Goal: Task Accomplishment & Management: Manage account settings

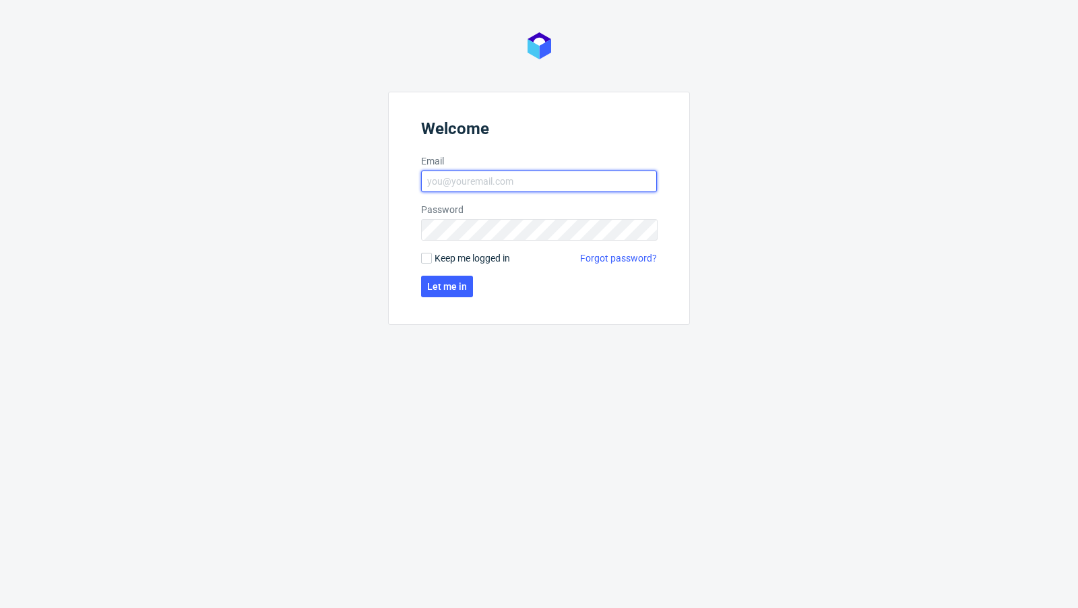
click at [489, 187] on input "Email" at bounding box center [539, 181] width 236 height 22
type input "[EMAIL_ADDRESS][PERSON_NAME][DOMAIN_NAME]"
click at [434, 286] on span "Let me in" at bounding box center [447, 286] width 40 height 9
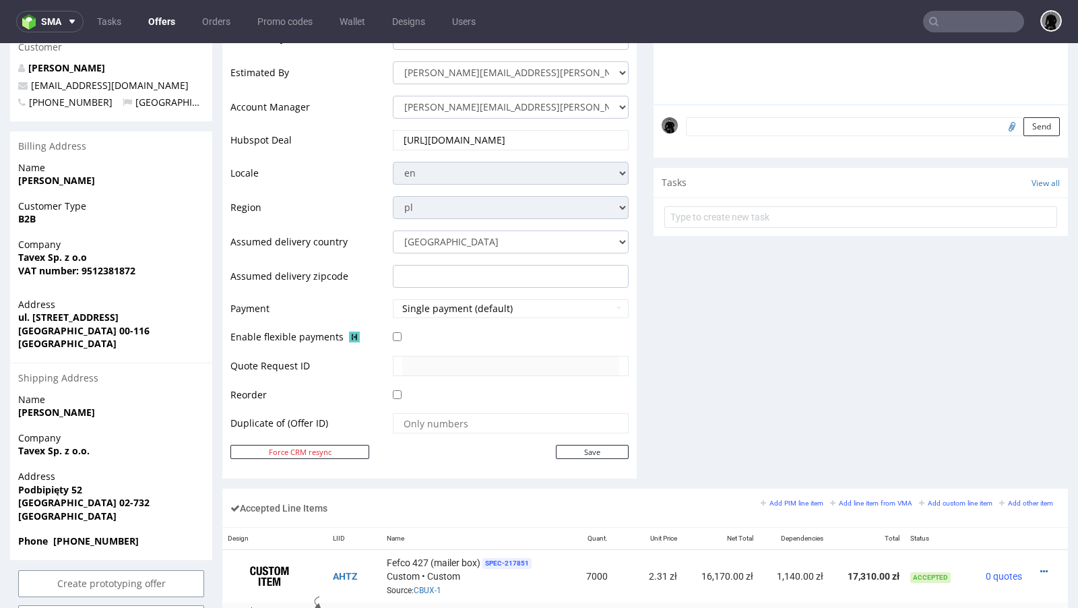
scroll to position [392, 0]
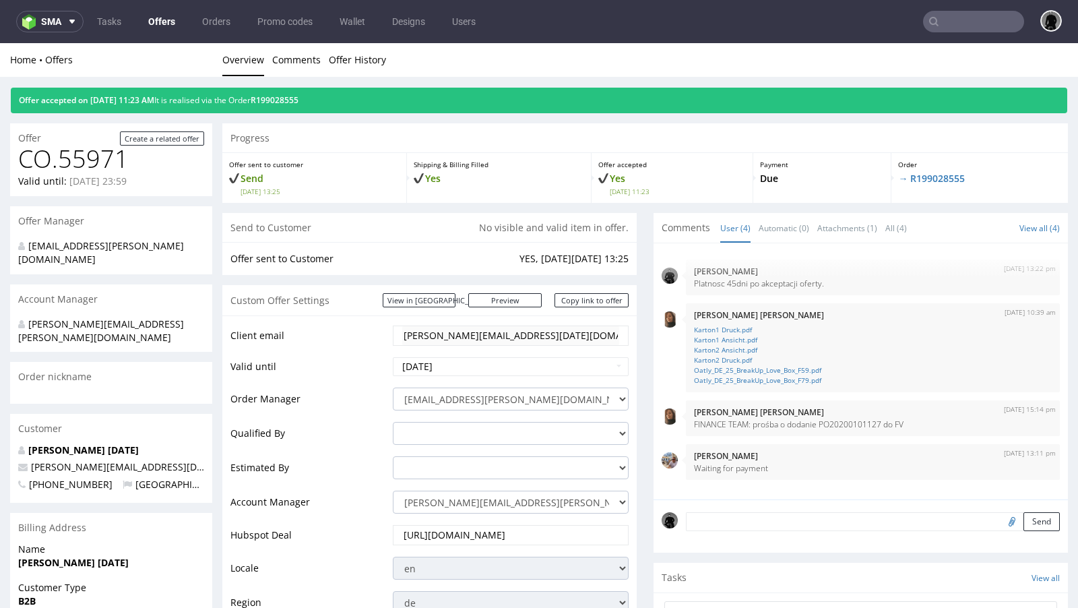
click at [166, 14] on link "Offers" at bounding box center [161, 22] width 43 height 22
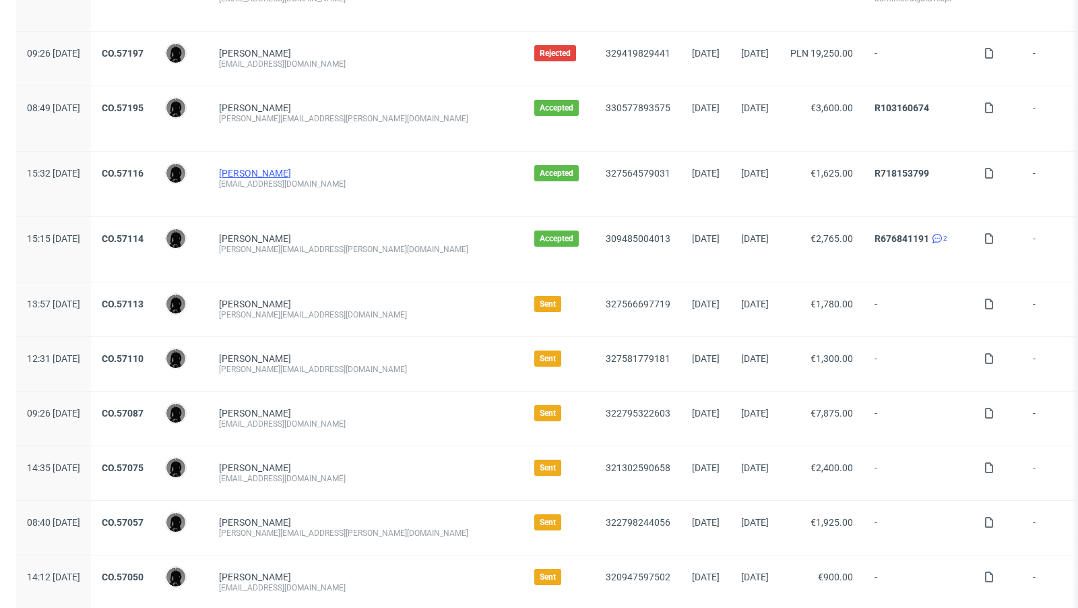
scroll to position [191, 0]
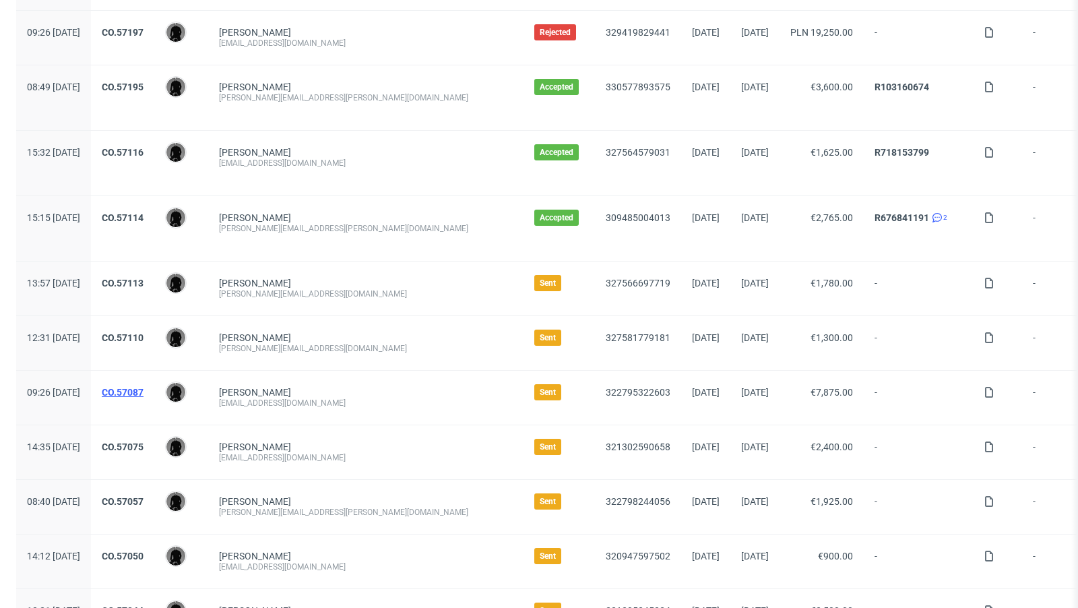
click at [143, 392] on link "CO.57087" at bounding box center [123, 392] width 42 height 11
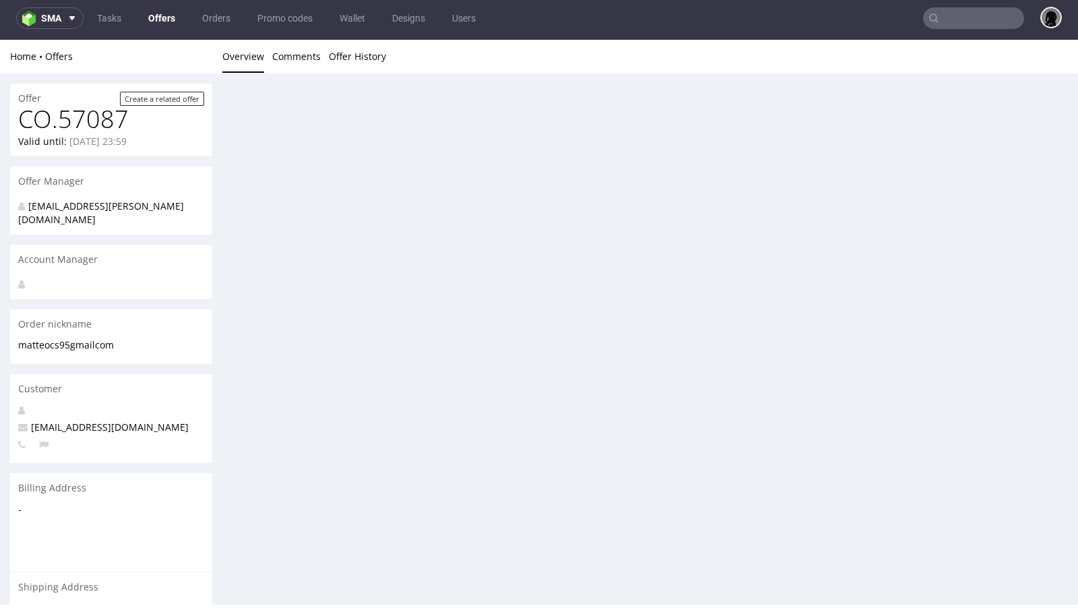
scroll to position [3, 0]
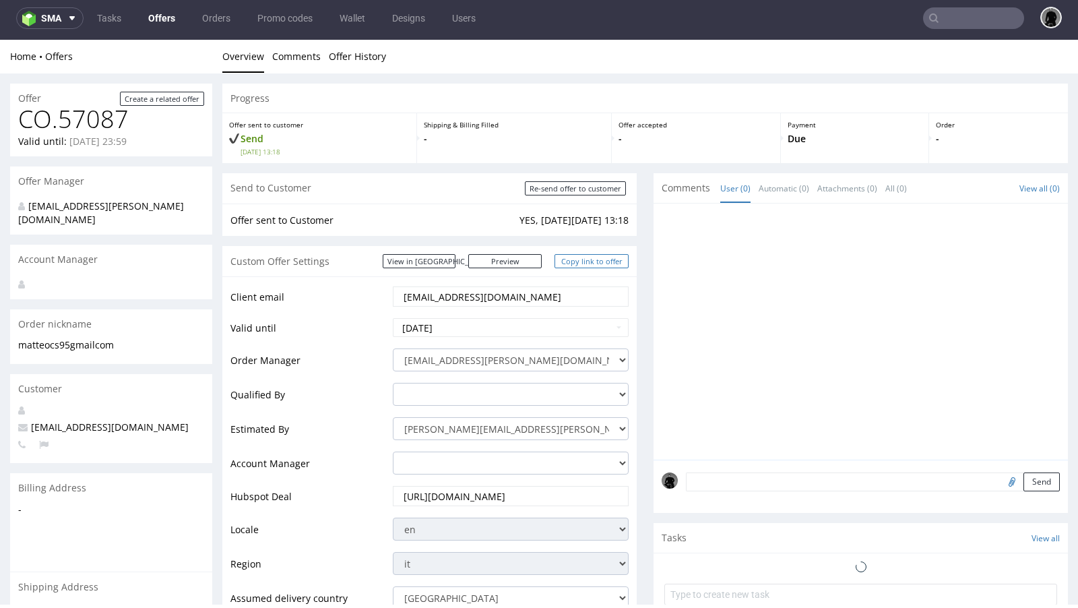
click at [599, 266] on link "Copy link to offer" at bounding box center [591, 261] width 74 height 14
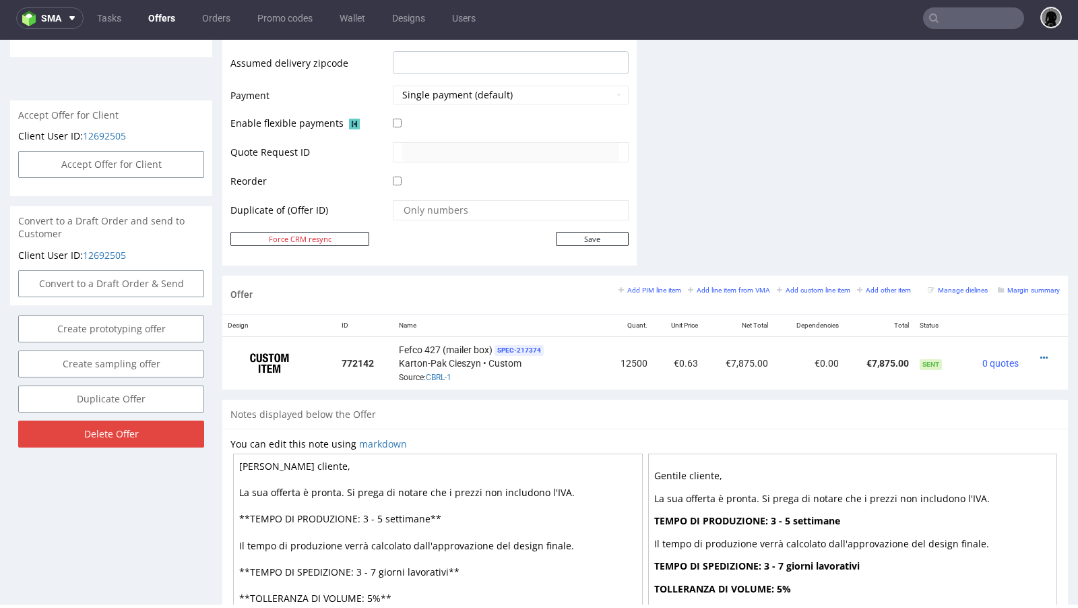
scroll to position [583, 0]
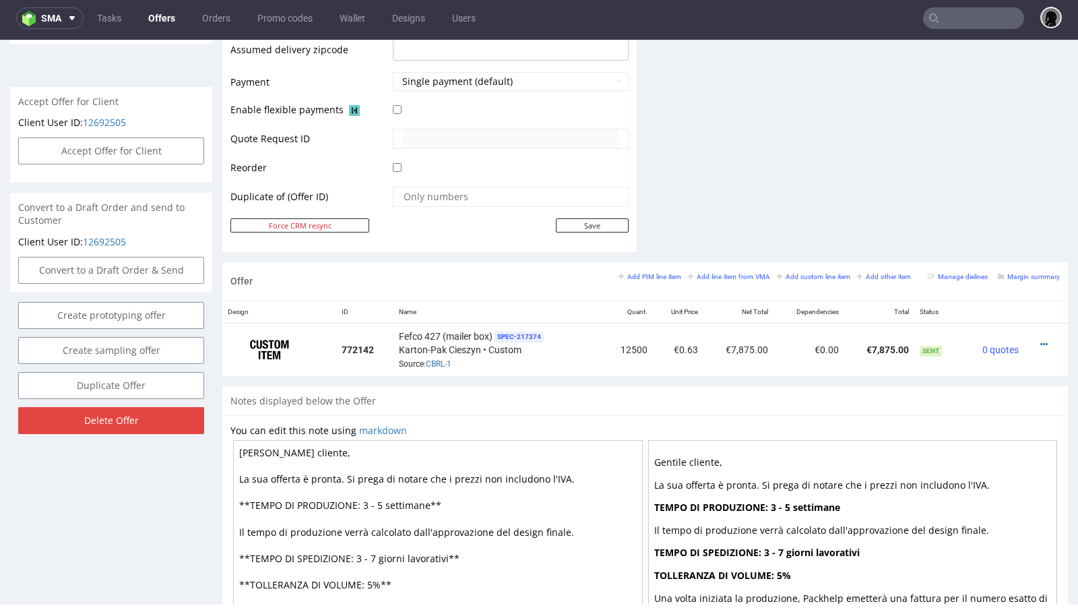
click at [176, 18] on link "Offers" at bounding box center [161, 18] width 43 height 22
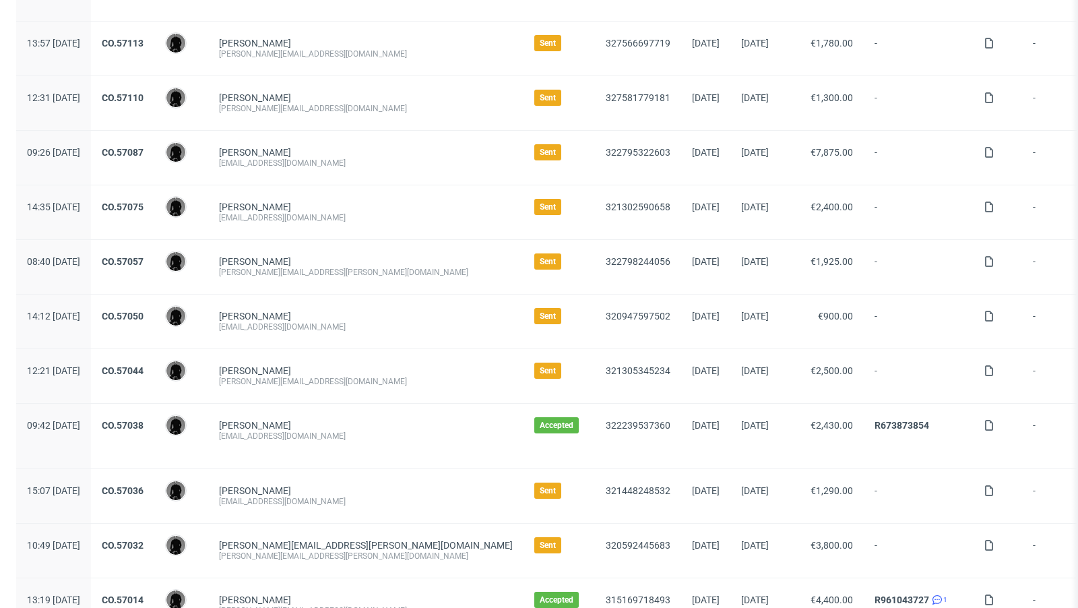
scroll to position [453, 0]
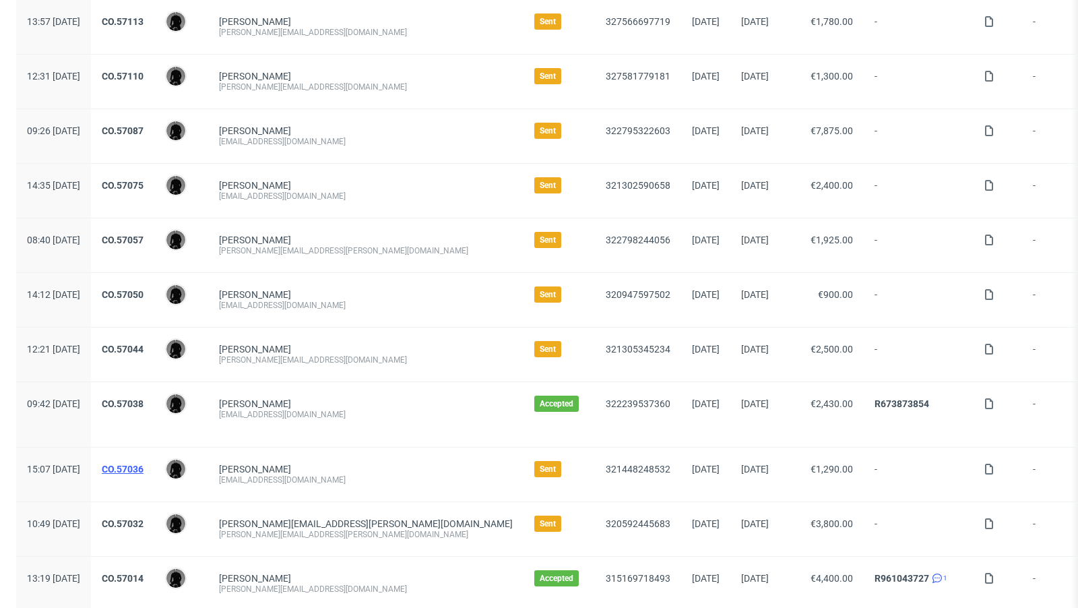
click at [143, 466] on link "CO.57036" at bounding box center [123, 468] width 42 height 11
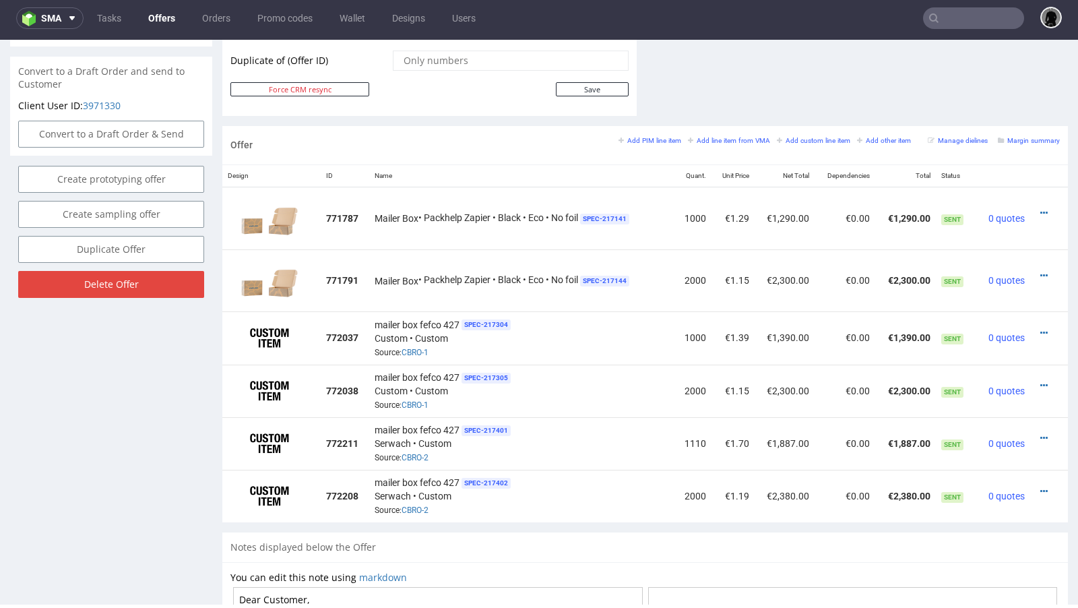
scroll to position [717, 0]
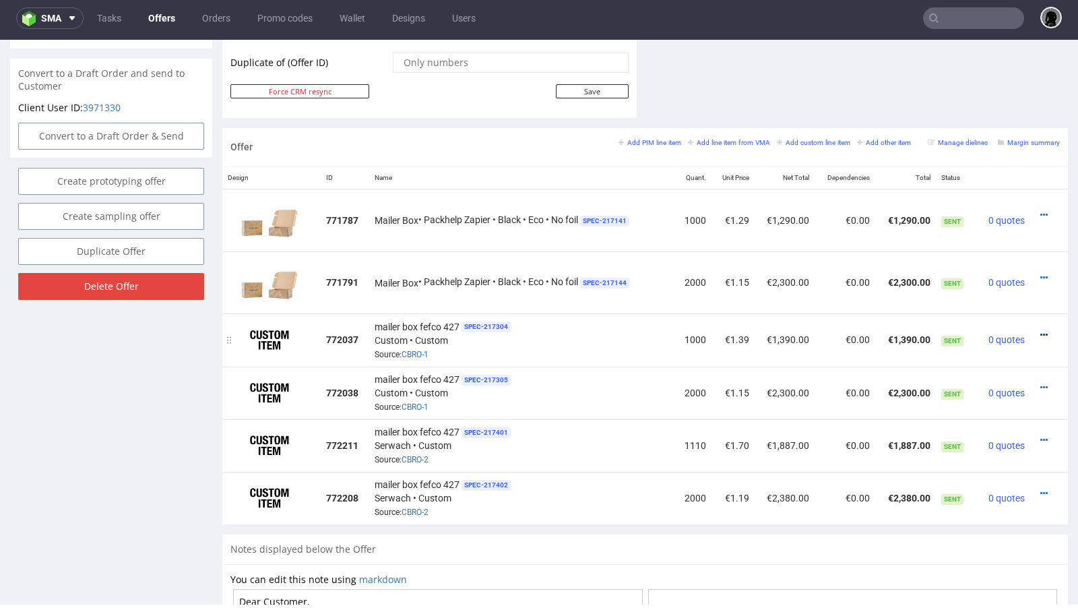
click at [897, 331] on icon at bounding box center [1043, 334] width 7 height 9
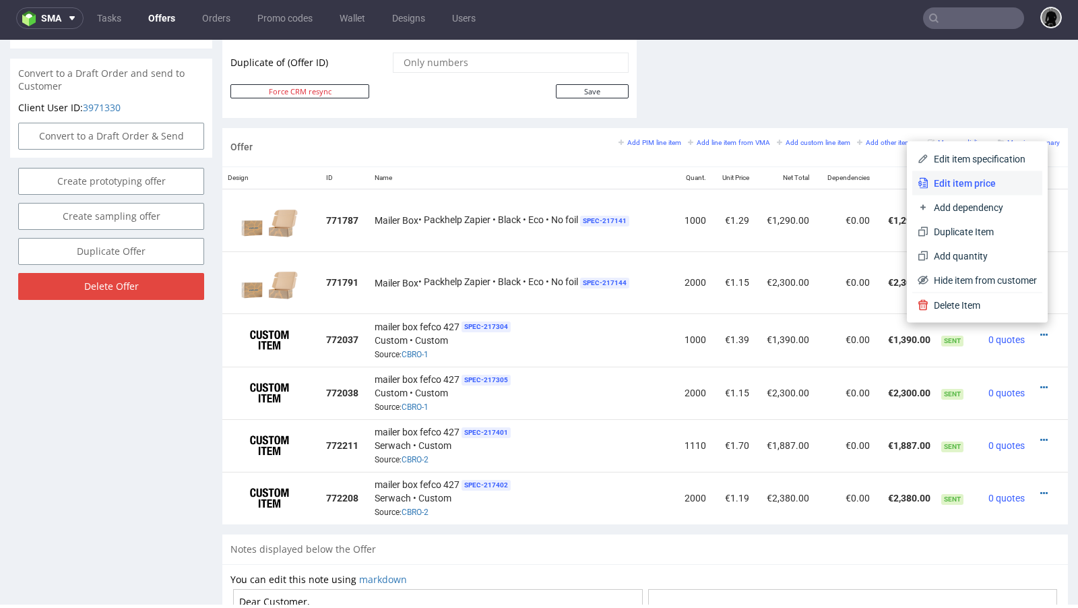
click at [897, 183] on span "Edit item price" at bounding box center [982, 182] width 108 height 13
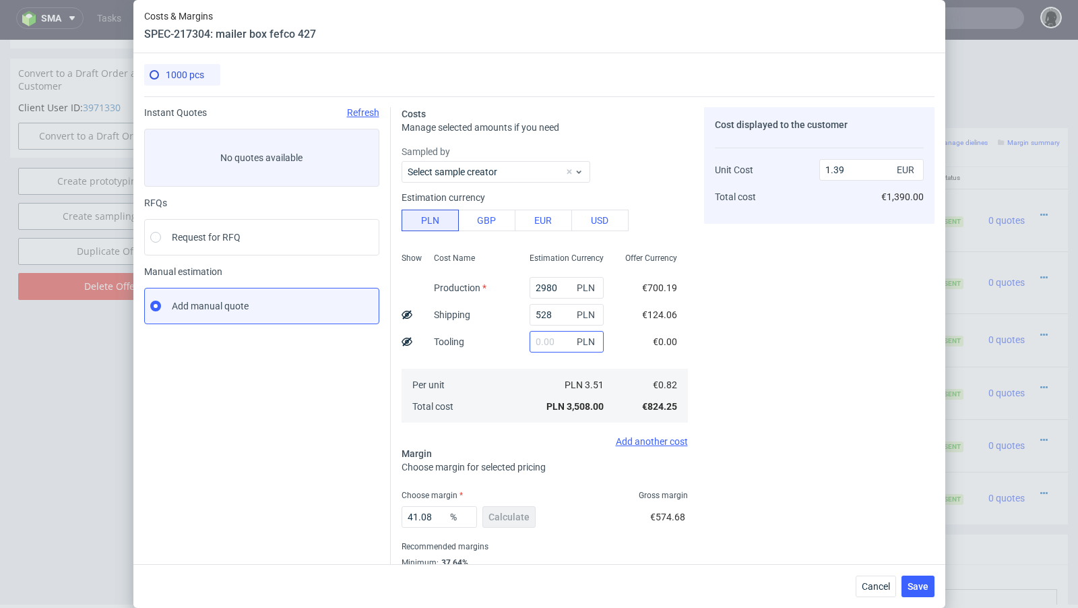
scroll to position [46, 0]
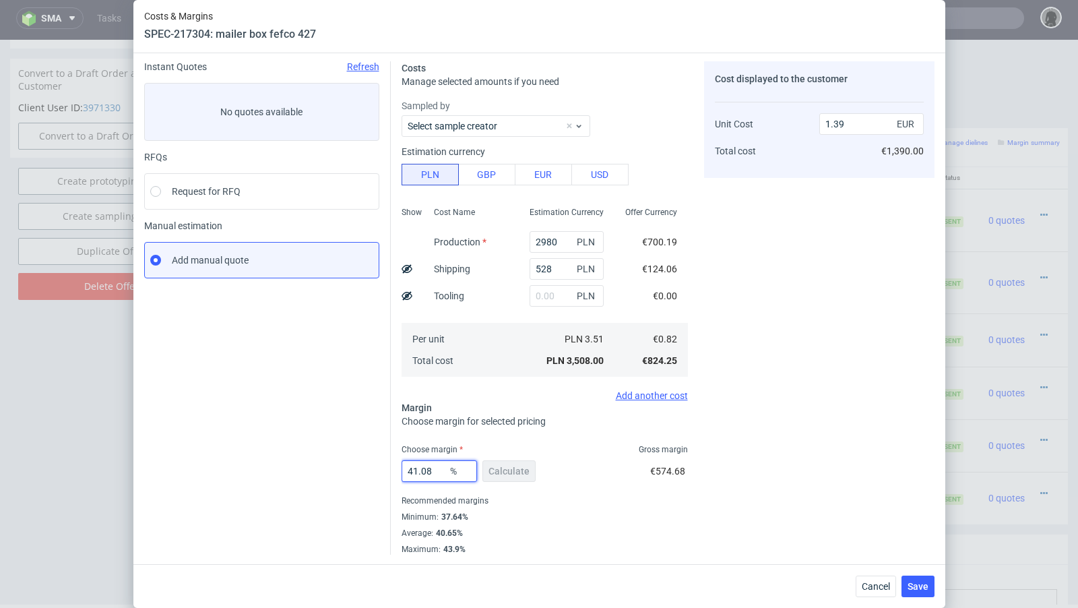
drag, startPoint x: 436, startPoint y: 470, endPoint x: 391, endPoint y: 470, distance: 45.1
click at [391, 470] on div "Costs Manage selected amounts if you need Sampled by Select sample creator Esti…" at bounding box center [663, 303] width 544 height 504
type input "38"
type input "1.33"
type input "38"
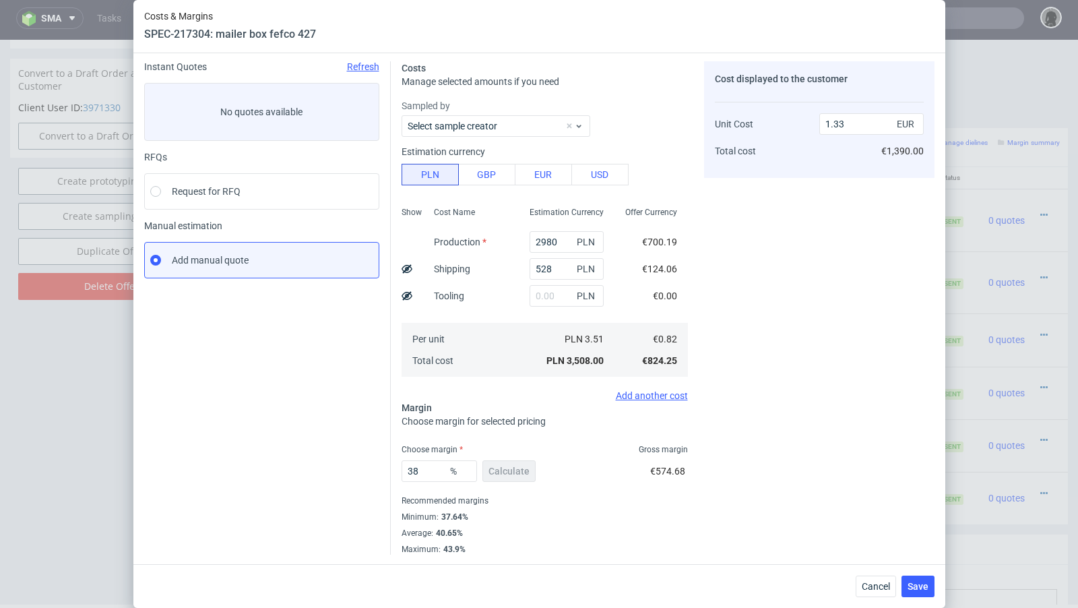
scroll to position [0, 0]
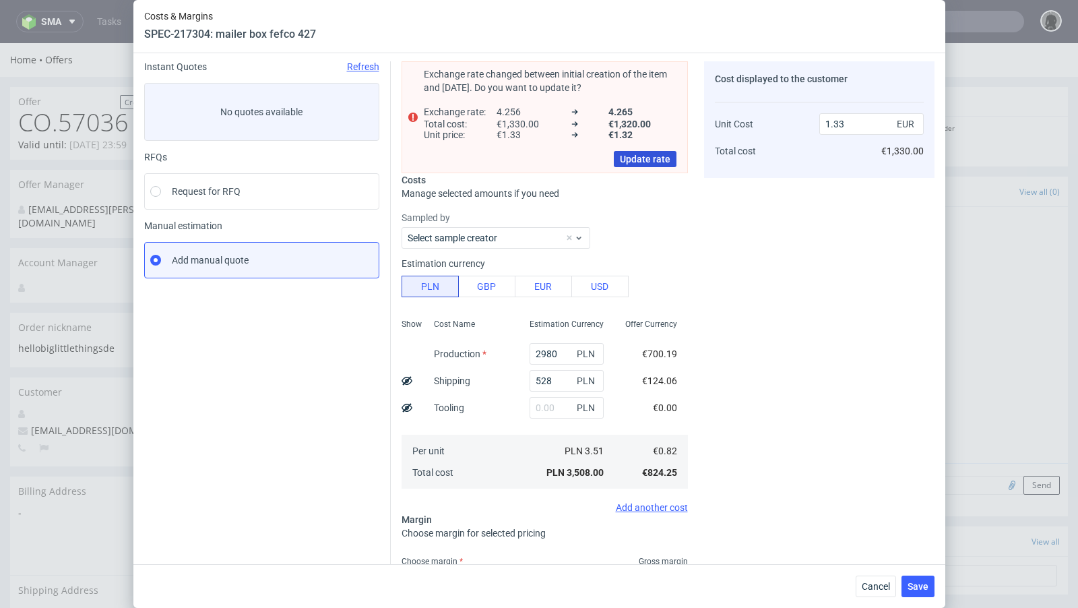
click at [641, 154] on span "Update rate" at bounding box center [645, 158] width 51 height 9
type input "1.32"
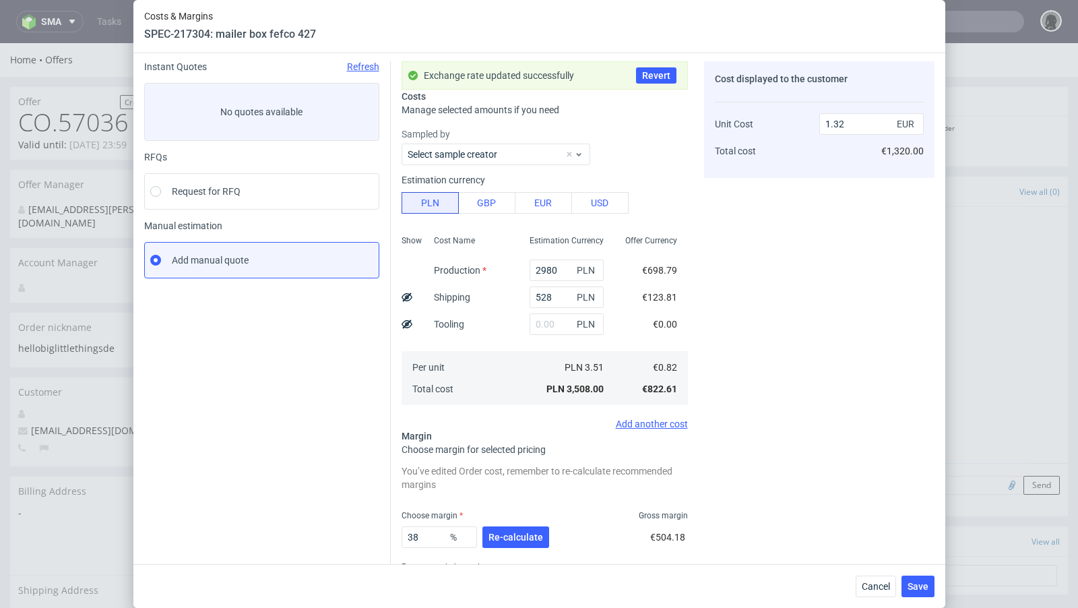
scroll to position [111, 0]
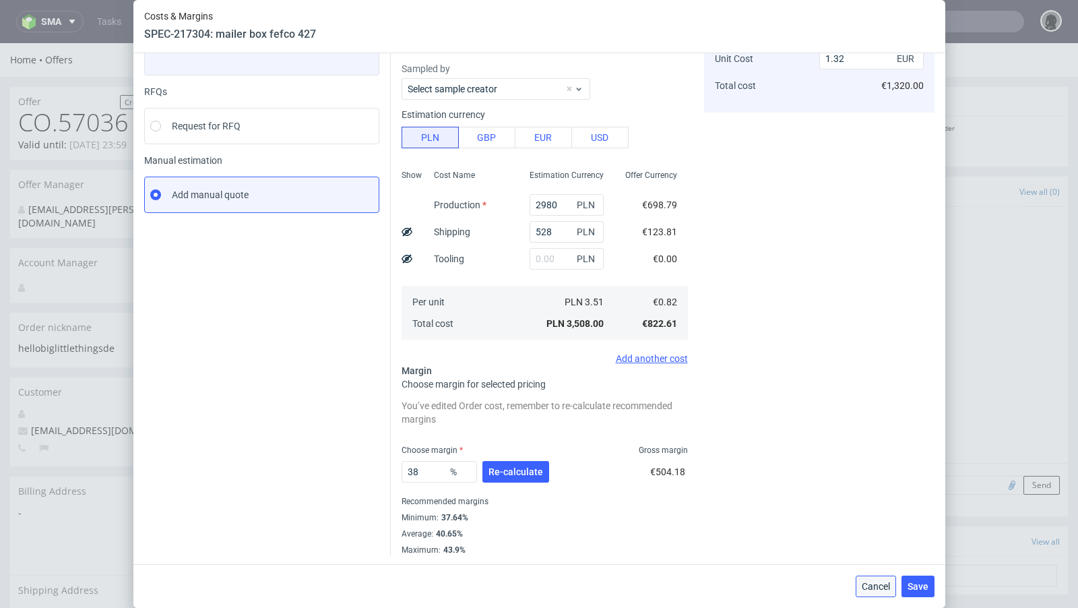
click at [878, 494] on span "Cancel" at bounding box center [876, 585] width 28 height 9
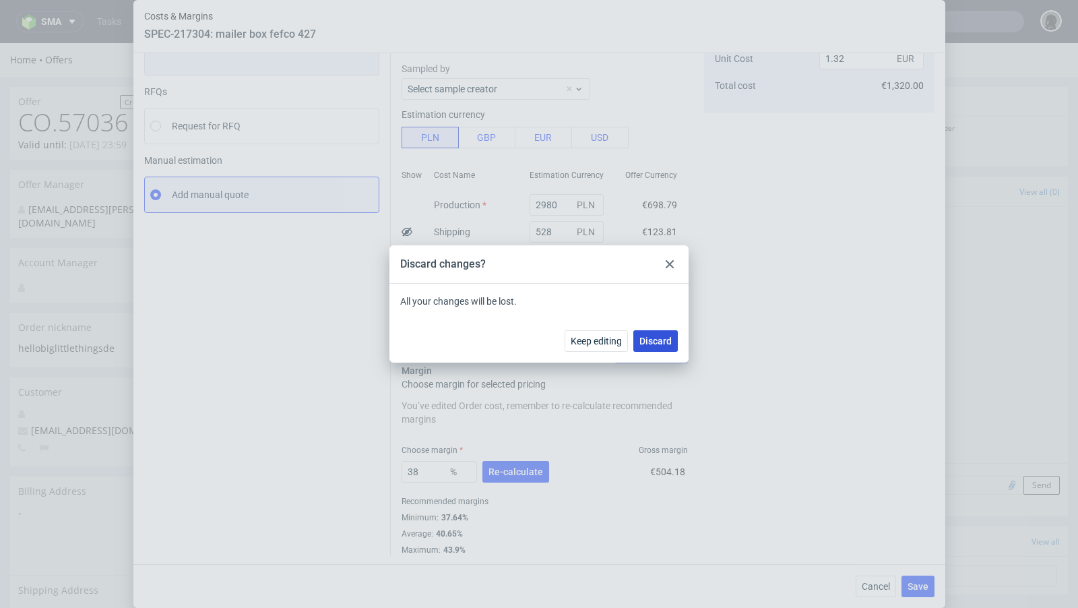
click at [655, 339] on span "Discard" at bounding box center [655, 340] width 32 height 9
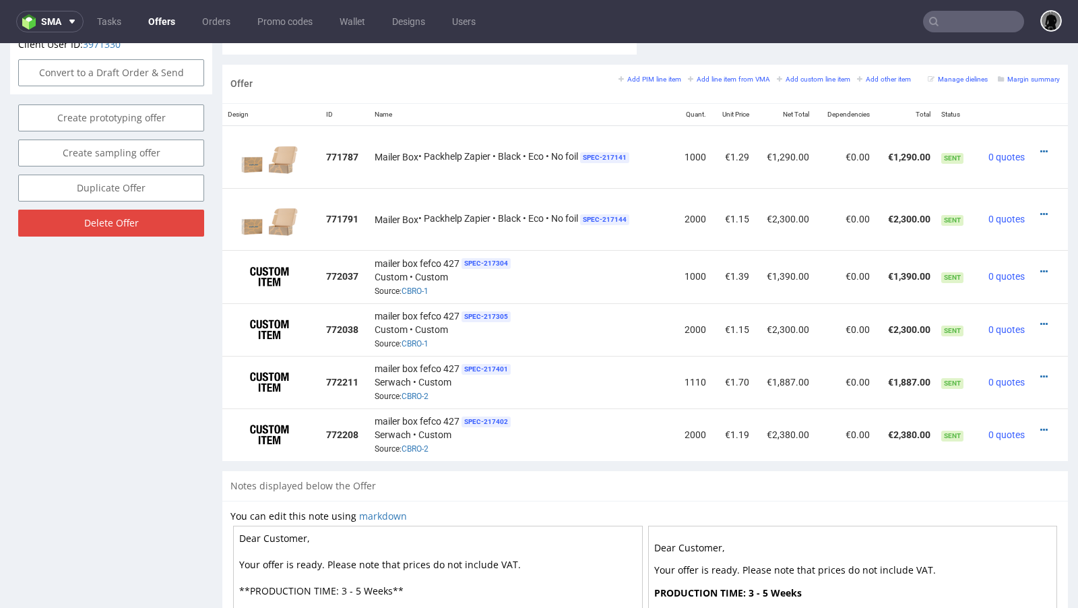
scroll to position [795, 0]
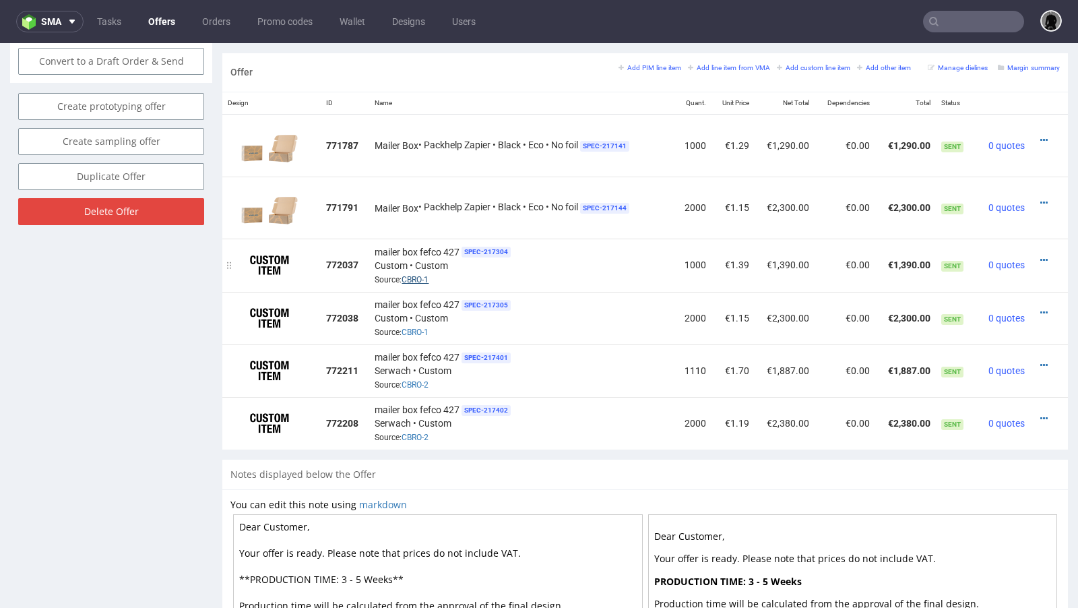
click at [420, 275] on link "CBRO-1" at bounding box center [414, 279] width 27 height 9
click at [558, 292] on td "mailer box fefco 427 SPEC- 217305 Custom • Custom Source: CBRO-1" at bounding box center [521, 318] width 305 height 53
click at [539, 255] on div "mailer box fefco 427 SPEC- 217304 Custom • Custom Source: CBRO-1" at bounding box center [522, 265] width 294 height 42
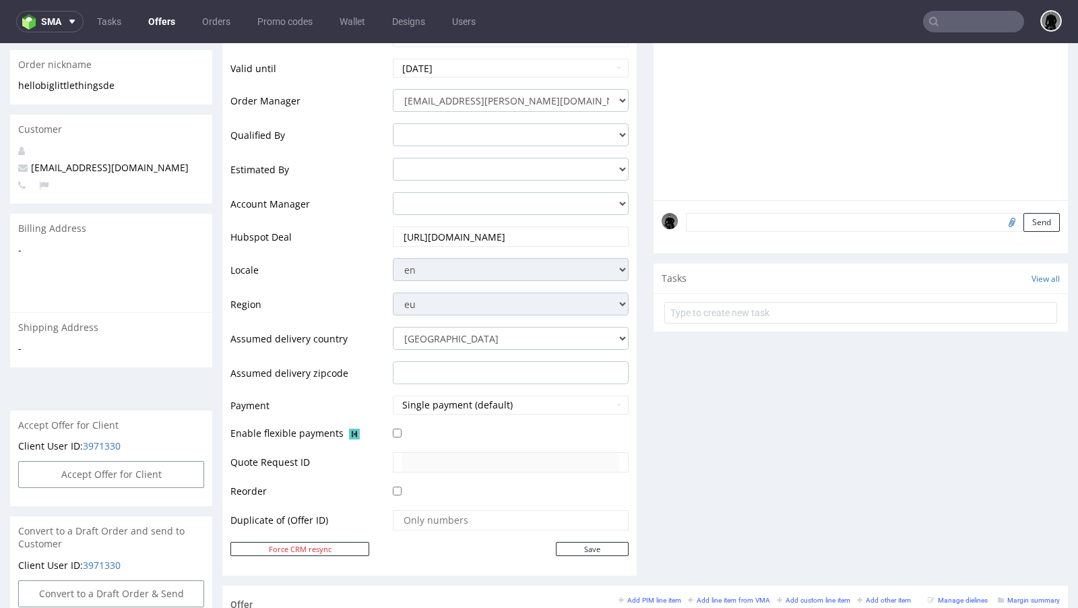
scroll to position [257, 0]
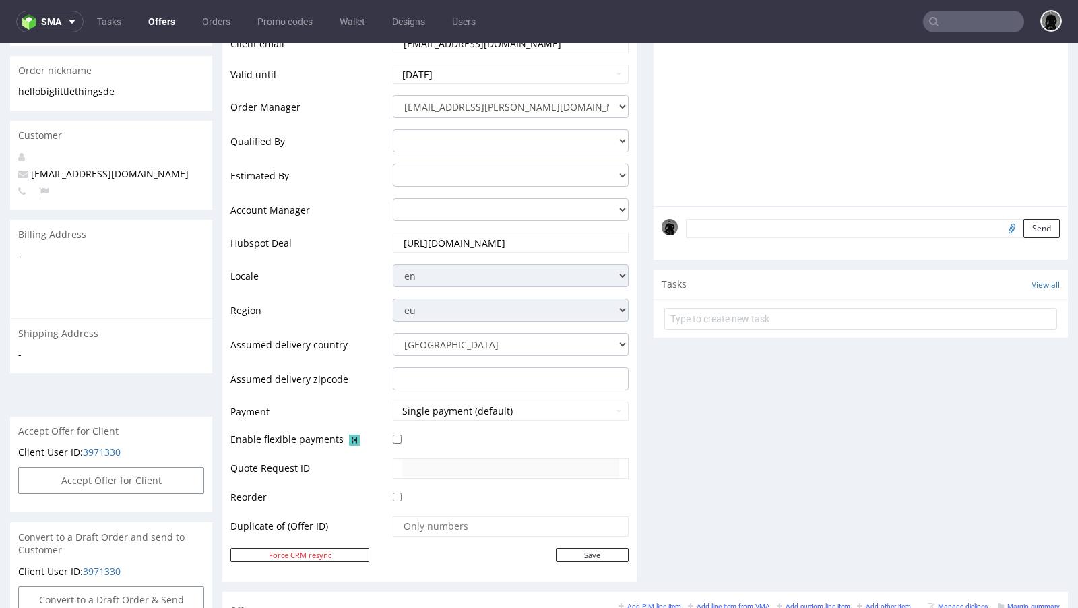
click at [66, 167] on span "hello@biglittlethings.de" at bounding box center [103, 173] width 170 height 13
copy span "hello@biglittlethings.de"
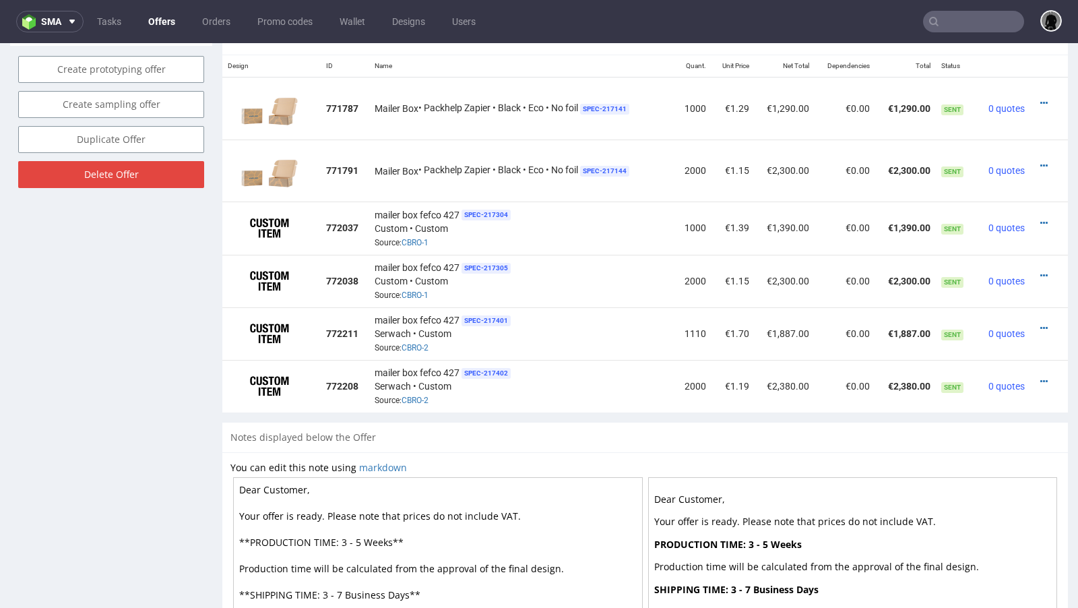
scroll to position [845, 0]
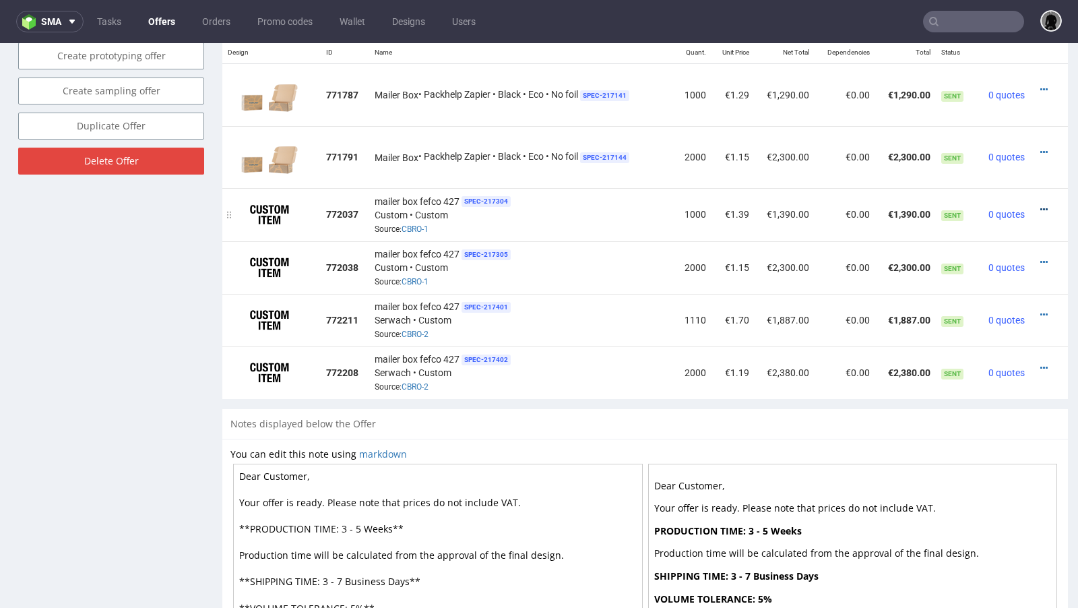
click at [897, 205] on icon at bounding box center [1043, 209] width 7 height 9
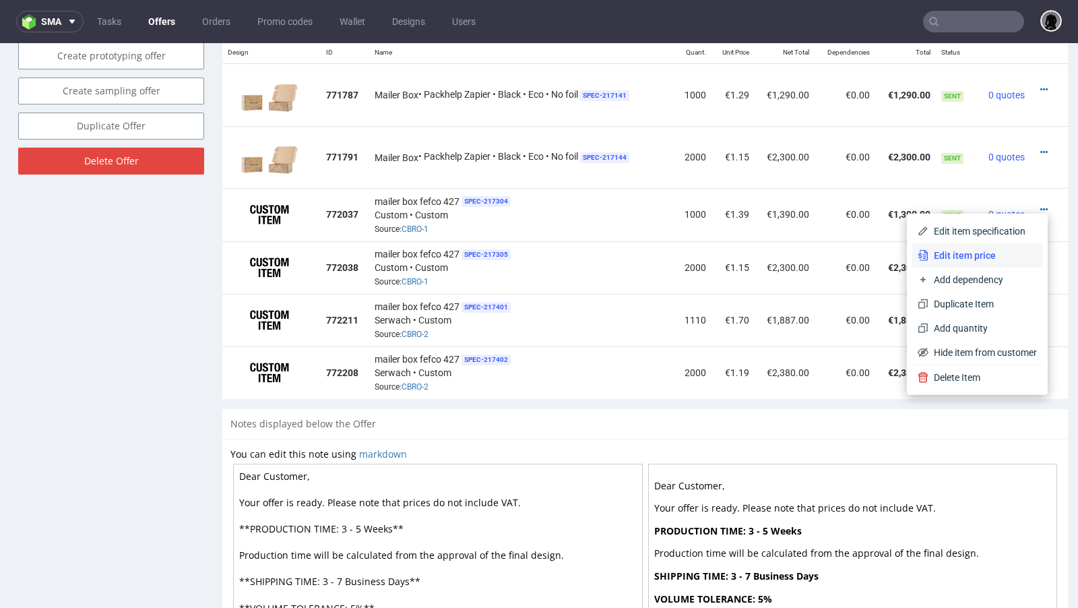
click at [897, 251] on span "Edit item price" at bounding box center [982, 255] width 108 height 13
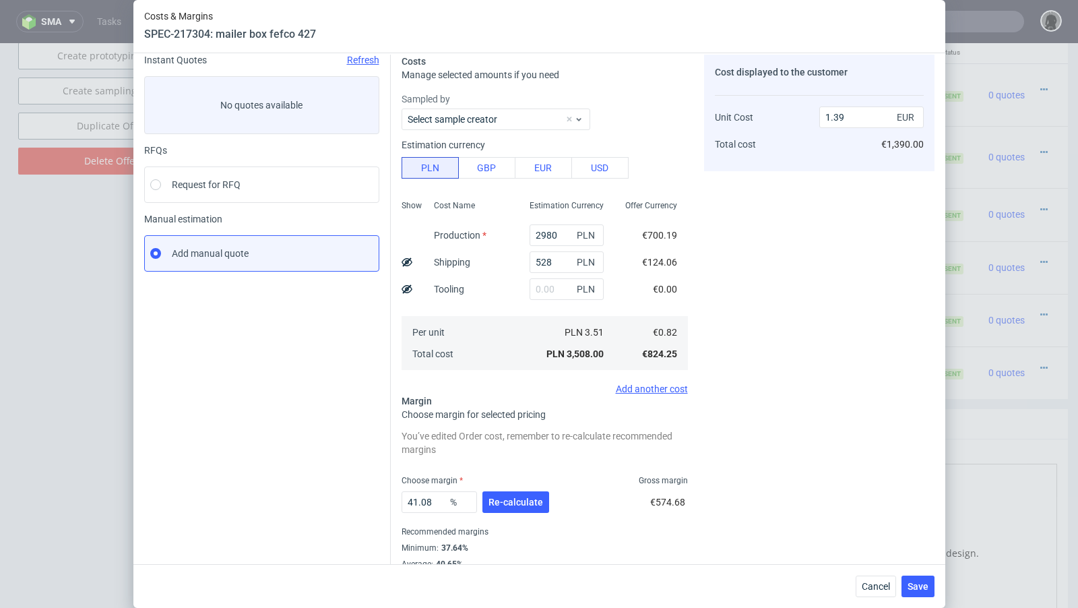
scroll to position [84, 0]
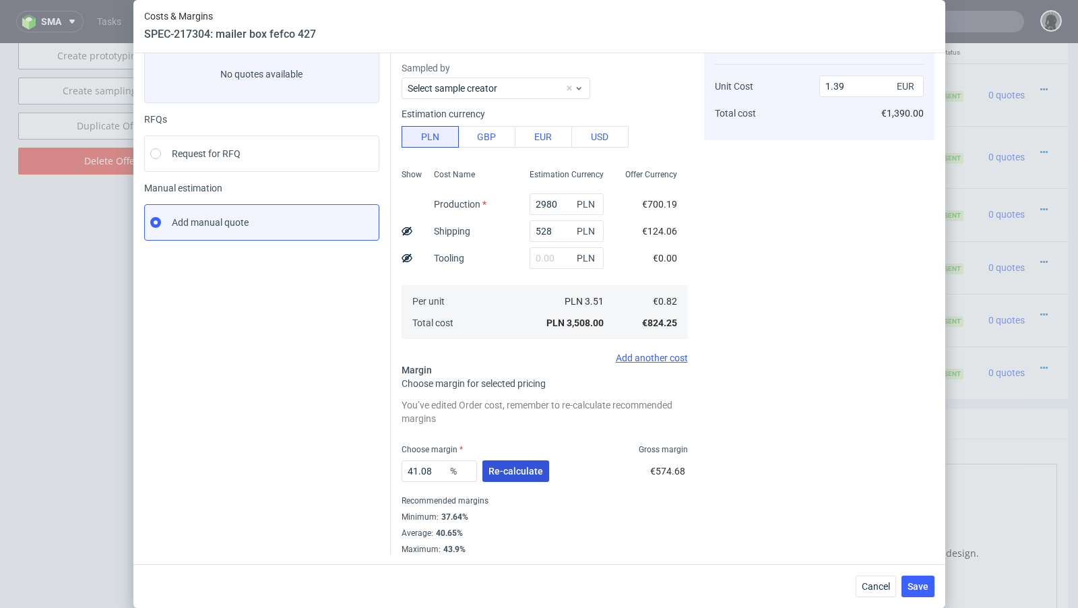
click at [511, 463] on button "Re-calculate" at bounding box center [515, 471] width 67 height 22
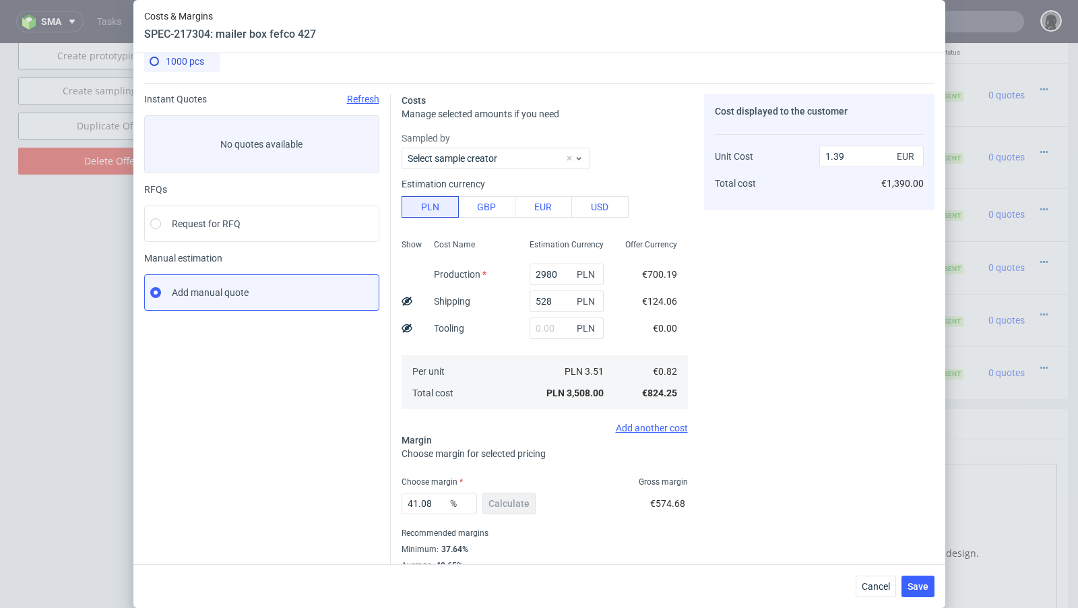
scroll to position [46, 0]
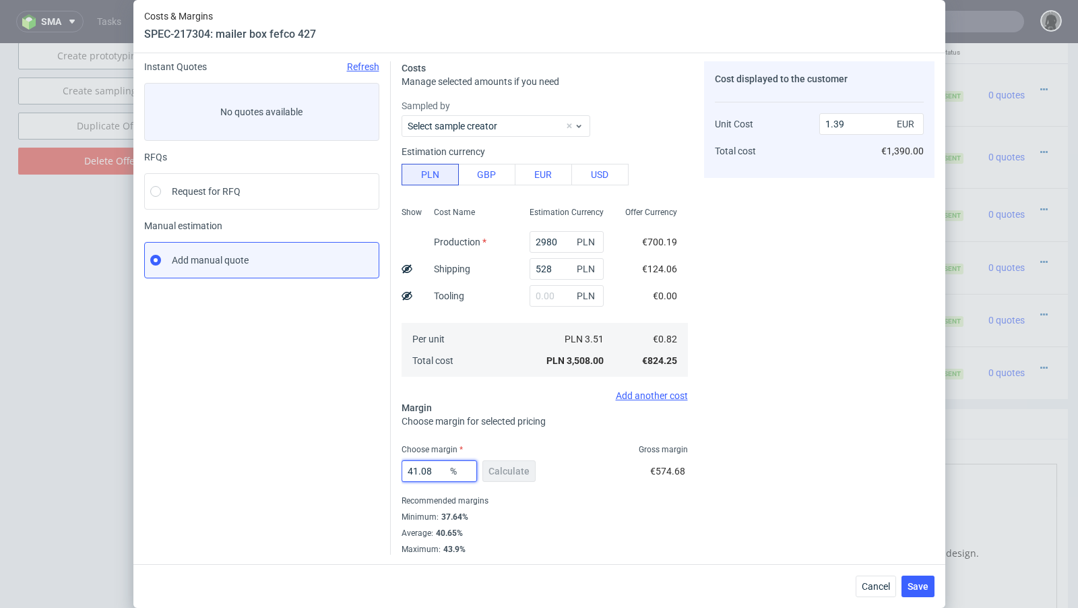
drag, startPoint x: 435, startPoint y: 472, endPoint x: 406, endPoint y: 469, distance: 29.2
click at [406, 469] on input "41.08" at bounding box center [438, 471] width 75 height 22
type input "38"
type input "1.33"
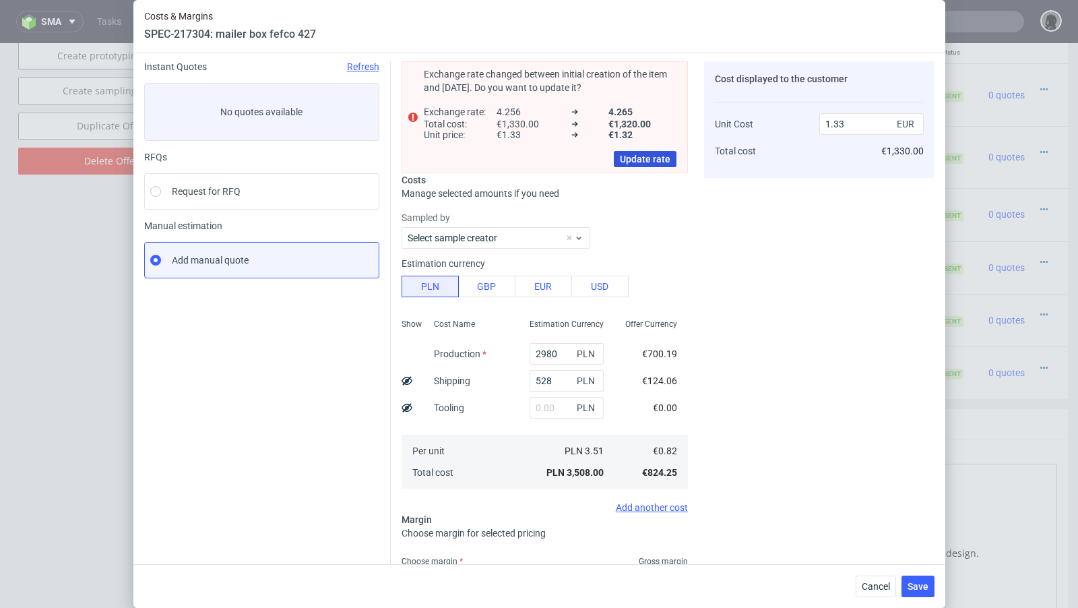
type input "38"
click at [649, 157] on span "Update rate" at bounding box center [645, 158] width 51 height 9
type input "1.32"
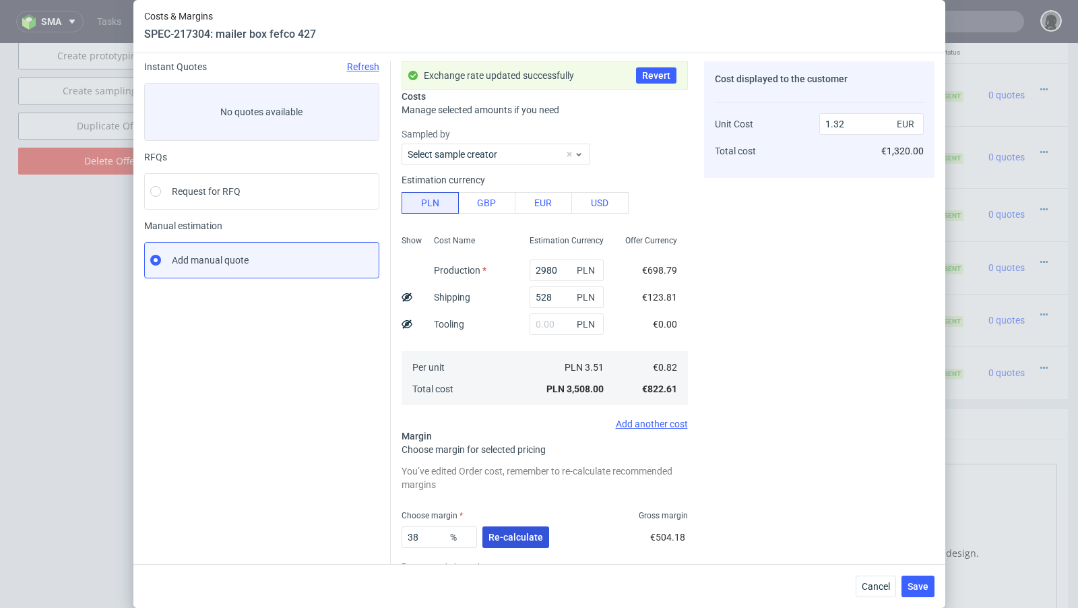
click at [506, 494] on span "Re-calculate" at bounding box center [515, 536] width 55 height 9
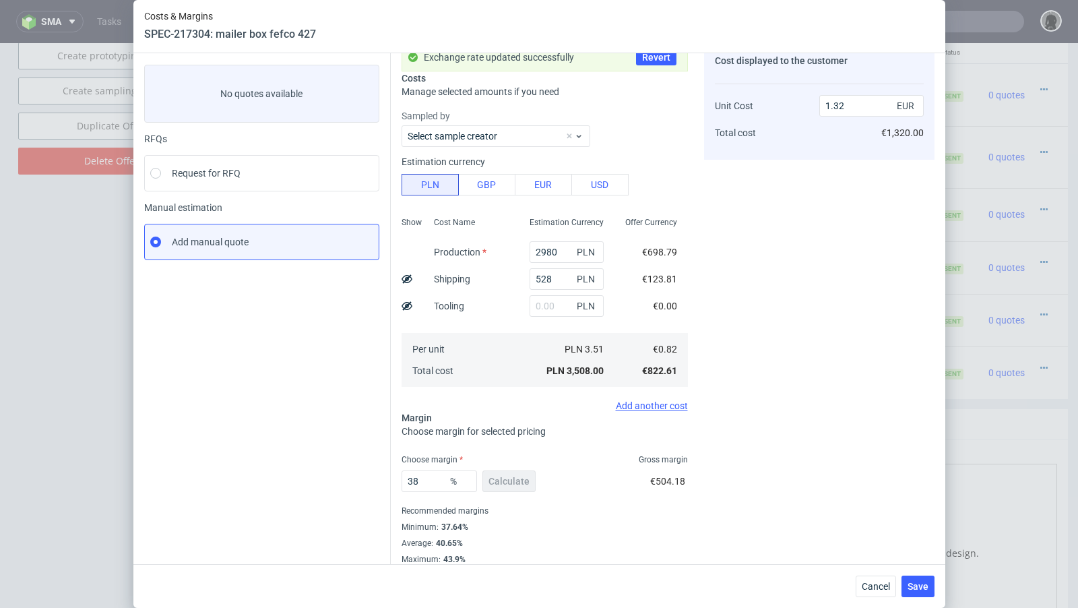
scroll to position [65, 0]
drag, startPoint x: 434, startPoint y: 480, endPoint x: 414, endPoint y: 480, distance: 20.2
click at [414, 480] on input "38" at bounding box center [438, 480] width 75 height 22
type input "37"
type input "1.3"
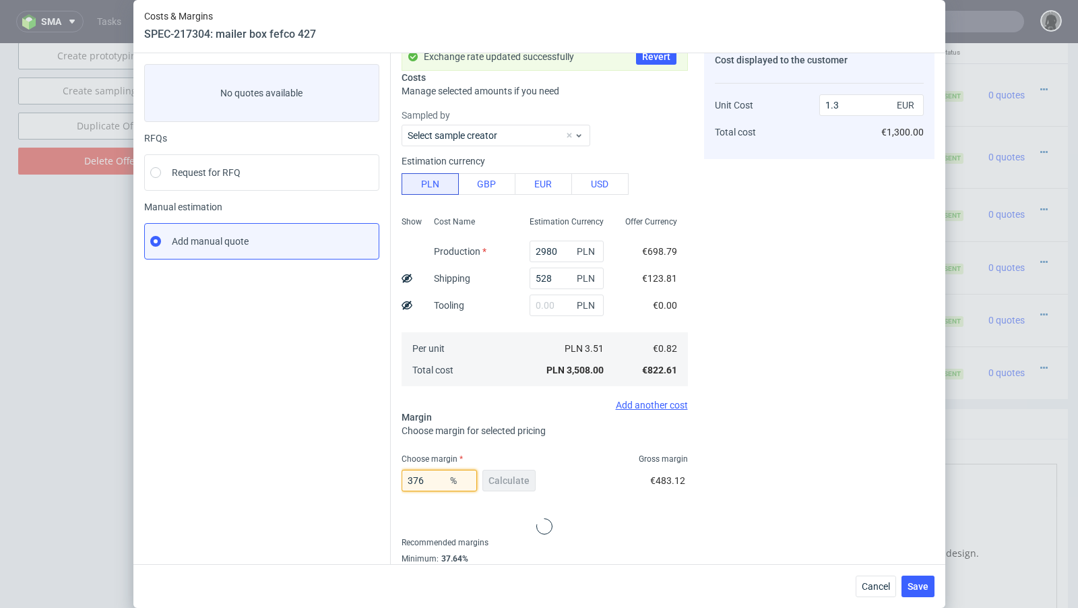
type input "3765"
type input "-0.03"
click at [420, 482] on input "3765" at bounding box center [438, 480] width 75 height 22
click at [418, 480] on input "3765" at bounding box center [438, 480] width 75 height 22
type input "37.65"
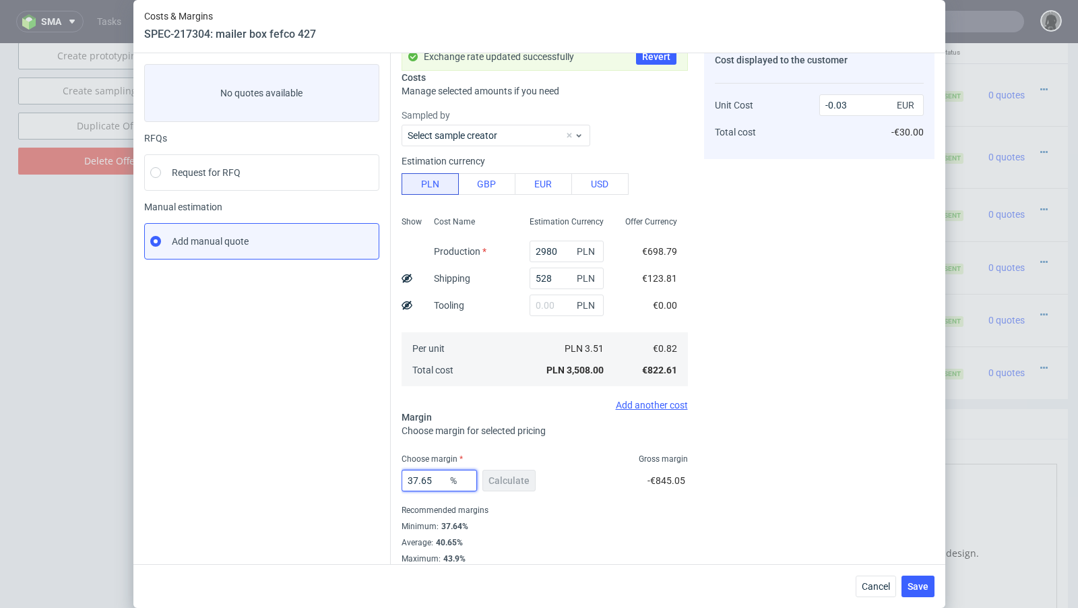
type input "1.32"
drag, startPoint x: 432, startPoint y: 480, endPoint x: 413, endPoint y: 480, distance: 19.5
click at [413, 480] on input "37.65" at bounding box center [438, 480] width 75 height 22
type input "39"
type input "1.34"
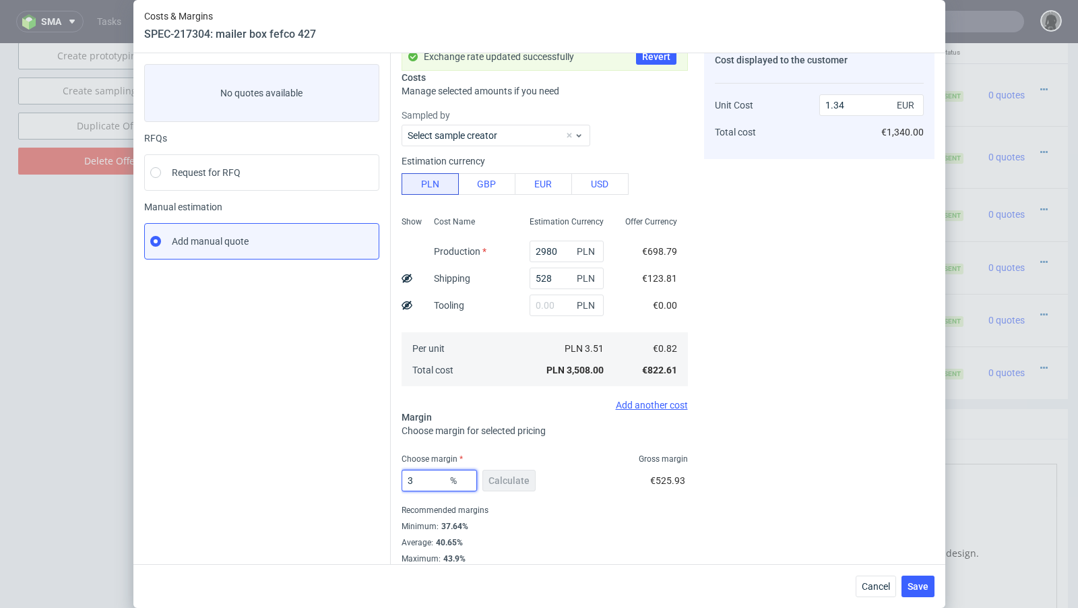
type input "38"
type input "1.32"
type input "38.3"
type input "1.33"
type input "38"
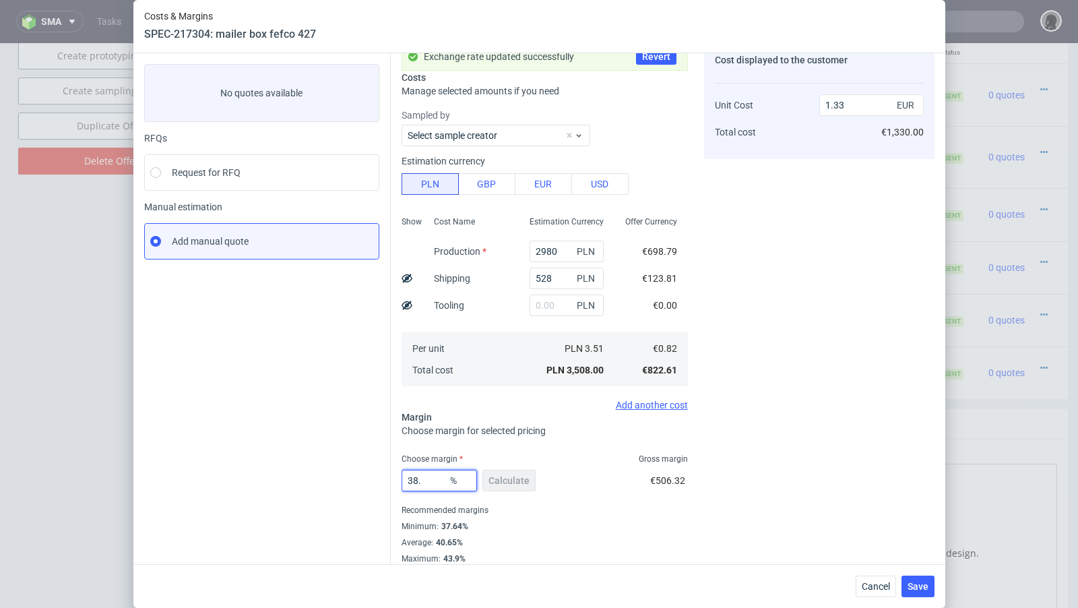
type input "1.32"
type input "38.1"
type input "1.33"
type input "NaN"
type input "0.82"
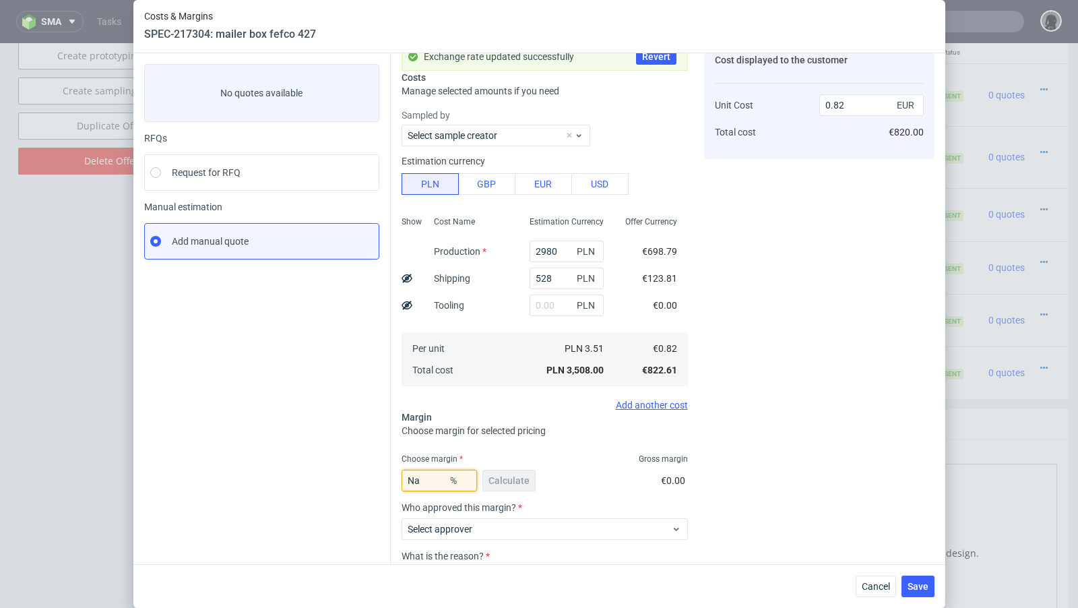
type input "N"
type input "0"
type input "38"
type input "1.32"
type input "38.09"
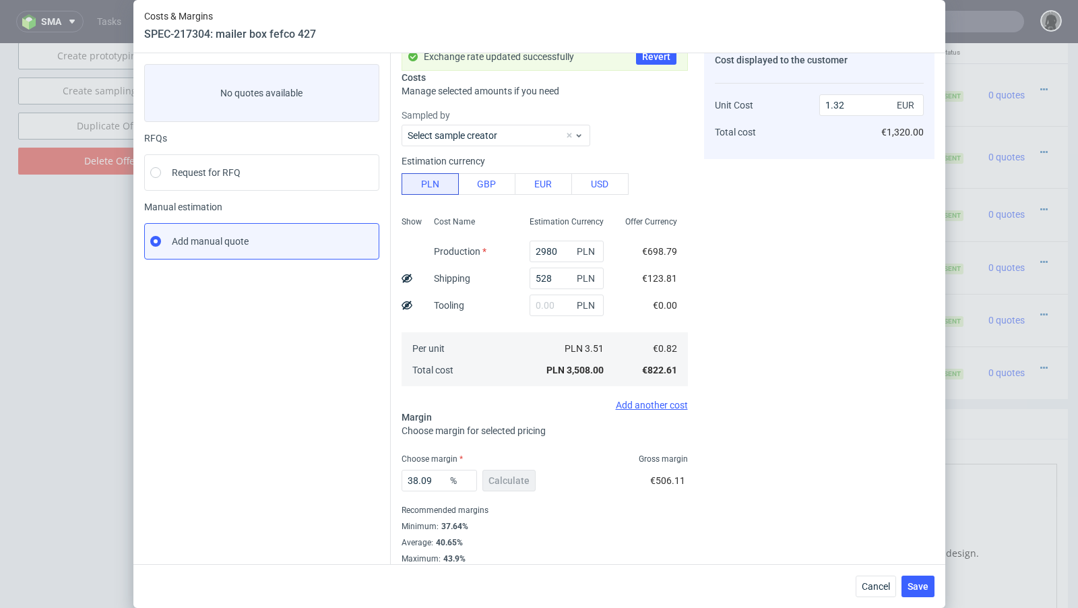
click at [340, 456] on div "Instant Quotes Refresh No quotes available RFQs Request for RFQ Manual estimati…" at bounding box center [267, 302] width 247 height 521
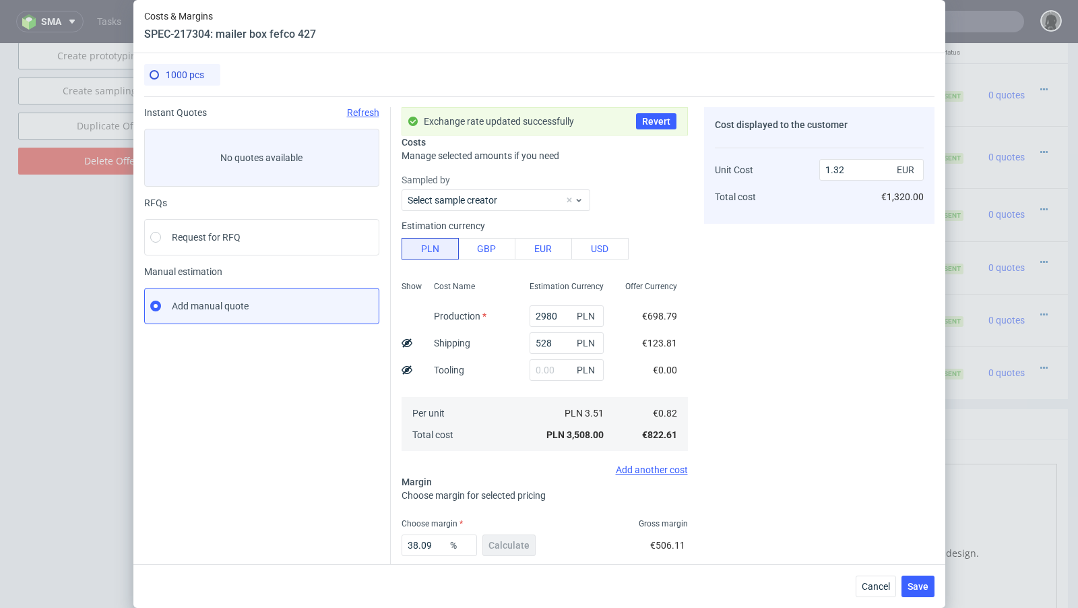
scroll to position [73, 0]
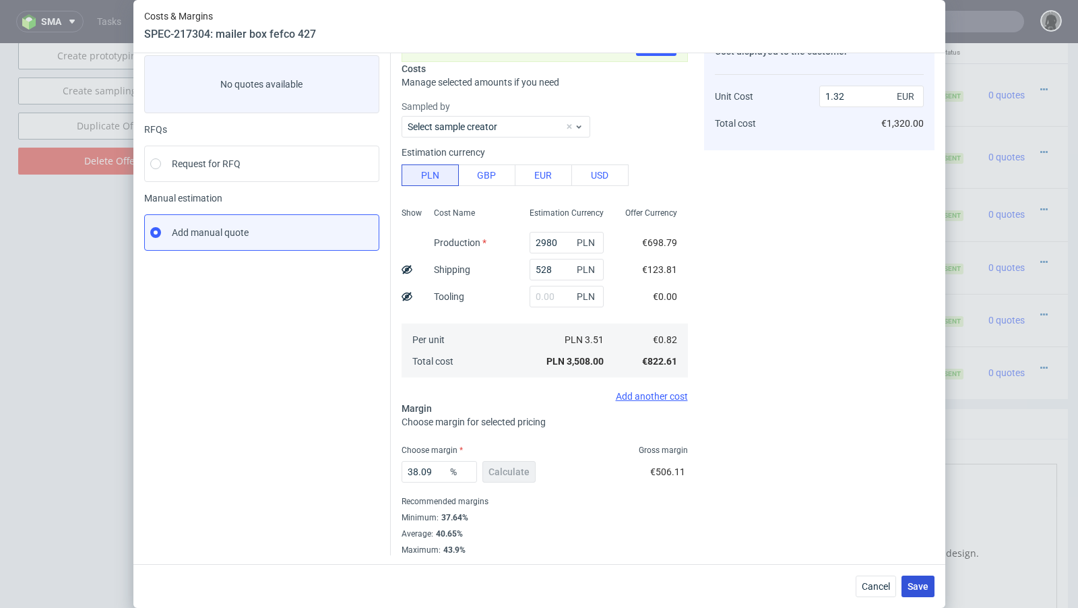
click at [897, 494] on span "Save" at bounding box center [917, 585] width 21 height 9
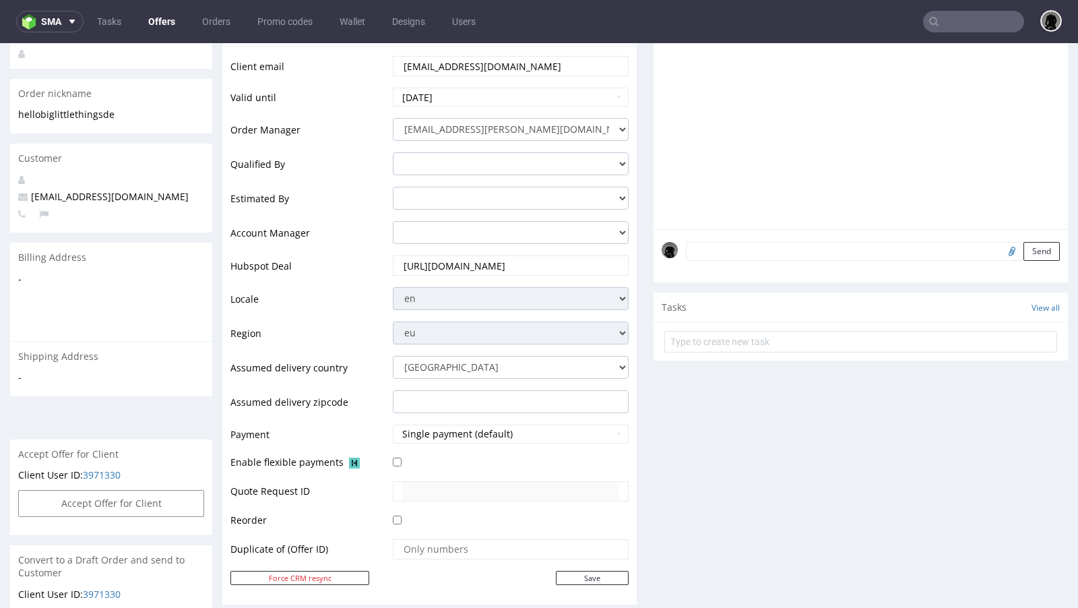
scroll to position [78, 0]
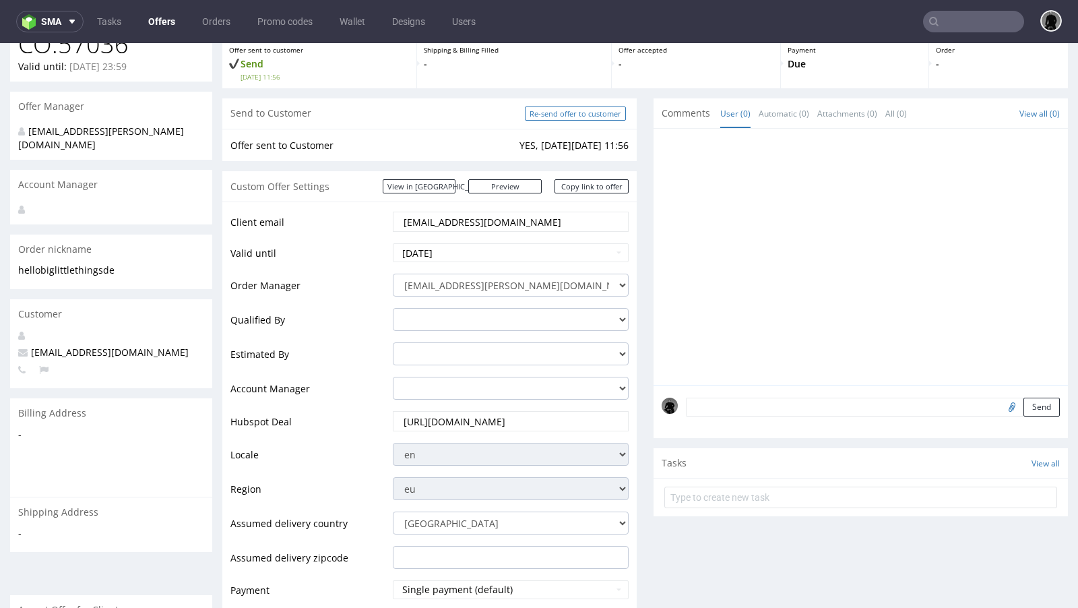
click at [560, 118] on input "Re-send offer to customer" at bounding box center [575, 113] width 101 height 14
type input "In progress..."
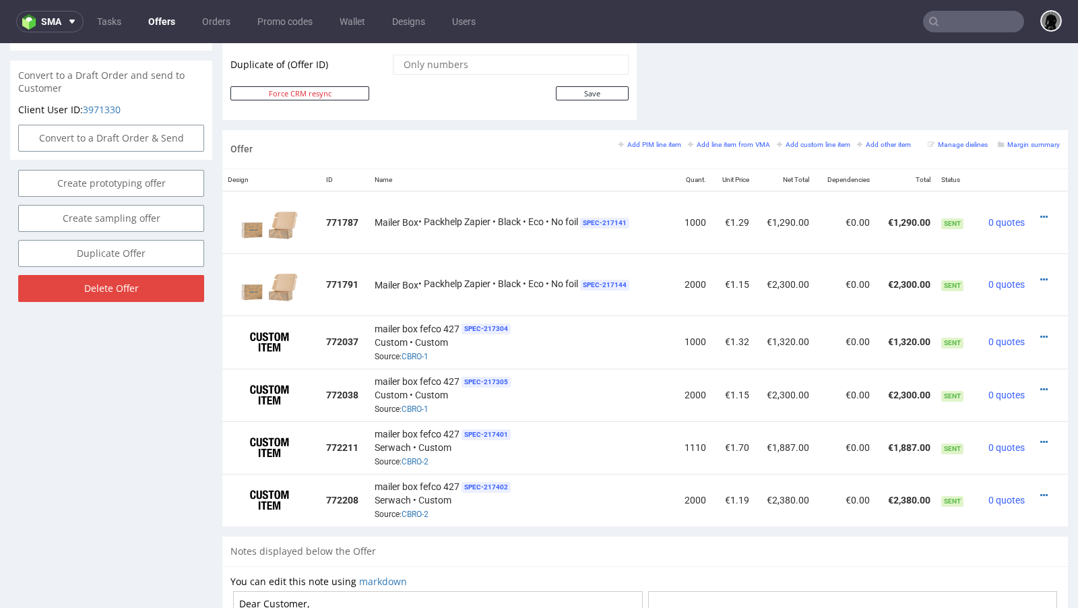
scroll to position [130, 0]
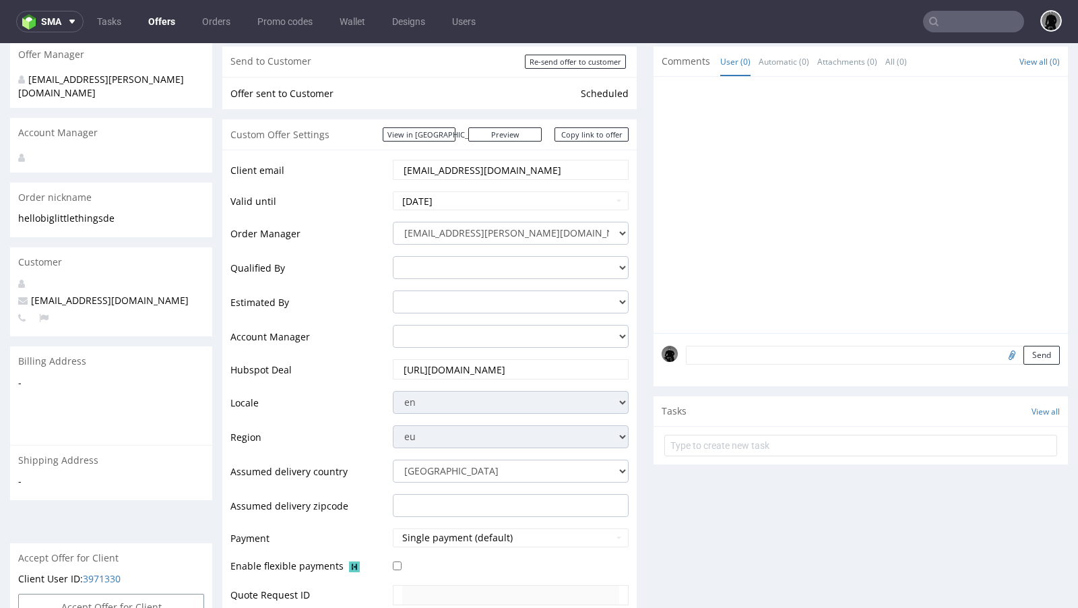
click at [152, 12] on link "Offers" at bounding box center [161, 22] width 43 height 22
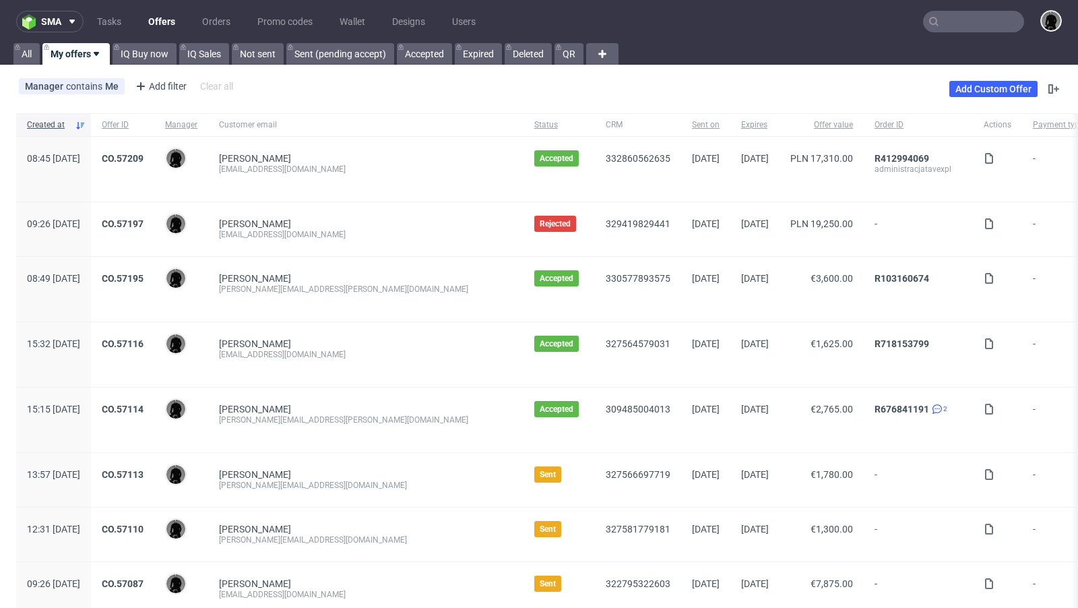
click at [158, 21] on link "Offers" at bounding box center [161, 22] width 43 height 22
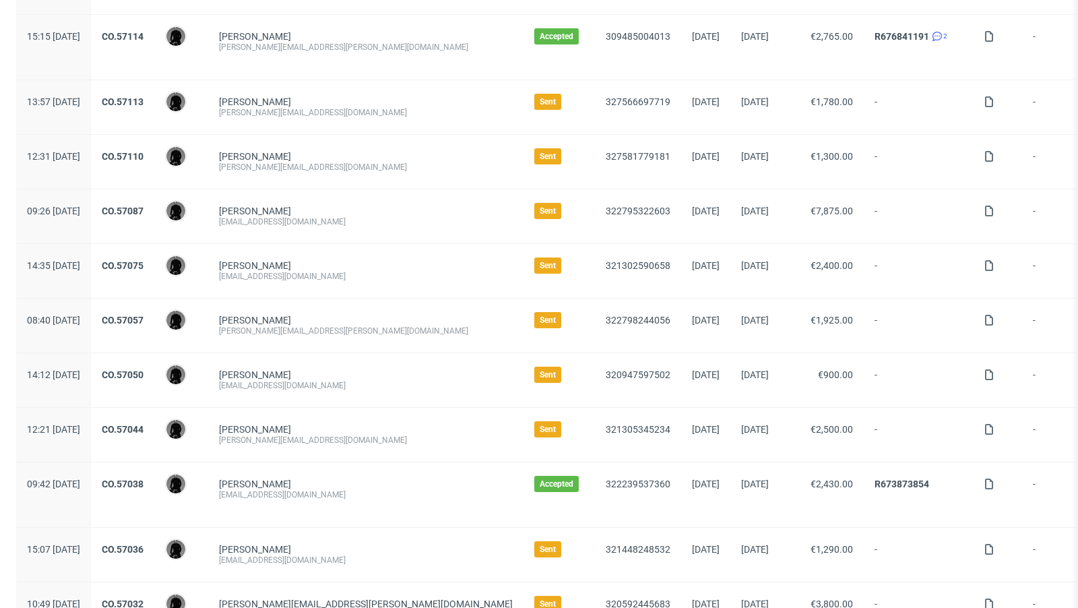
scroll to position [376, 0]
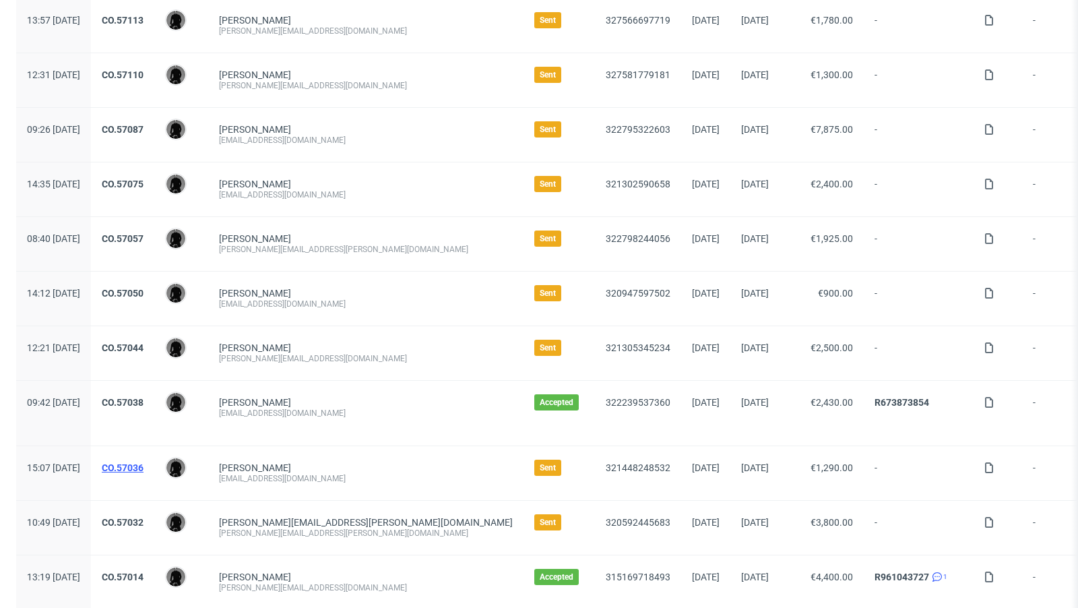
click at [143, 462] on link "CO.57036" at bounding box center [123, 467] width 42 height 11
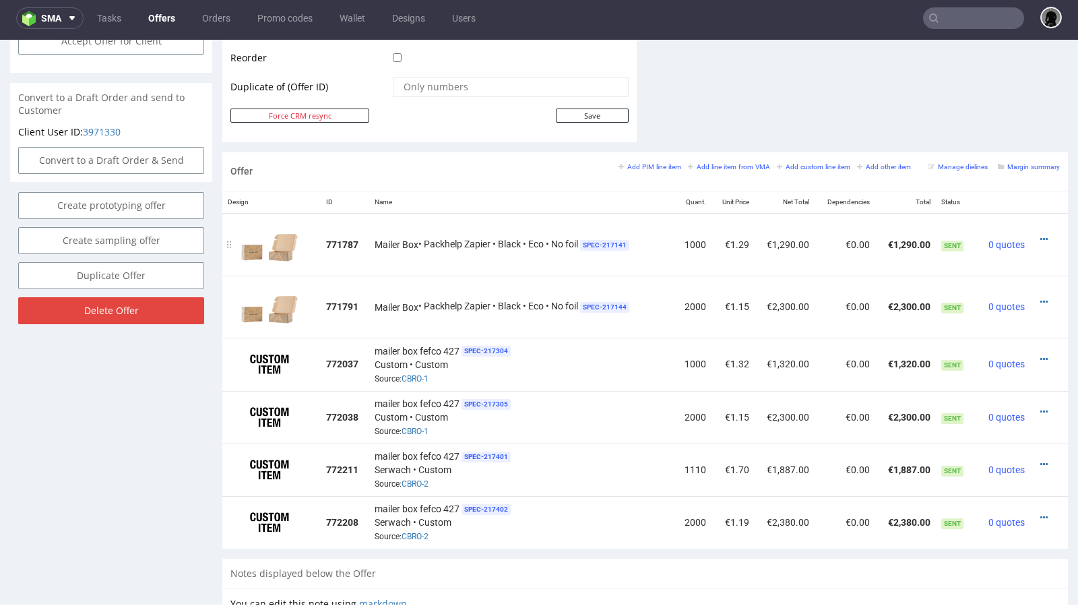
scroll to position [703, 0]
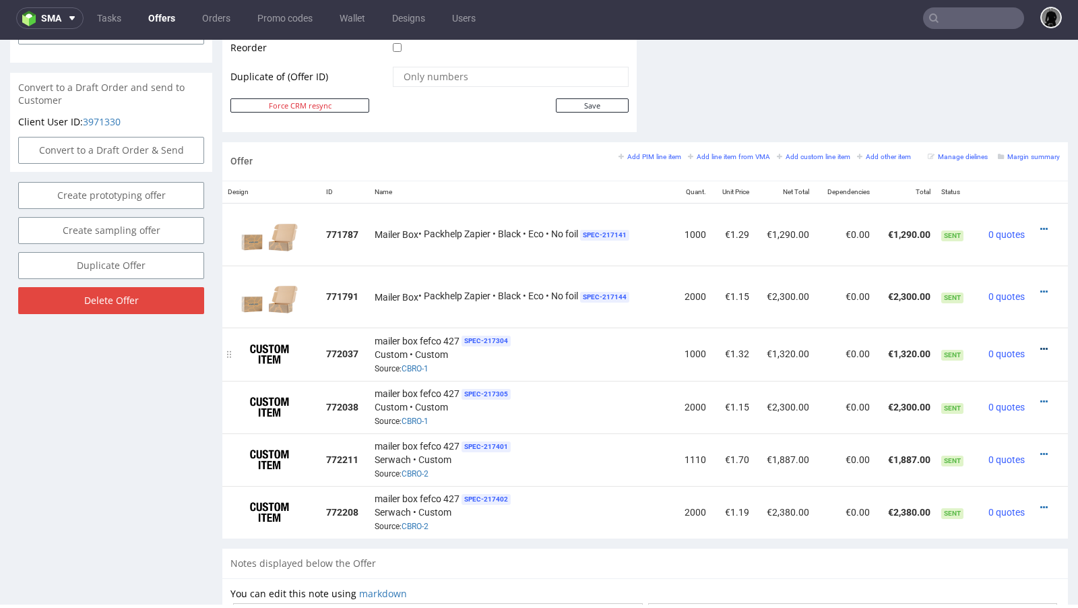
click at [897, 344] on icon at bounding box center [1043, 348] width 7 height 9
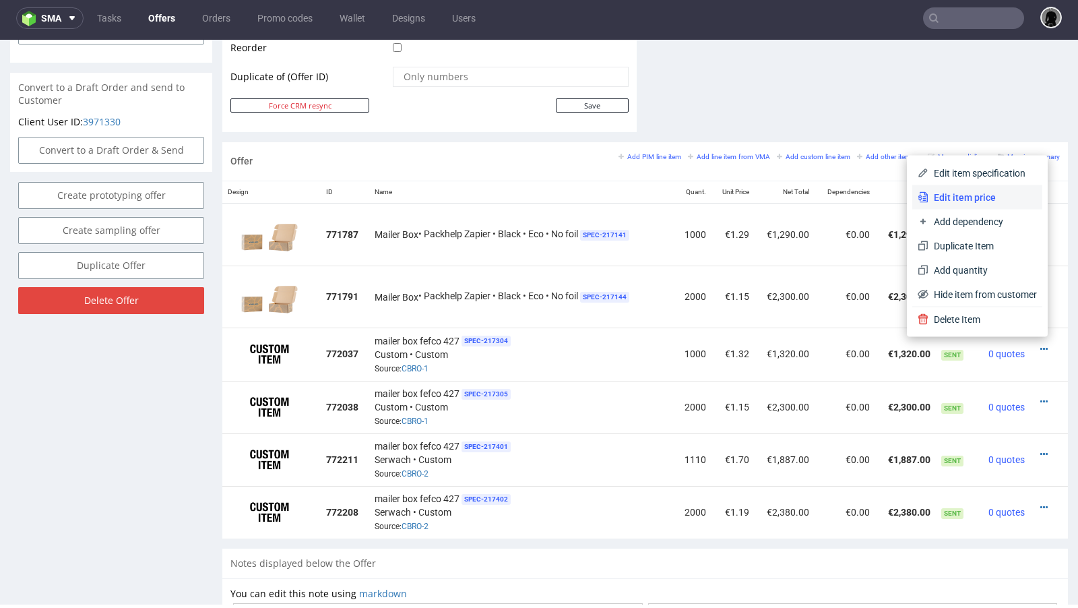
click at [897, 197] on span "Edit item price" at bounding box center [982, 197] width 108 height 13
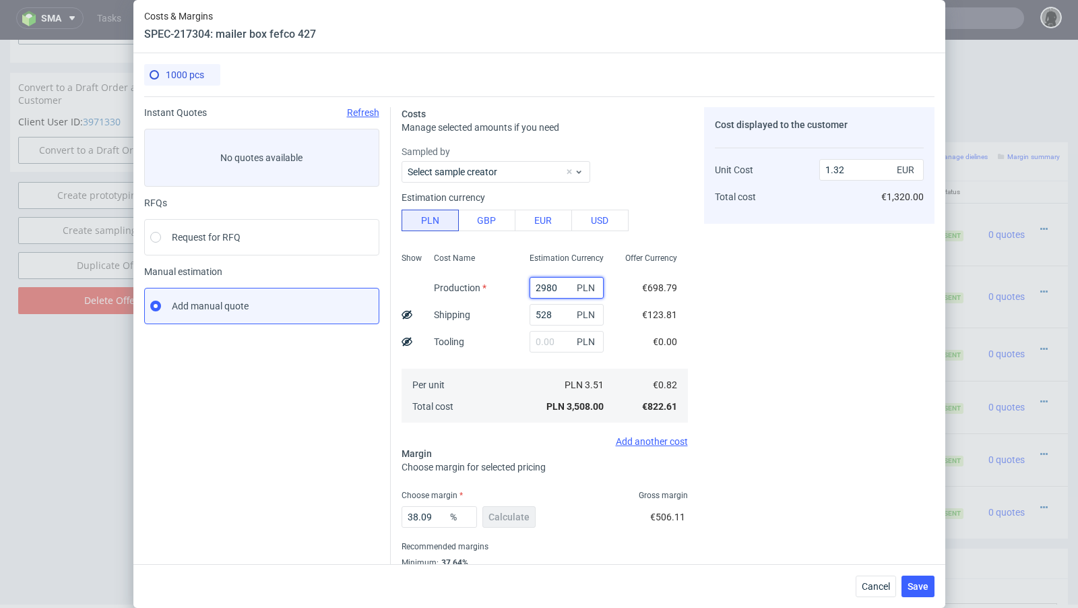
click at [546, 285] on input "2980" at bounding box center [566, 288] width 74 height 22
paste input "250.0"
type input "2250"
type input "1.05"
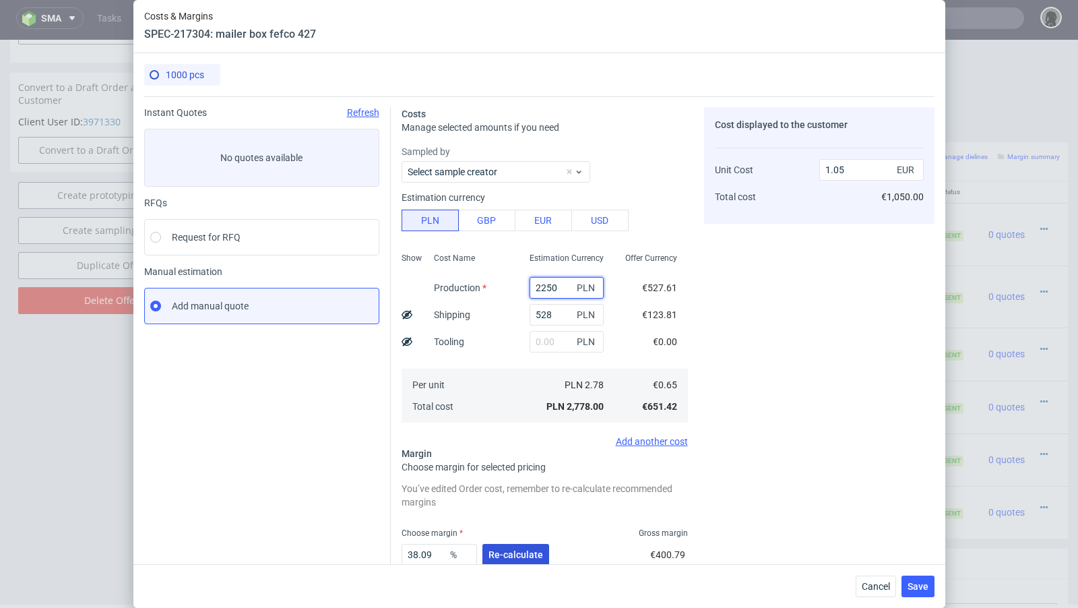
type input "2250"
click at [519, 494] on span "Re-calculate" at bounding box center [515, 554] width 55 height 9
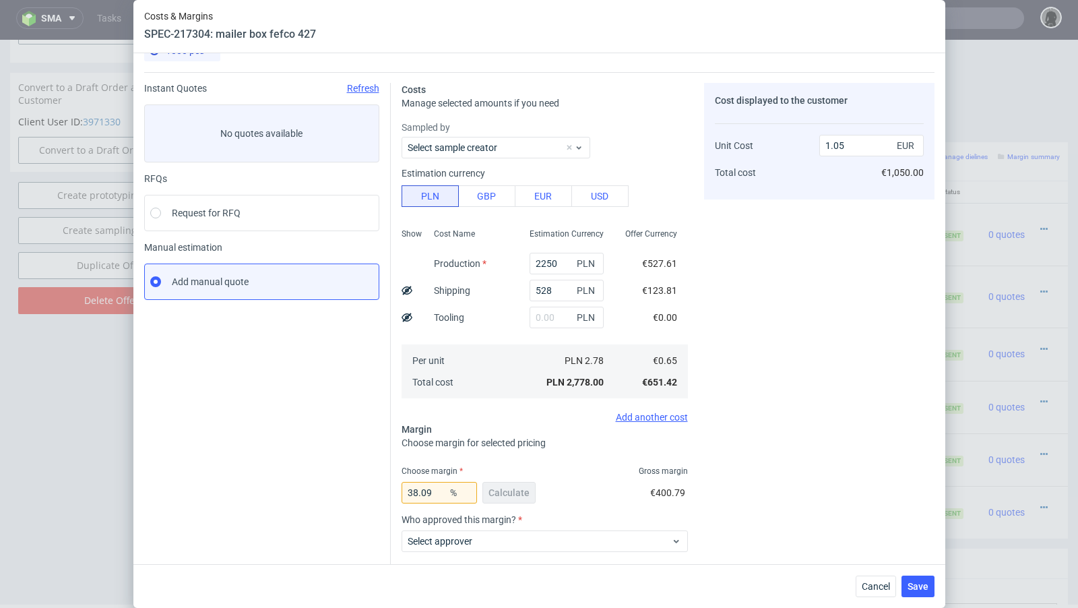
scroll to position [28, 0]
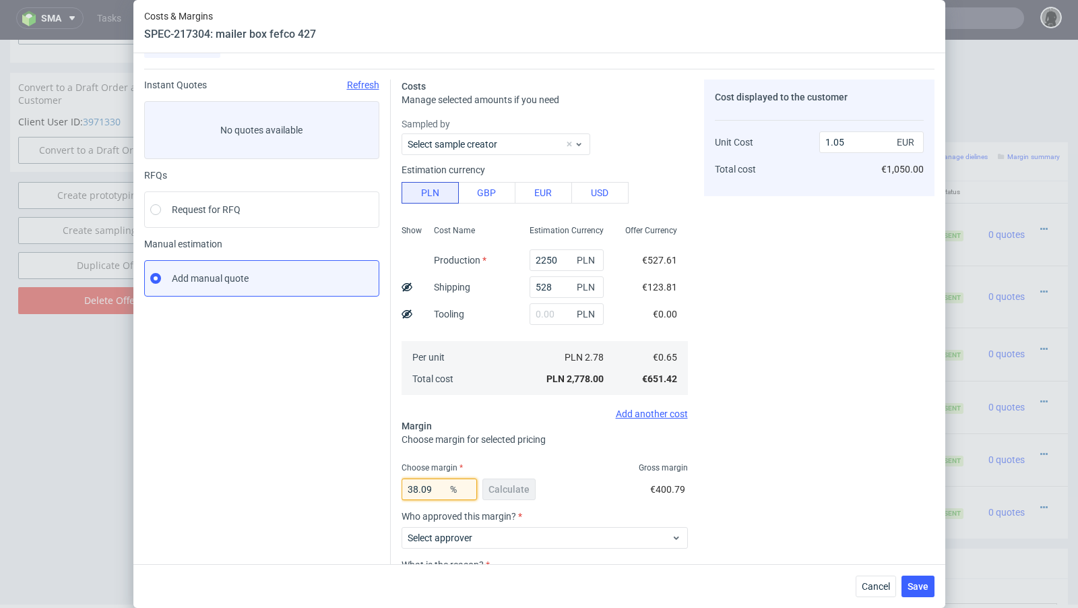
drag, startPoint x: 437, startPoint y: 490, endPoint x: 339, endPoint y: 483, distance: 98.6
click at [339, 483] on div "Instant Quotes Refresh No quotes available RFQs Request for RFQ Manual estimati…" at bounding box center [539, 369] width 790 height 601
type input "45"
type input "1.18"
type input "4"
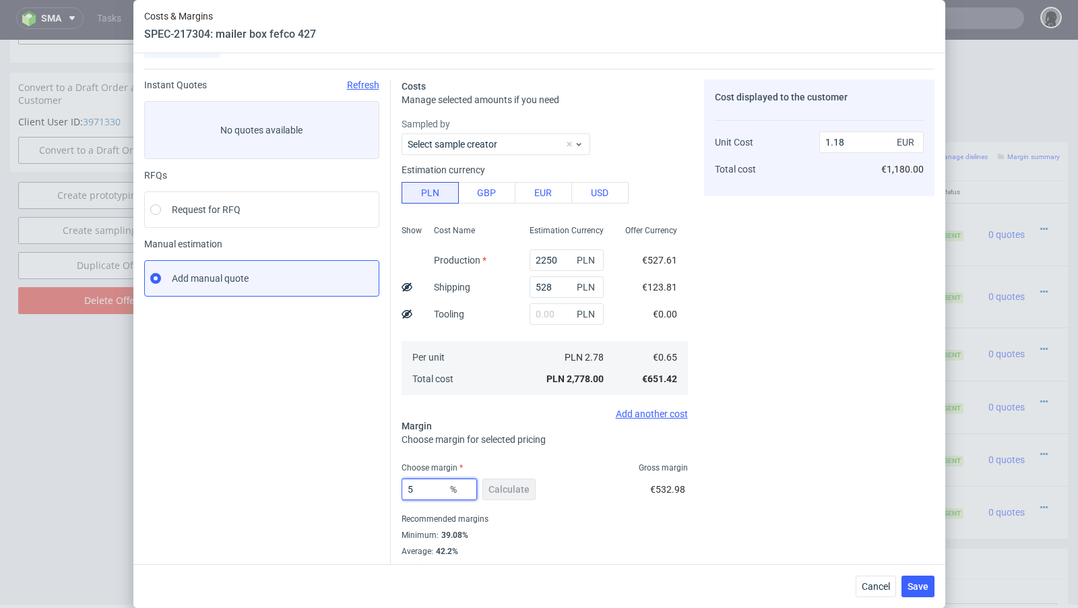
type input "50"
type input "1.3"
type input "52"
type input "1.35"
type input "51"
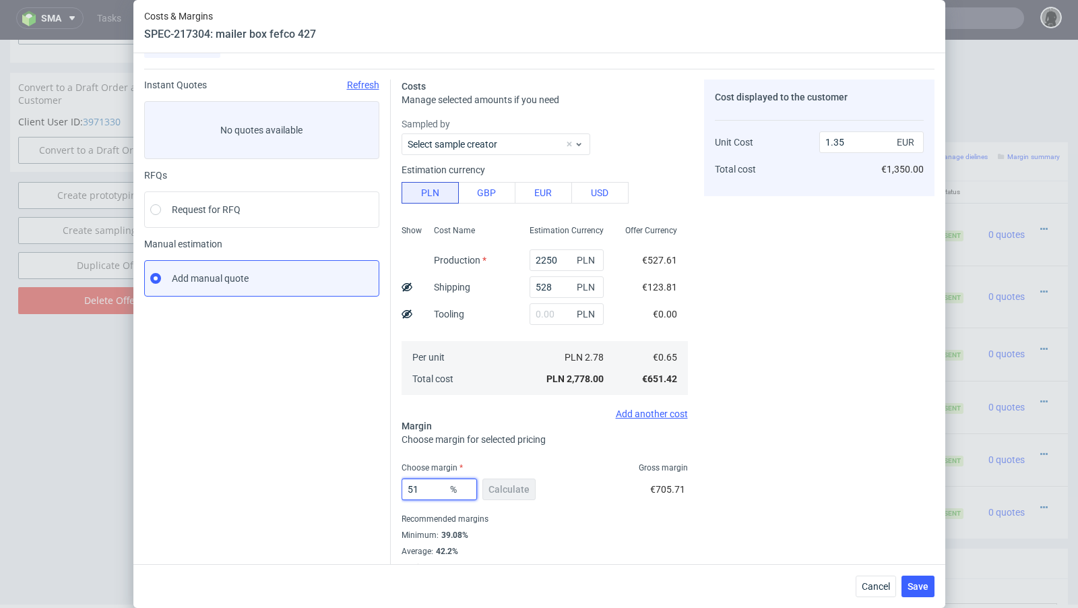
type input "1.33"
type input "50"
type input "1.3"
type input "50.5"
type input "1.31"
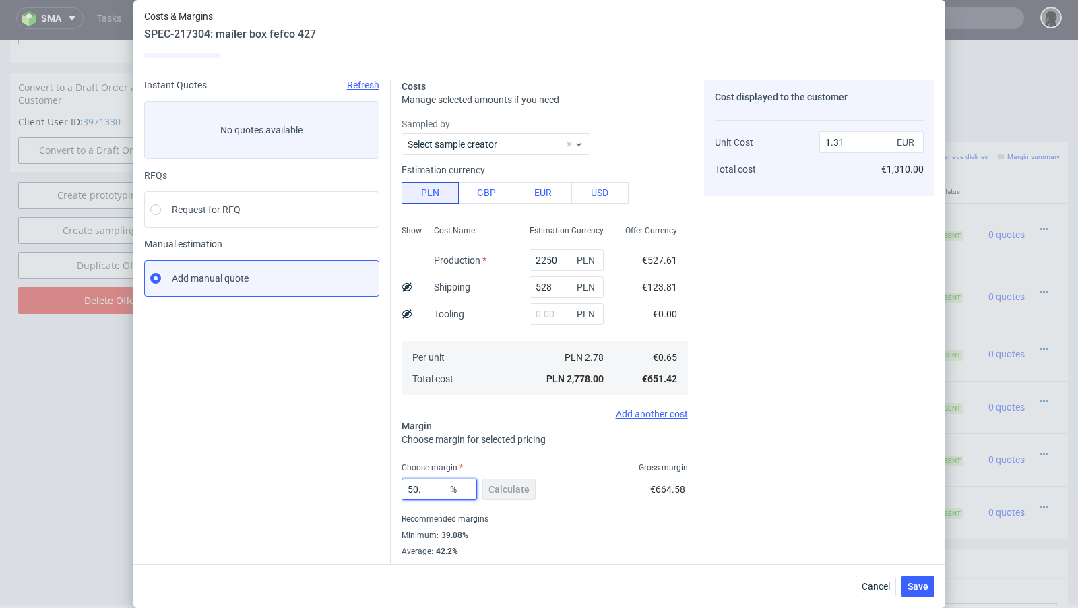
type input "50.8"
type input "1.32"
type input "50.99"
type input "1.33"
type input "50.97"
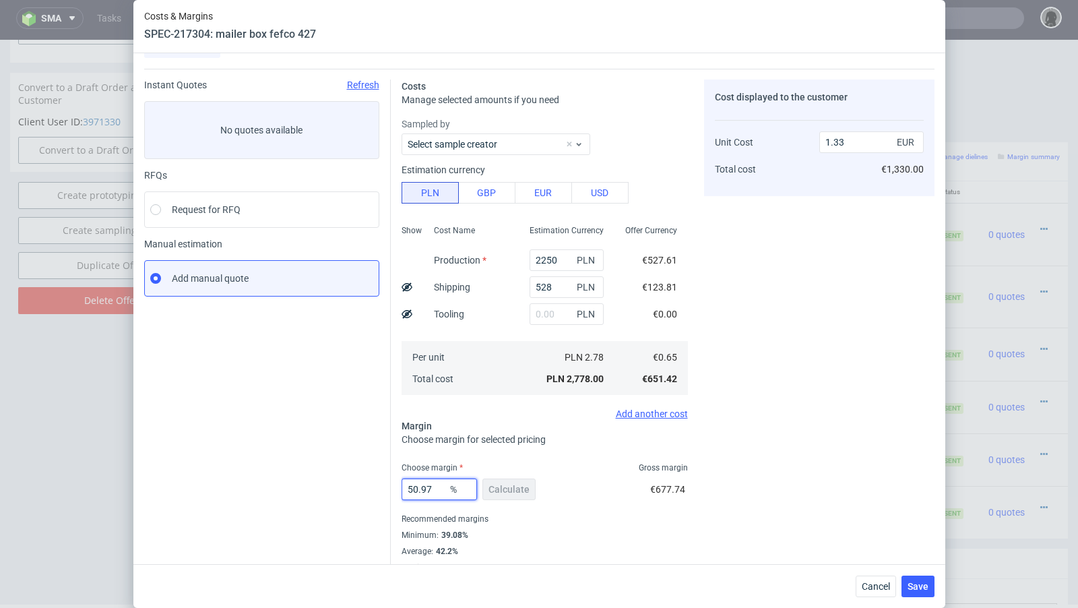
type input "1.32"
type input "50.98"
type input "1.33"
type input "50.97"
type input "1.32"
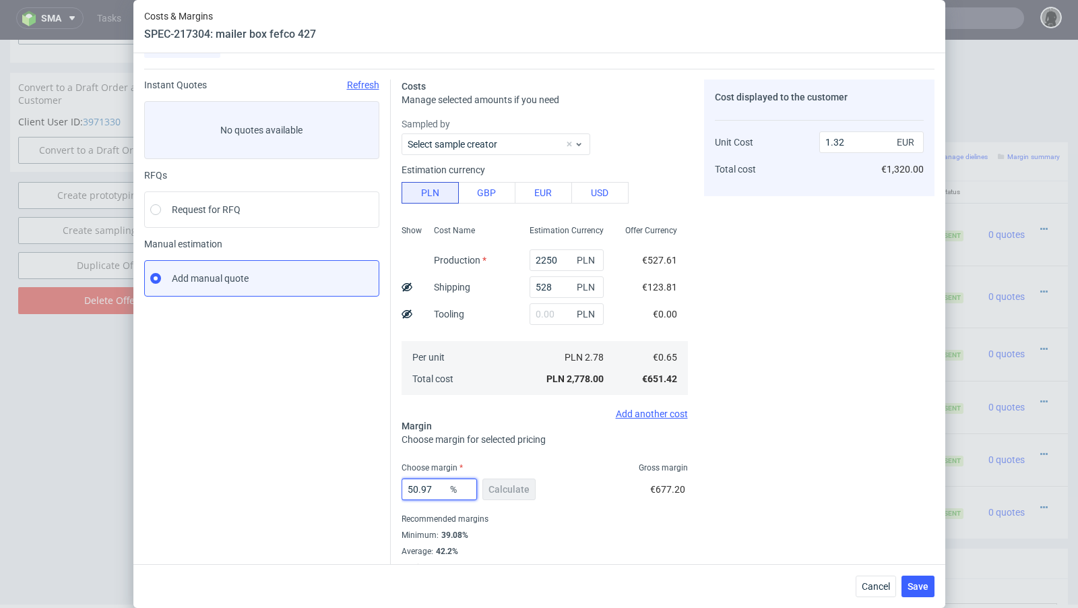
type input "50.97"
click at [214, 456] on div "Instant Quotes Refresh No quotes available RFQs Request for RFQ Manual estimati…" at bounding box center [267, 325] width 247 height 493
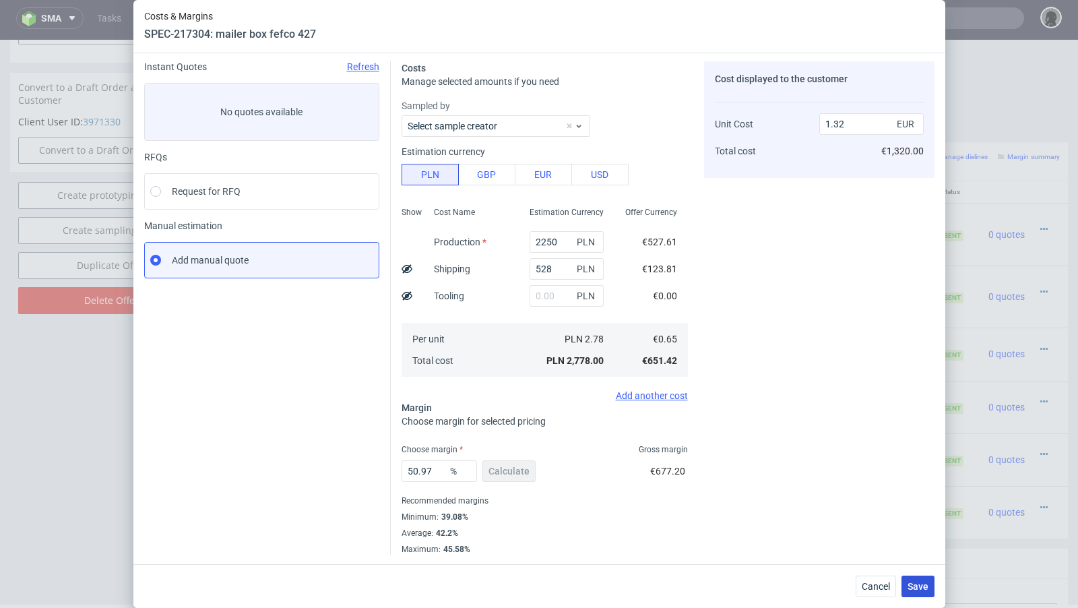
click at [897, 494] on span "Save" at bounding box center [917, 585] width 21 height 9
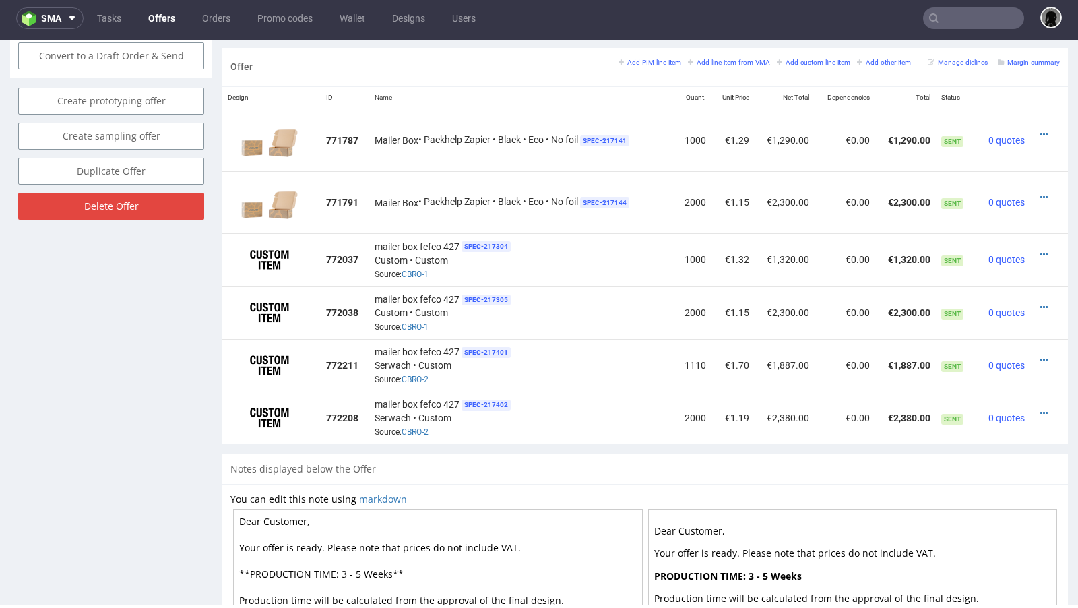
scroll to position [799, 0]
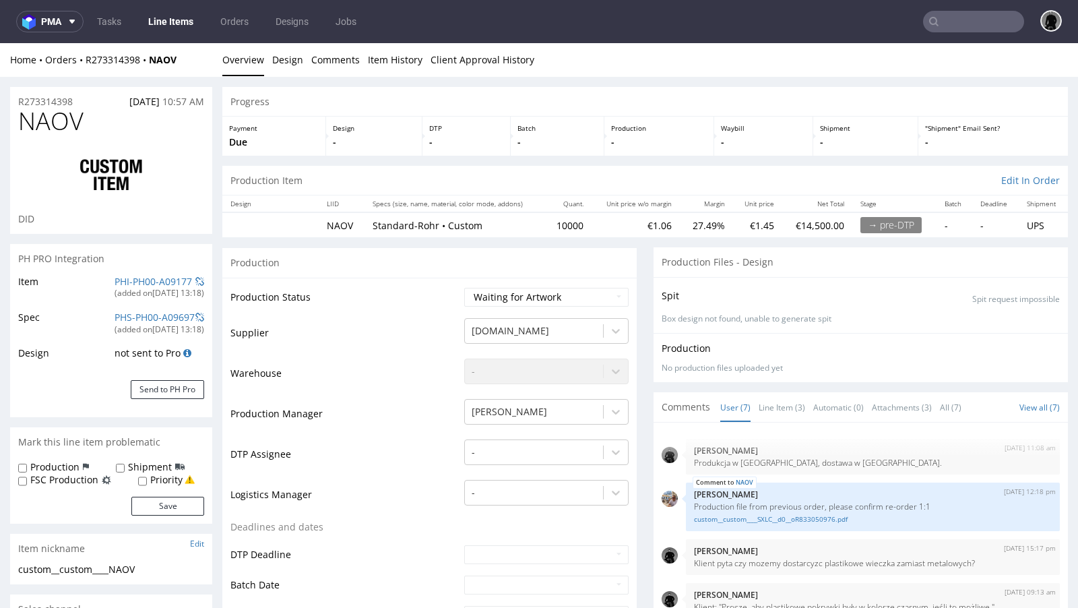
scroll to position [280, 0]
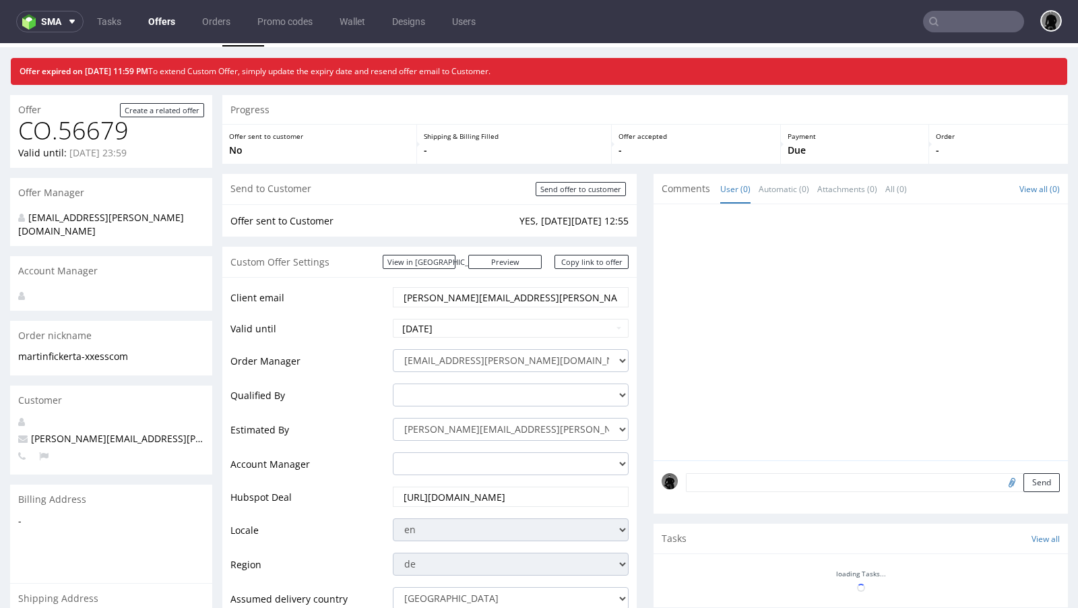
scroll to position [45, 0]
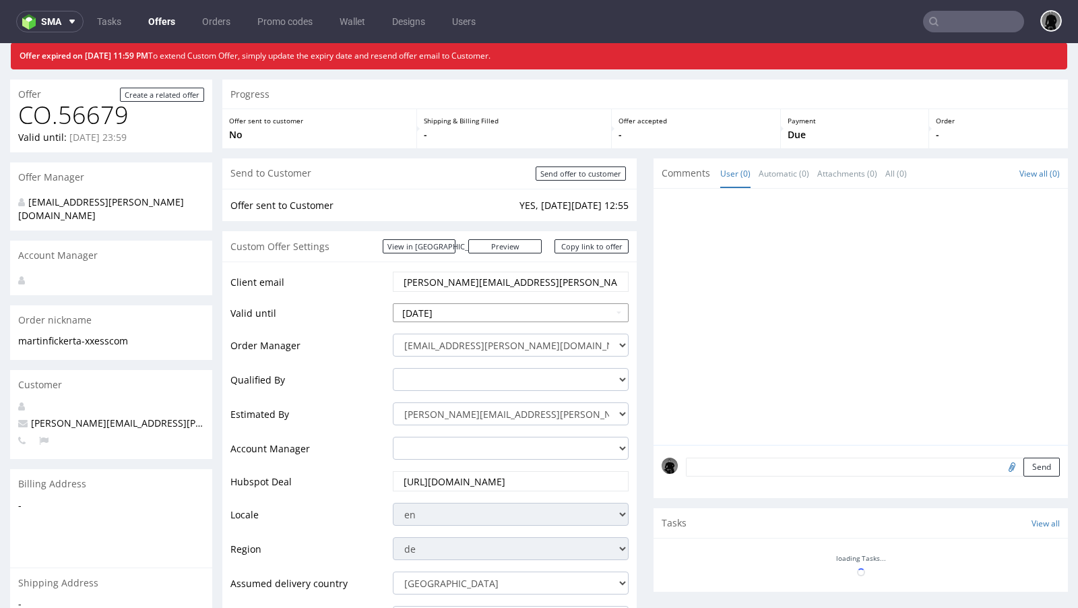
click at [466, 310] on input "[DATE]" at bounding box center [511, 312] width 236 height 19
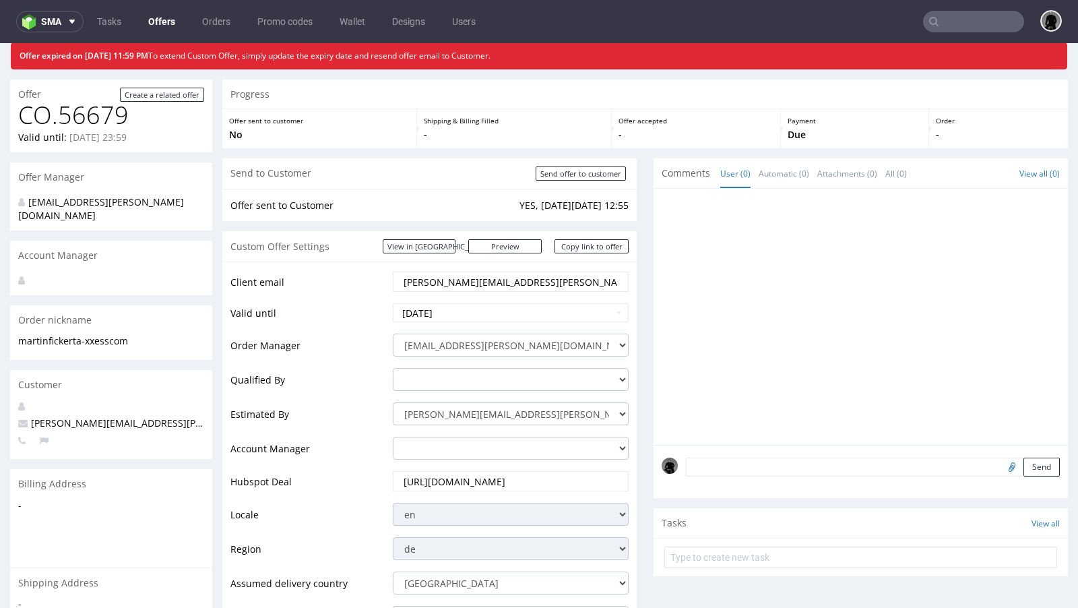
click at [331, 327] on td "Valid until" at bounding box center [309, 317] width 159 height 30
click at [434, 317] on input "[DATE]" at bounding box center [511, 312] width 236 height 19
click at [447, 254] on td "21" at bounding box center [446, 251] width 20 height 20
type input "[DATE]"
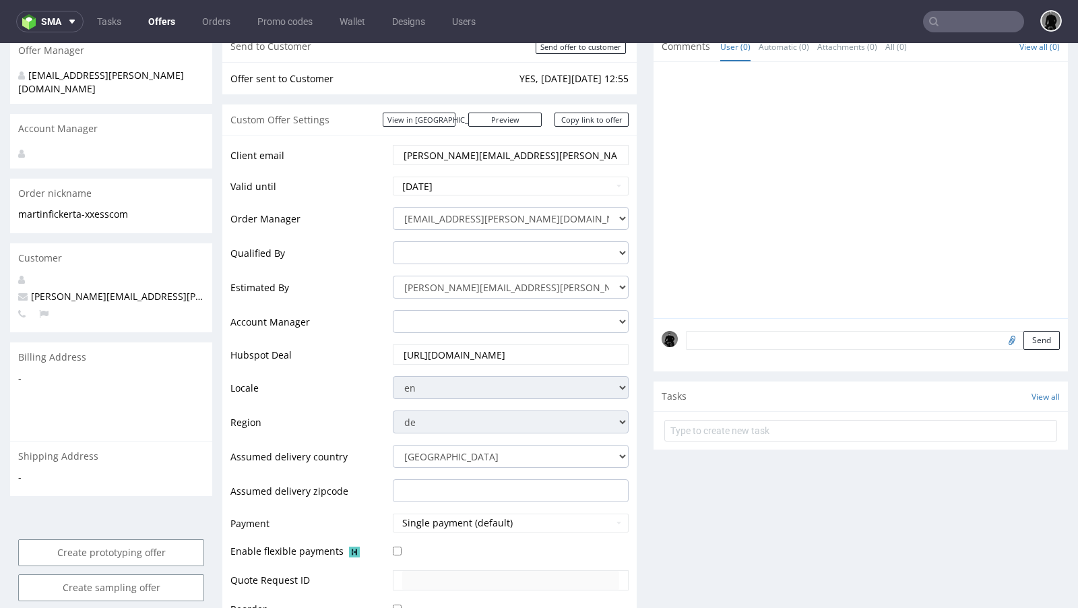
scroll to position [442, 0]
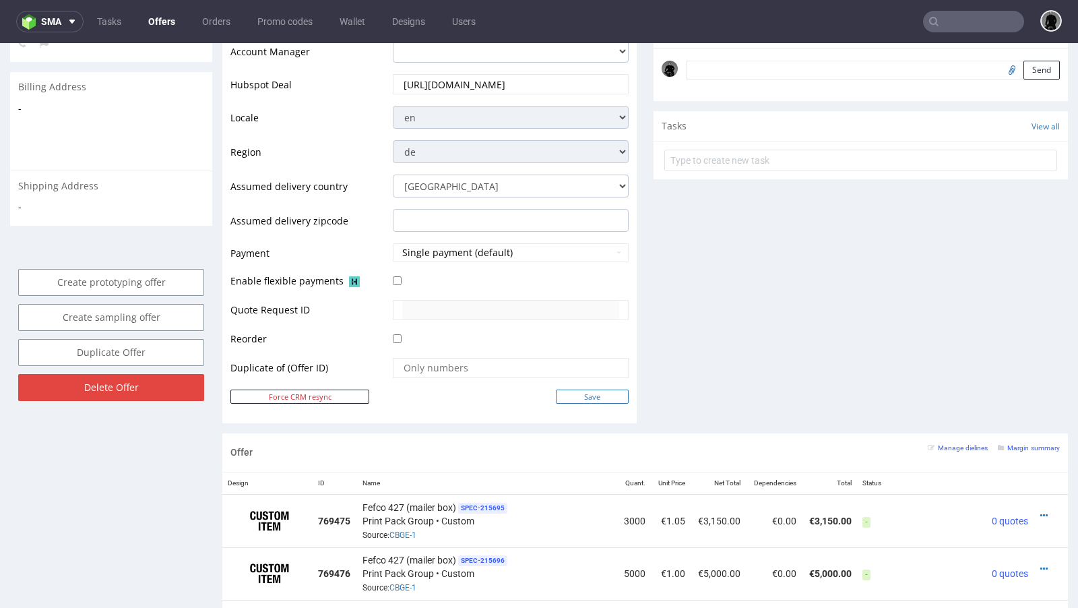
click at [577, 395] on input "Save" at bounding box center [592, 396] width 73 height 14
type input "In progress..."
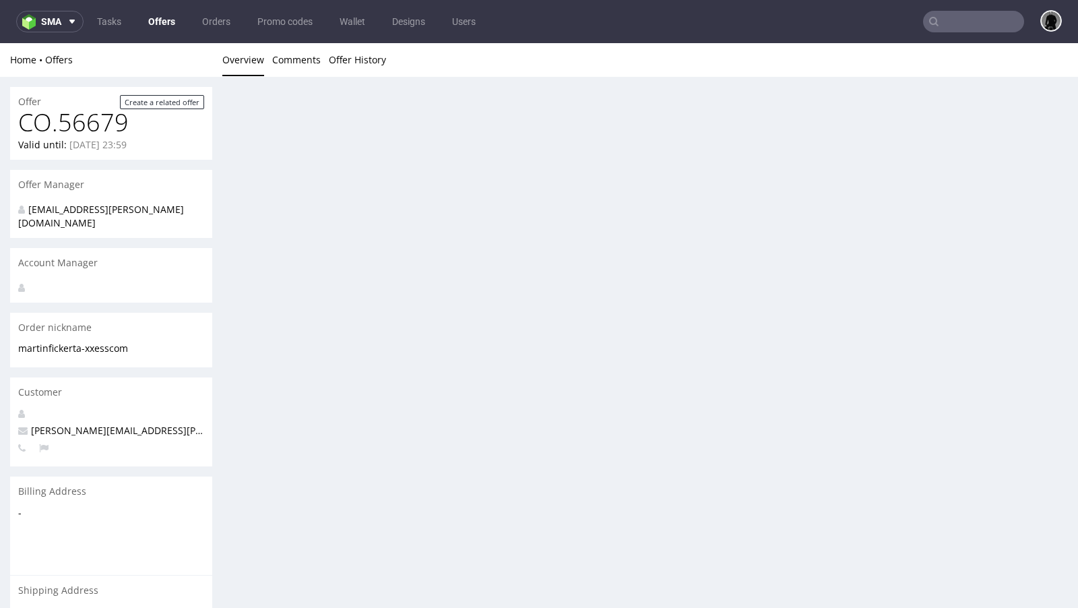
scroll to position [0, 0]
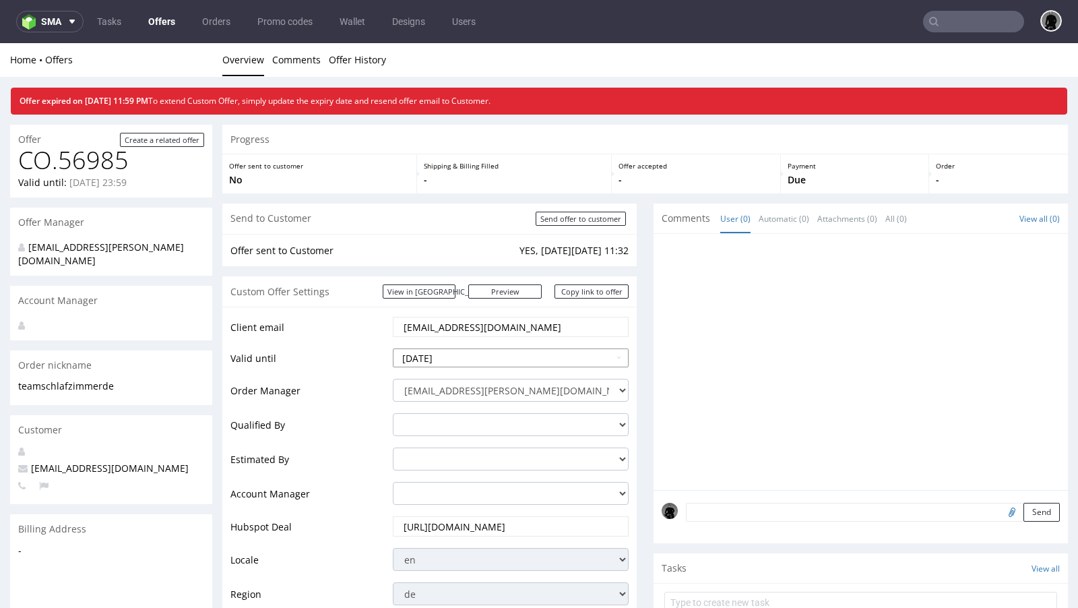
click at [467, 354] on input "[DATE]" at bounding box center [511, 357] width 236 height 19
click at [445, 290] on td "21" at bounding box center [446, 296] width 20 height 20
type input "[DATE]"
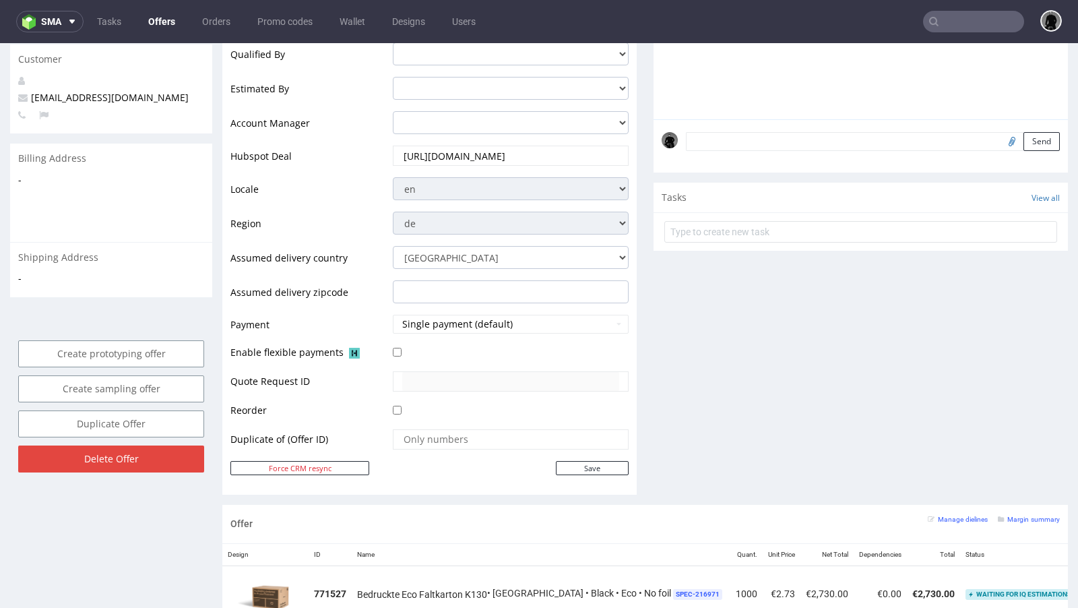
scroll to position [406, 0]
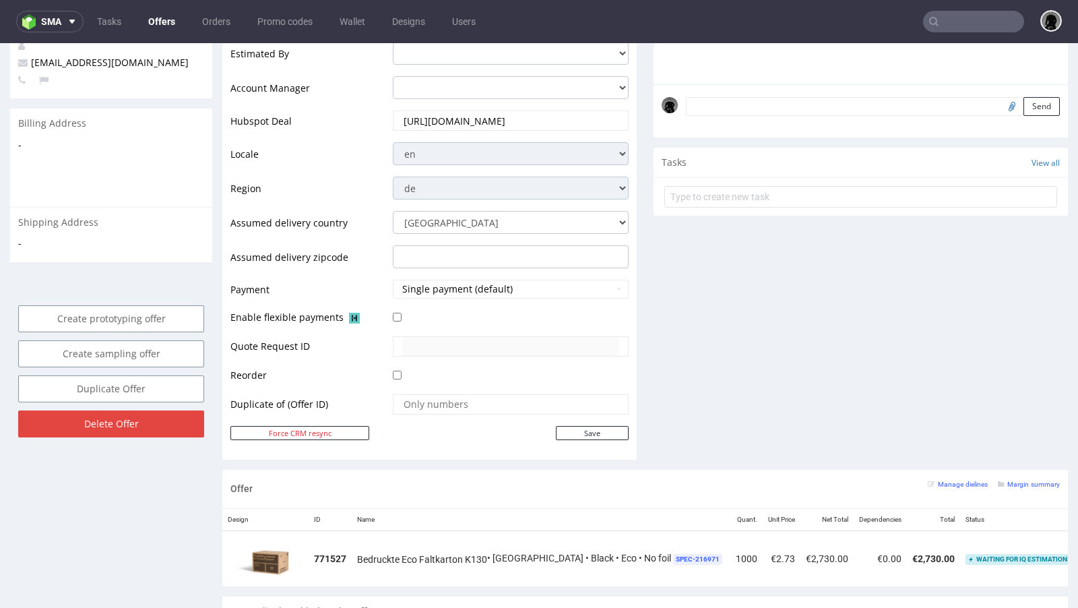
click at [573, 424] on td "Save" at bounding box center [508, 432] width 239 height 17
click at [573, 430] on input "Save" at bounding box center [592, 433] width 73 height 14
type input "In progress..."
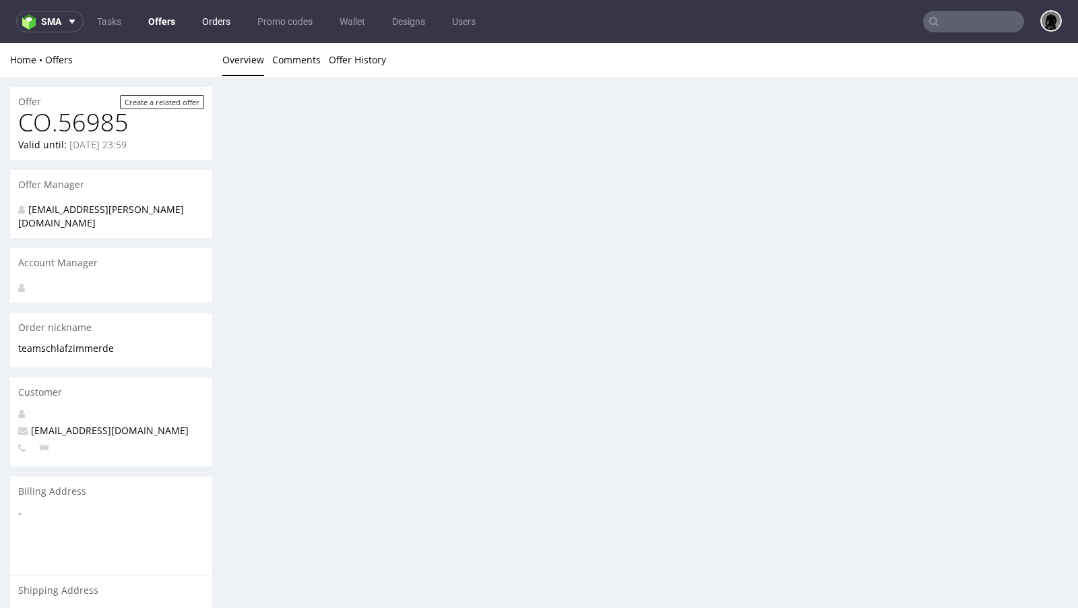
scroll to position [0, 0]
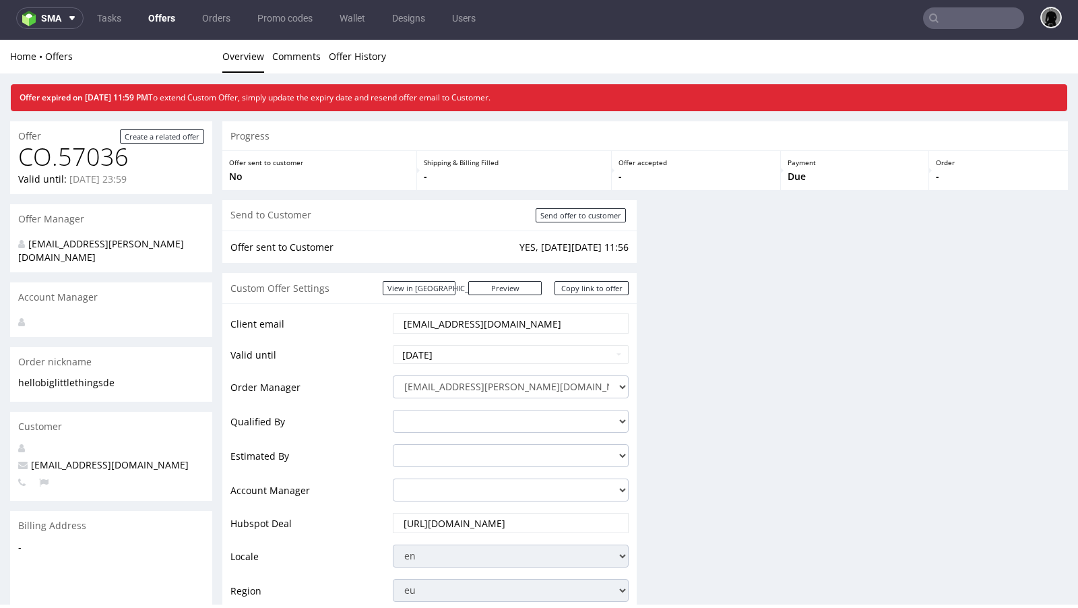
scroll to position [3, 0]
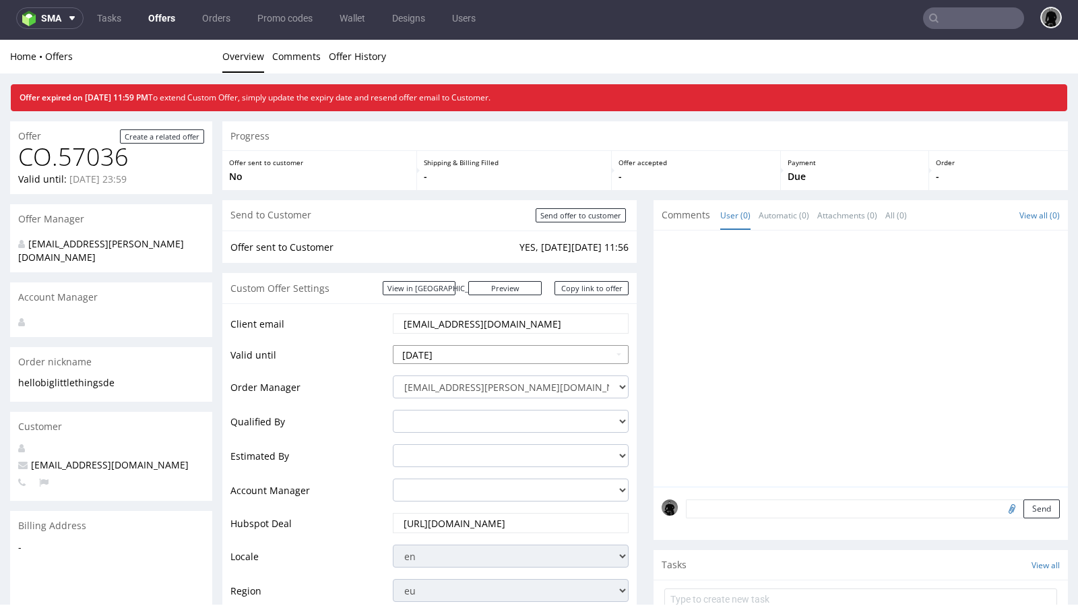
click at [469, 352] on input "[DATE]" at bounding box center [511, 354] width 236 height 19
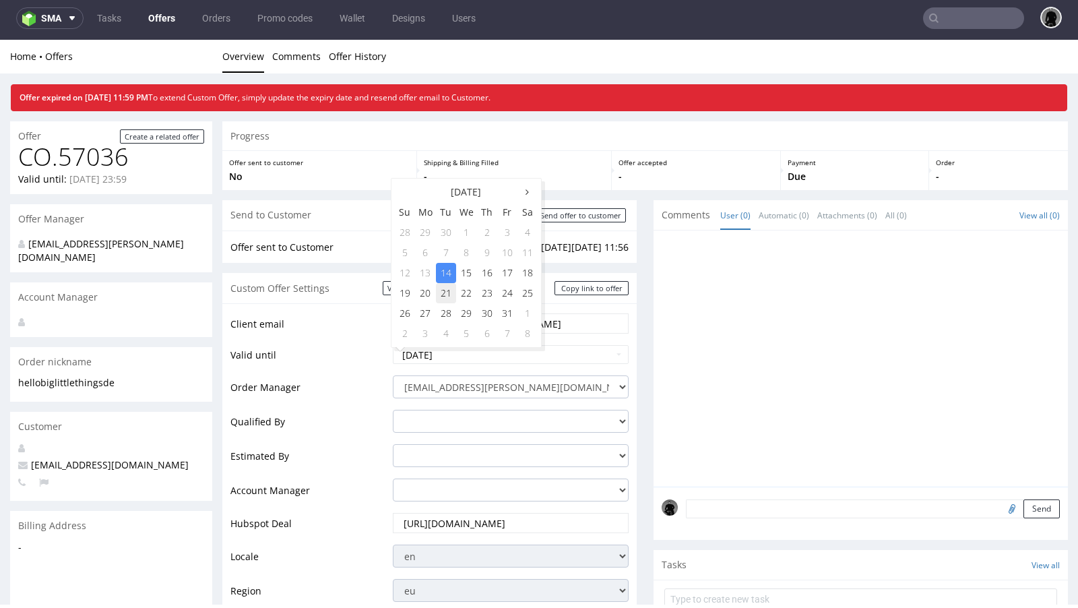
click at [444, 292] on td "21" at bounding box center [446, 293] width 20 height 20
type input "[DATE]"
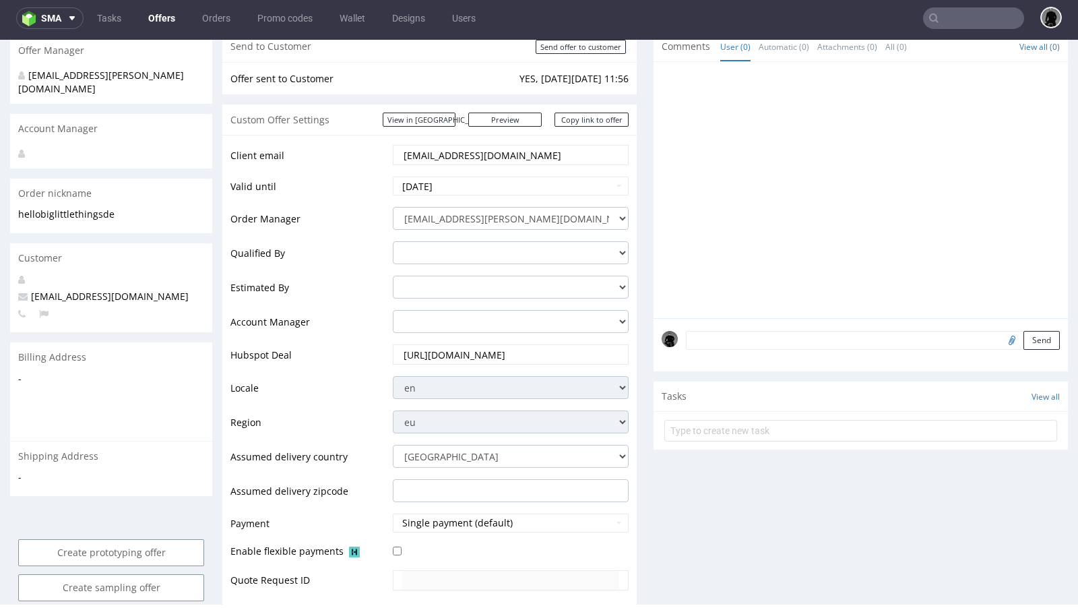
scroll to position [287, 0]
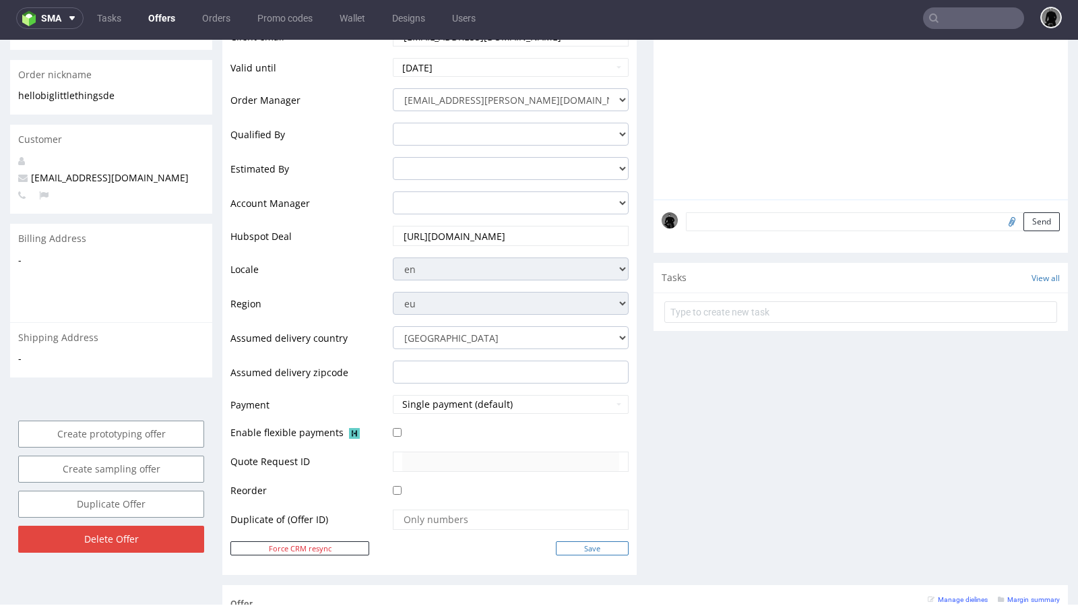
click at [579, 546] on input "Save" at bounding box center [592, 548] width 73 height 14
type input "In progress..."
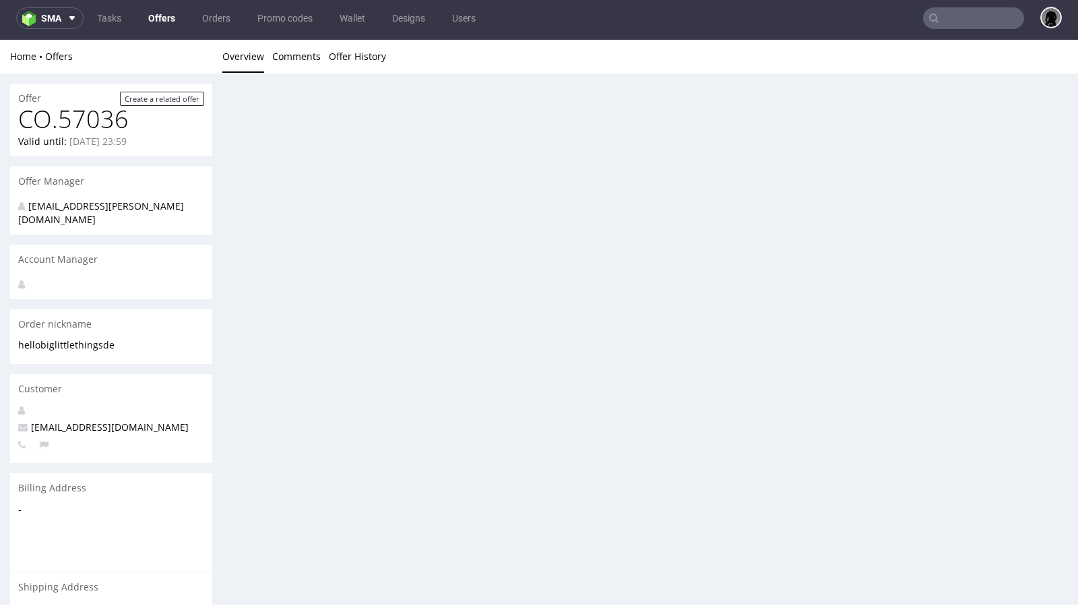
scroll to position [3, 0]
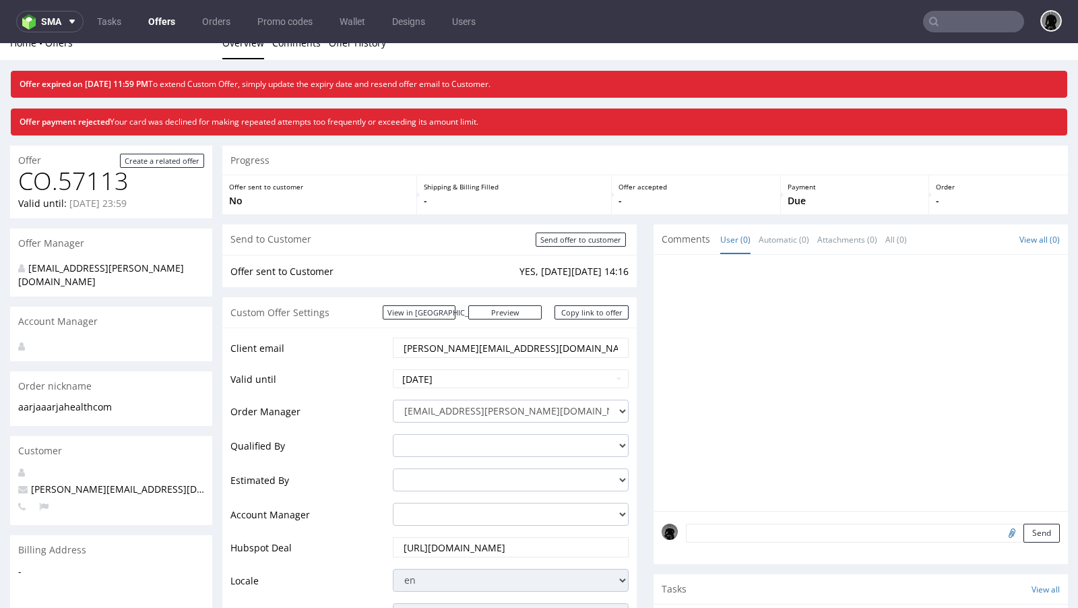
scroll to position [22, 0]
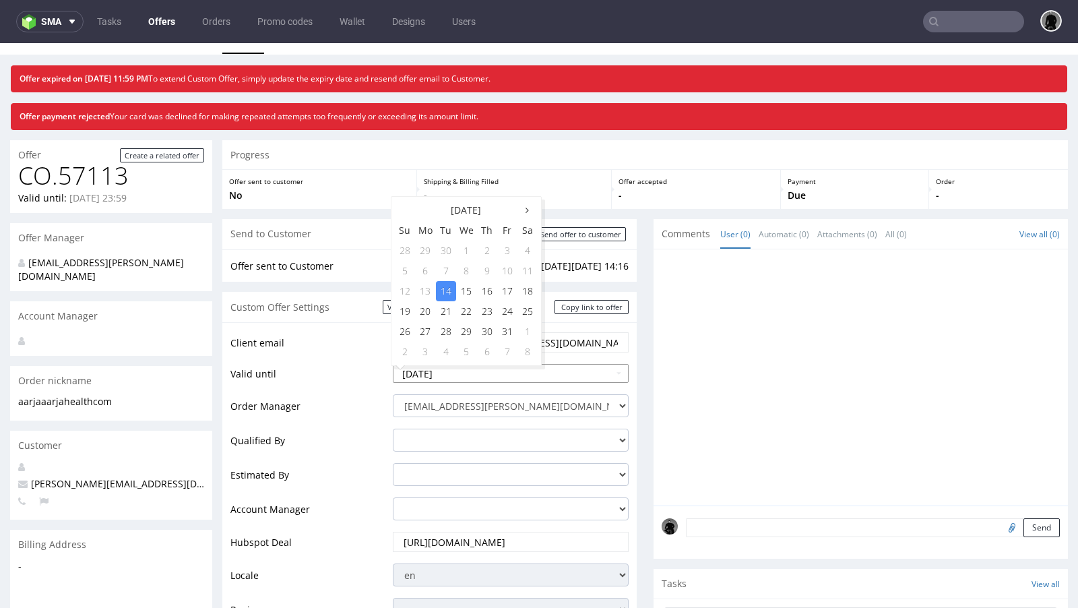
click at [465, 370] on input "[DATE]" at bounding box center [511, 373] width 236 height 19
click at [448, 306] on td "21" at bounding box center [446, 311] width 20 height 20
type input "[DATE]"
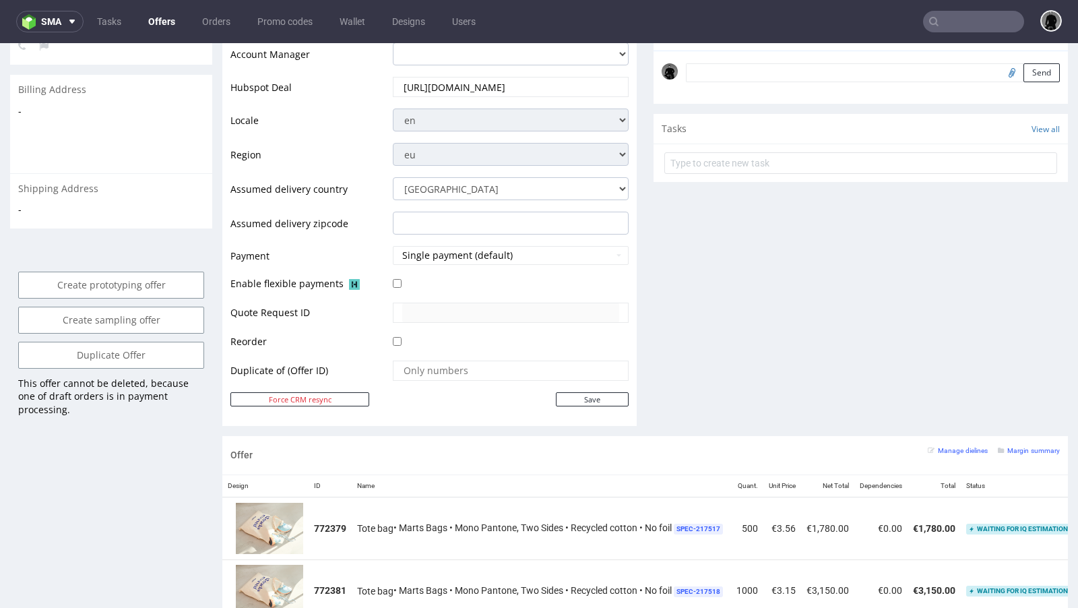
scroll to position [490, 0]
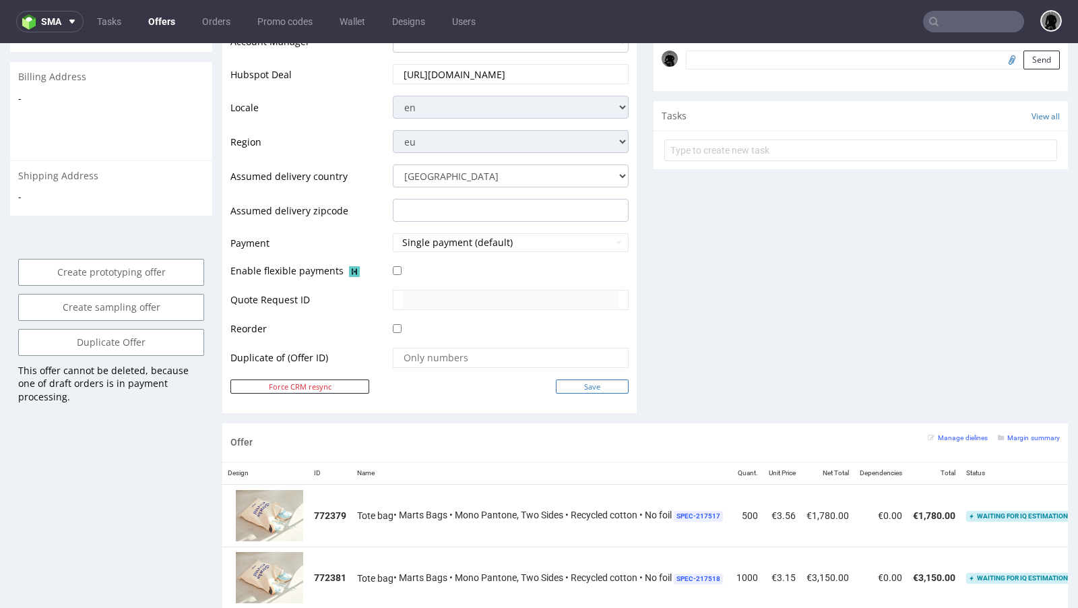
click at [569, 387] on input "Save" at bounding box center [592, 386] width 73 height 14
type input "In progress..."
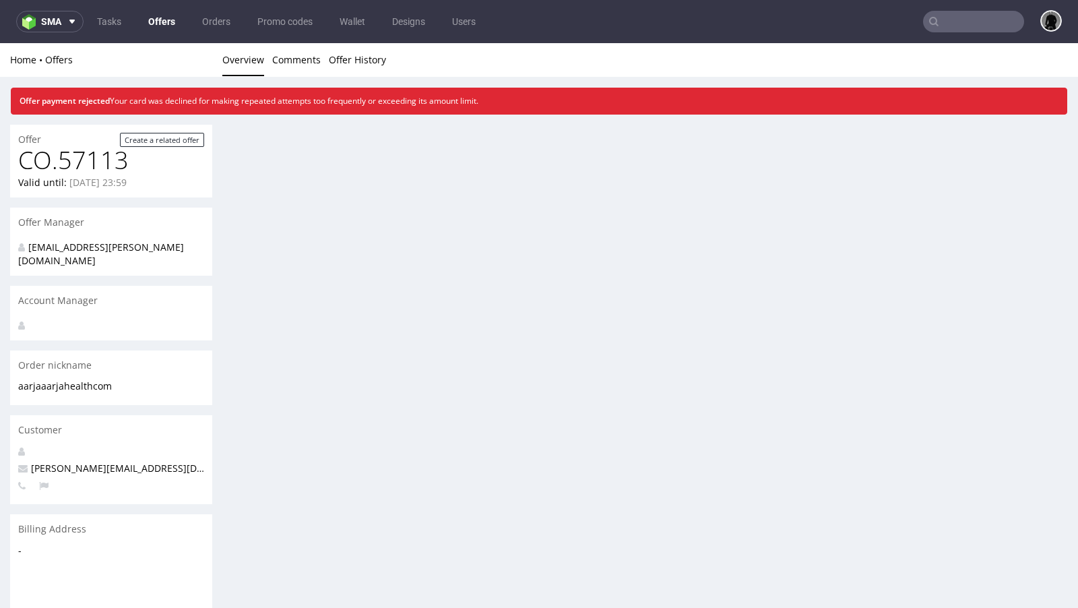
scroll to position [0, 0]
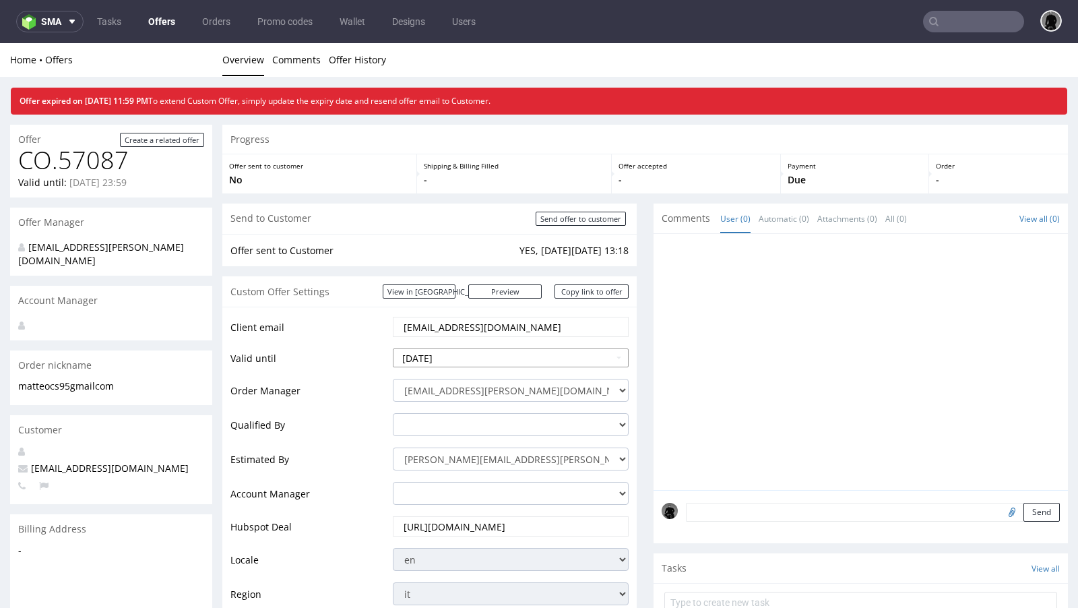
click at [449, 299] on td "21" at bounding box center [446, 296] width 20 height 20
type input "[DATE]"
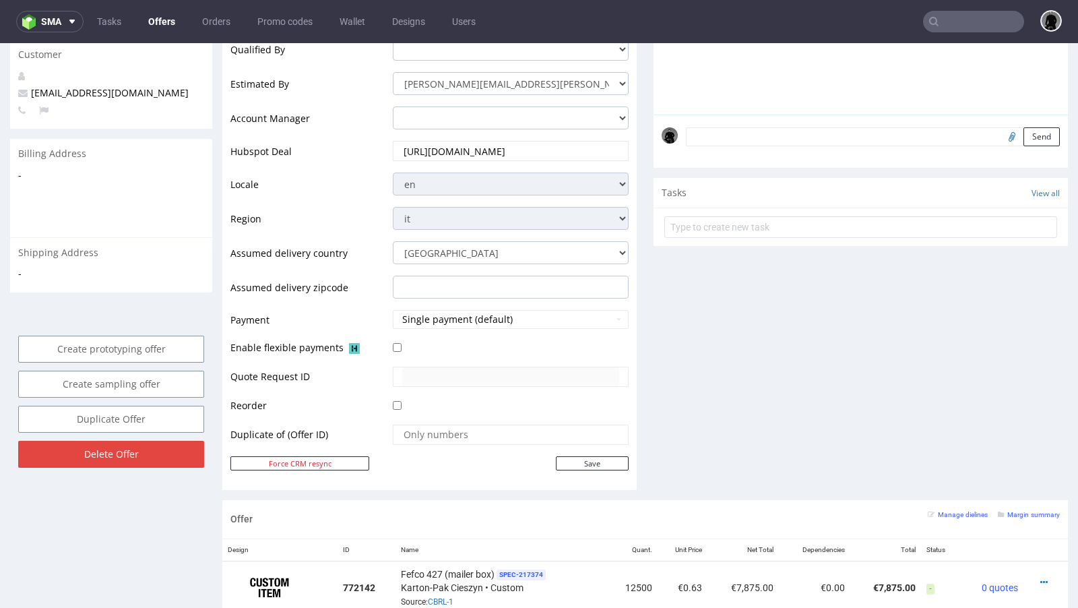
scroll to position [420, 0]
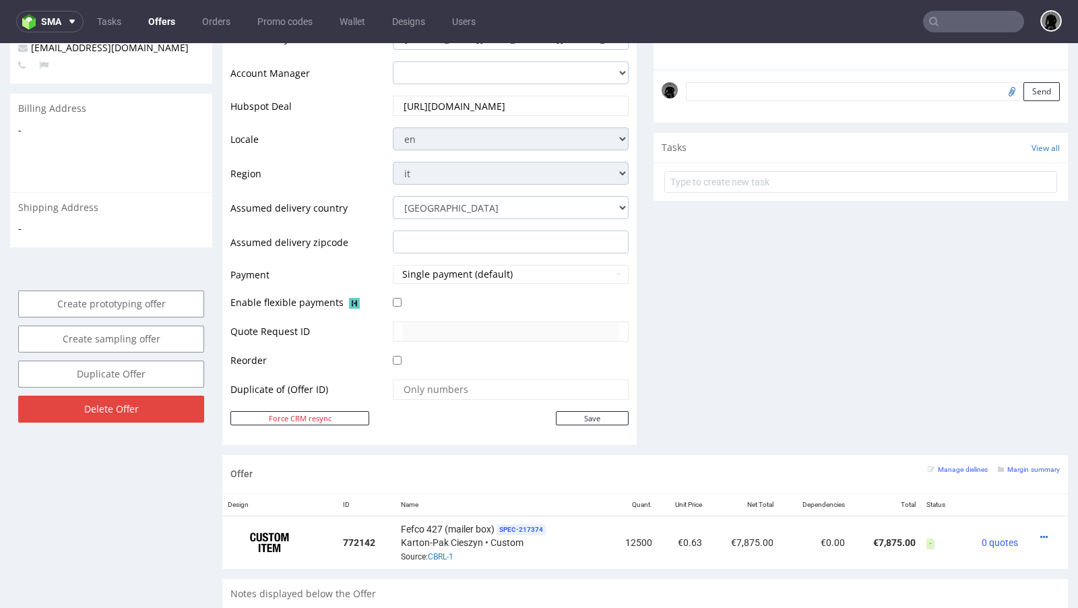
click at [581, 422] on td "Save" at bounding box center [508, 418] width 239 height 17
click at [580, 412] on input "Save" at bounding box center [592, 418] width 73 height 14
type input "In progress..."
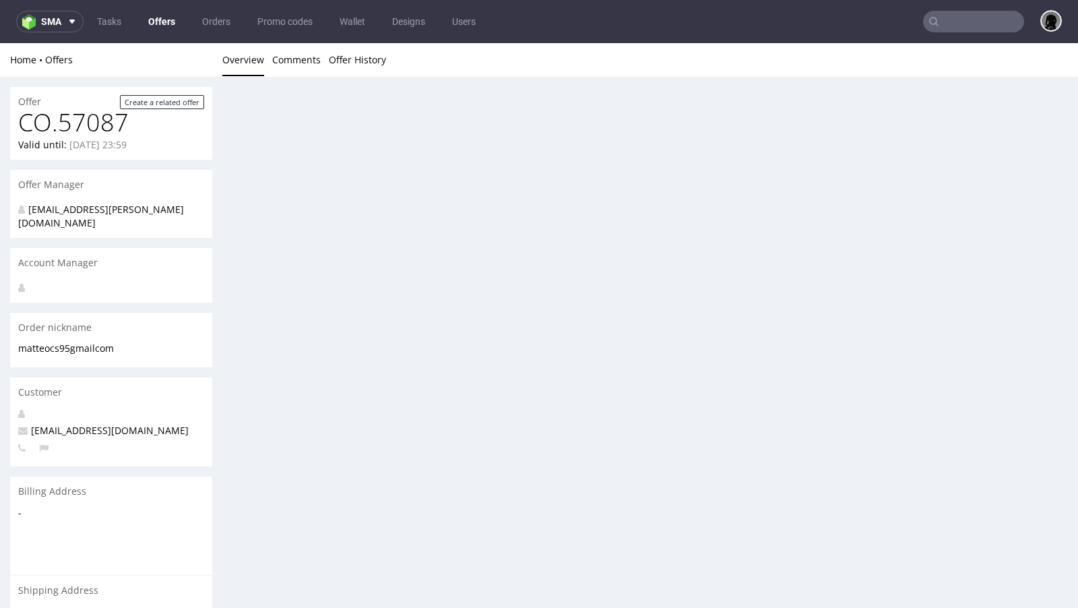
scroll to position [0, 0]
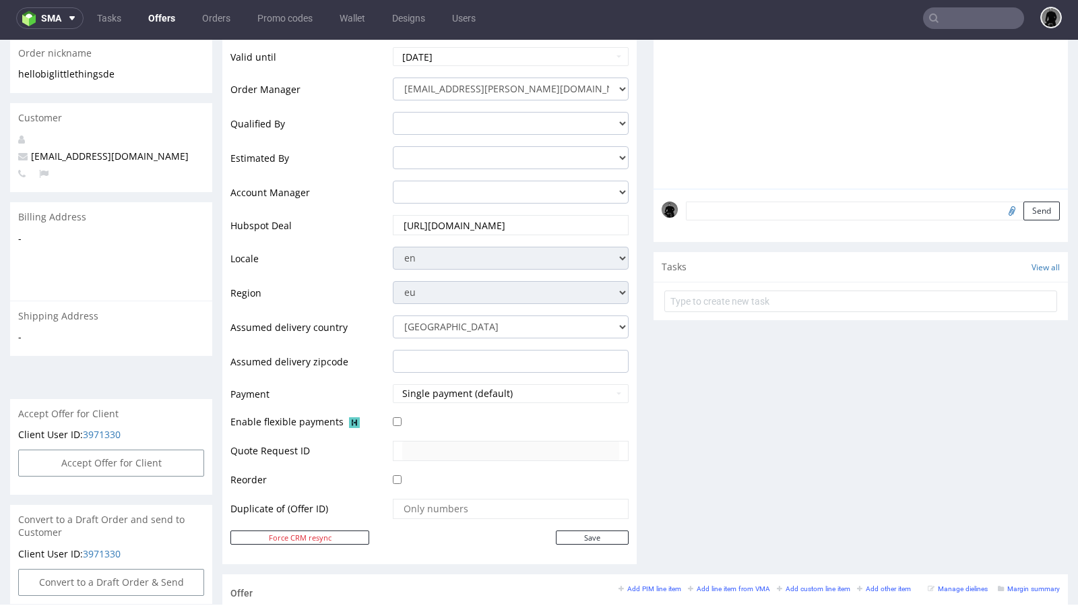
scroll to position [189, 0]
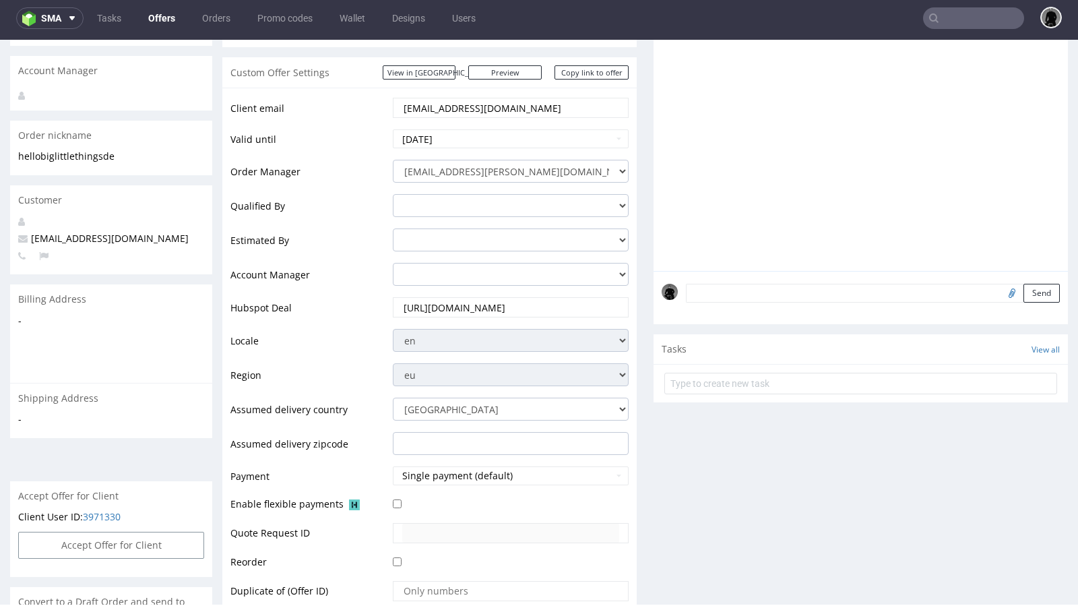
click at [53, 232] on span "hello@biglittlethings.de" at bounding box center [103, 238] width 170 height 13
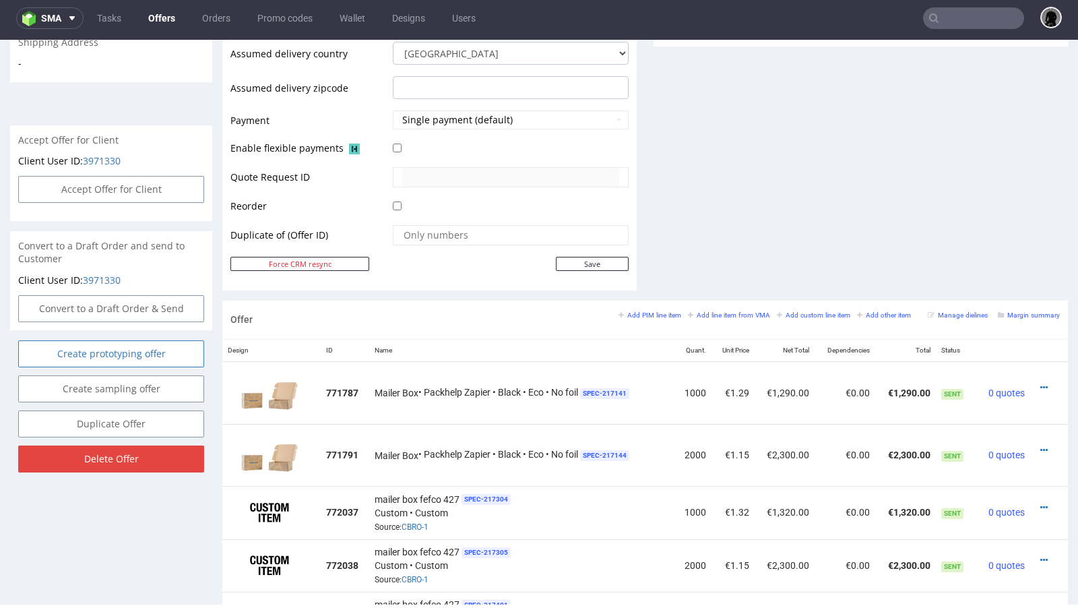
scroll to position [328, 0]
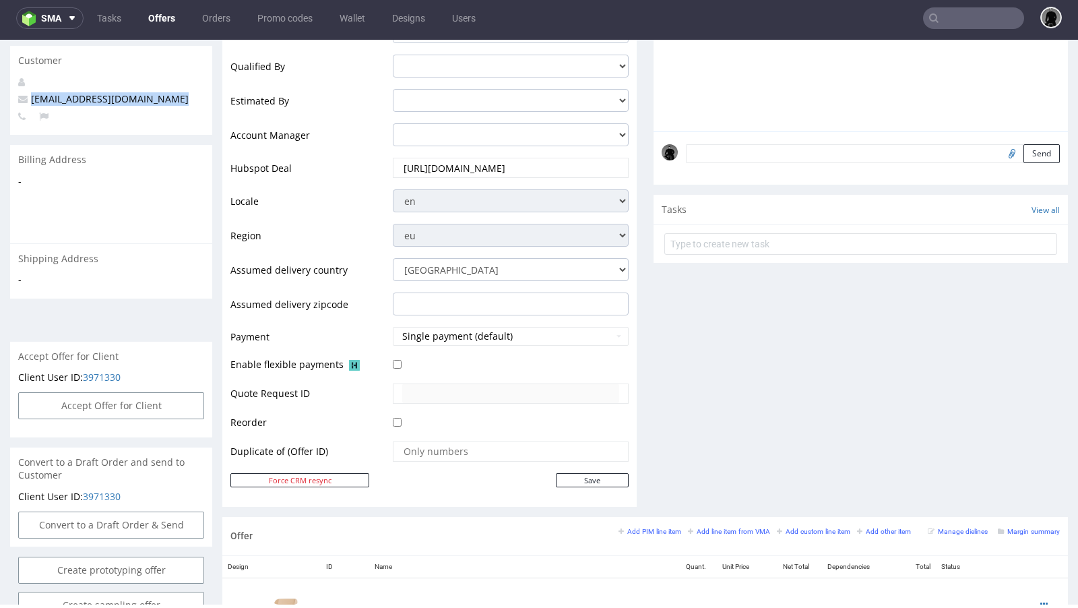
copy span "hello@biglittlethings.de"
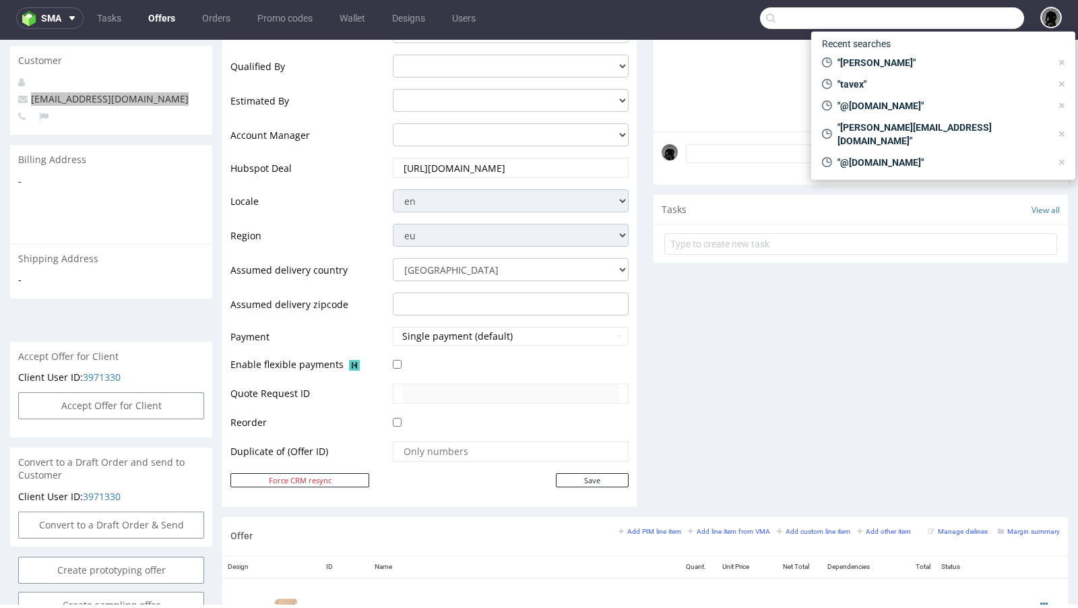
click at [938, 27] on input "text" at bounding box center [892, 18] width 264 height 22
paste input "hello@biglittlethings.de"
type input "hello@biglittlethings.de"
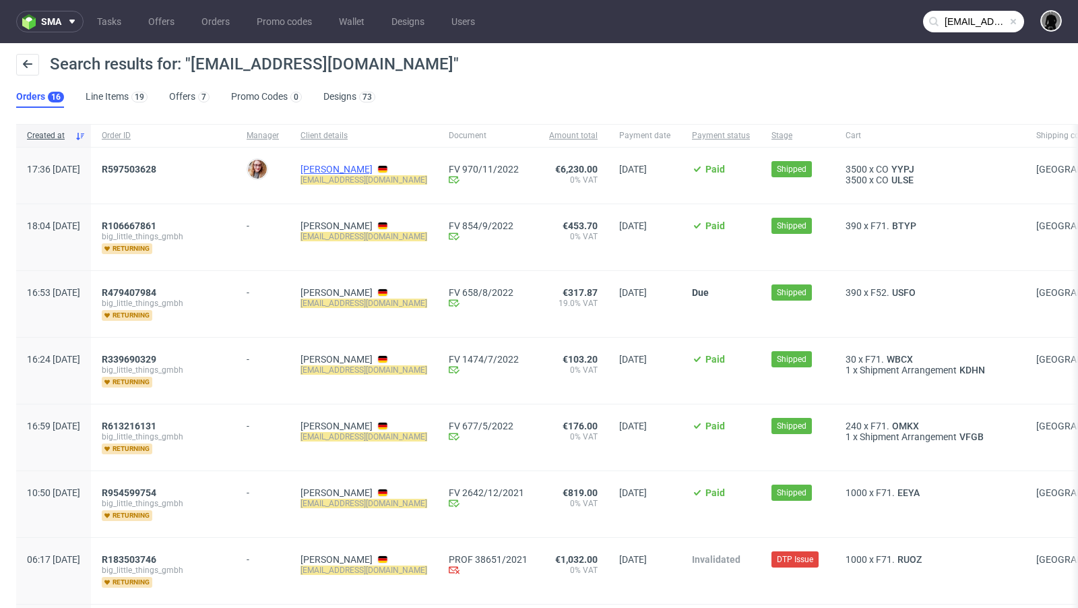
click at [351, 169] on link "Christoph Quitz" at bounding box center [336, 169] width 72 height 11
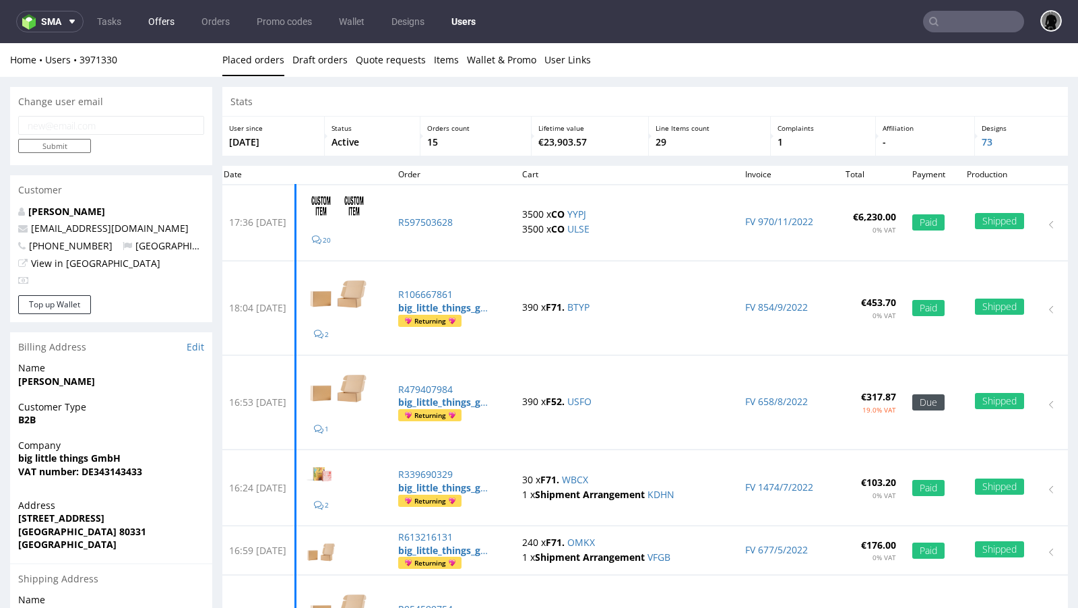
click at [159, 16] on link "Offers" at bounding box center [161, 22] width 42 height 22
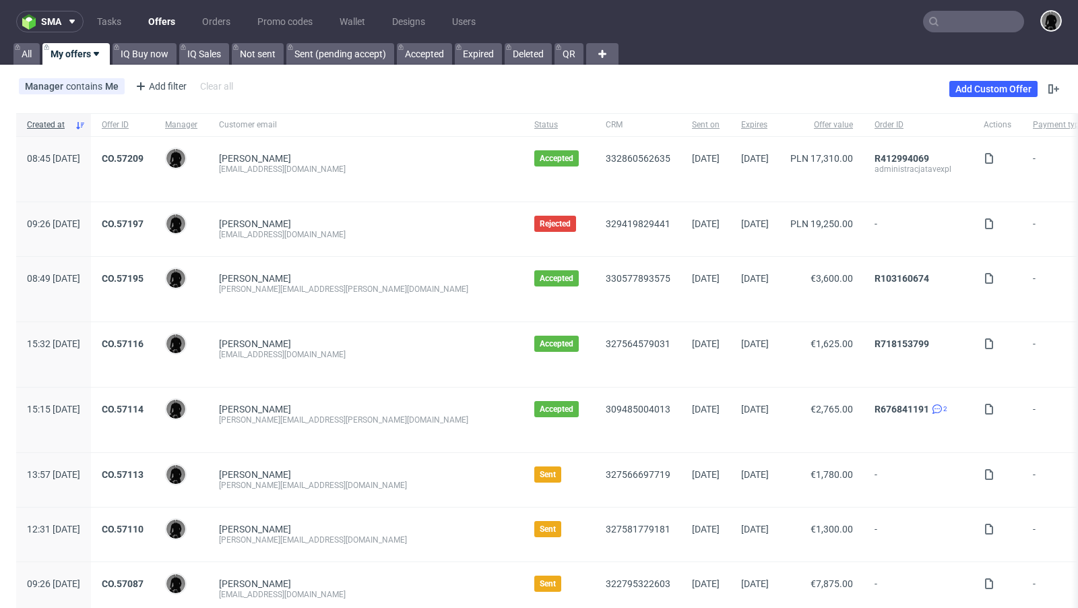
click at [955, 14] on input "text" at bounding box center [973, 22] width 101 height 22
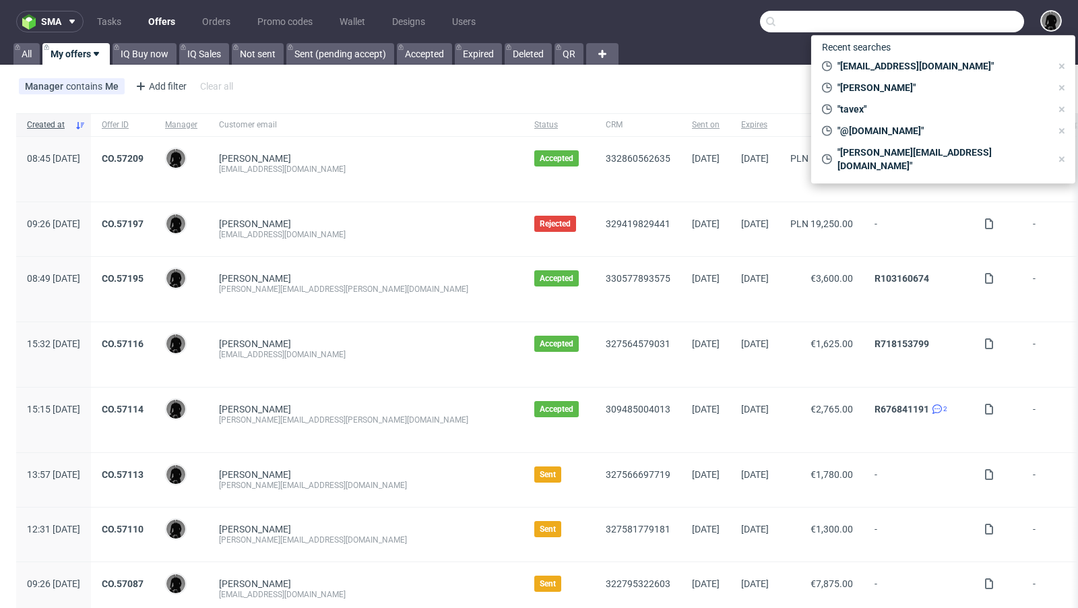
paste input "jo@nataliegrassi.com"
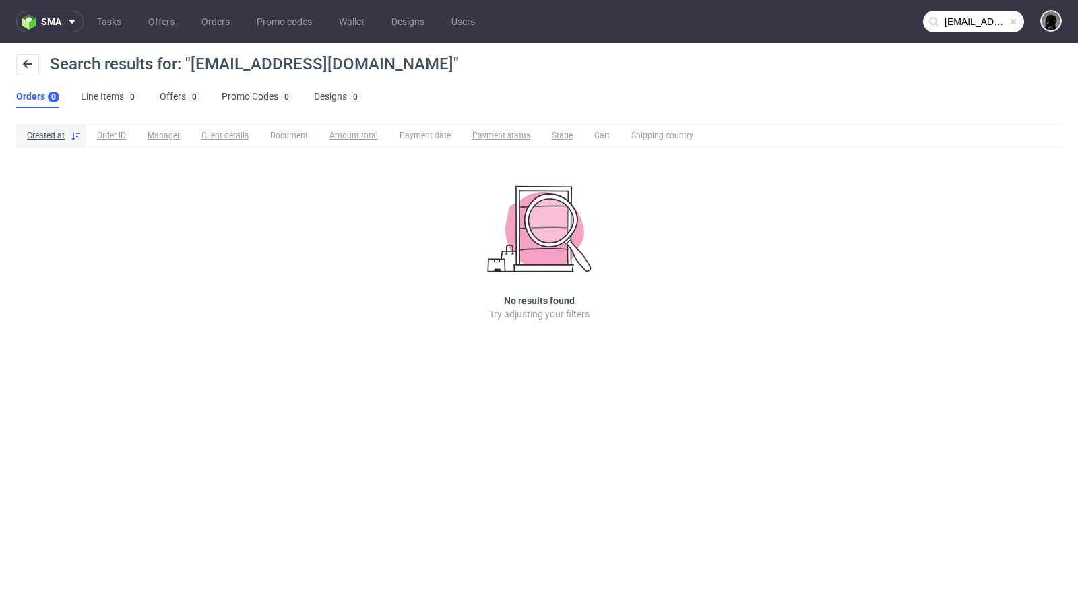
click at [983, 15] on input "jo@nataliegrassi.com" at bounding box center [973, 22] width 101 height 22
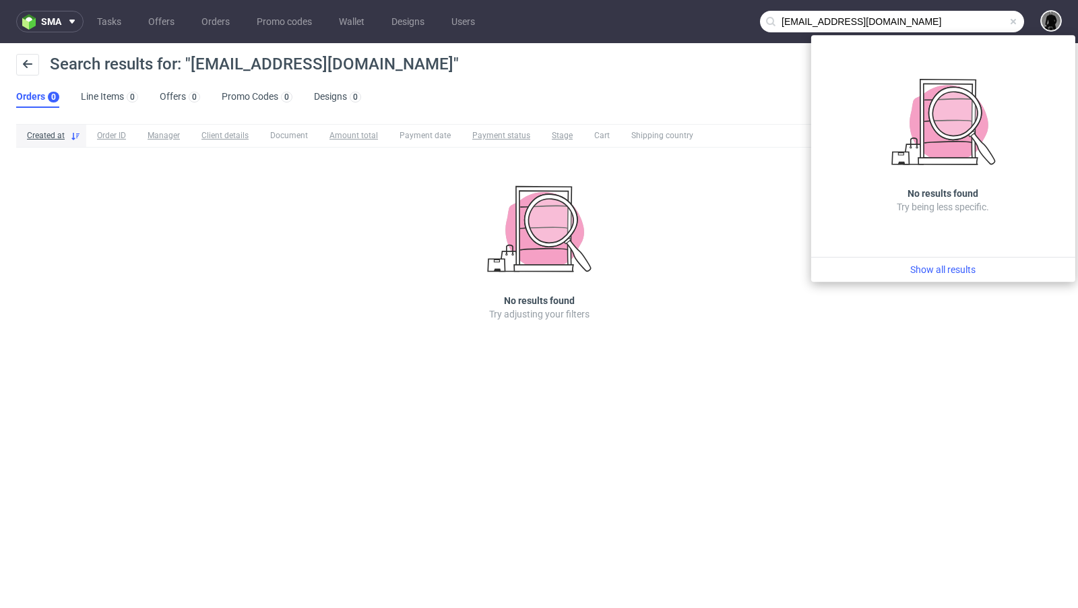
drag, startPoint x: 787, startPoint y: 21, endPoint x: 756, endPoint y: 21, distance: 30.3
click at [756, 21] on nav "sma Tasks Offers Orders Promo codes Wallet Designs Users jo@nataliegrassi.com" at bounding box center [539, 21] width 1078 height 43
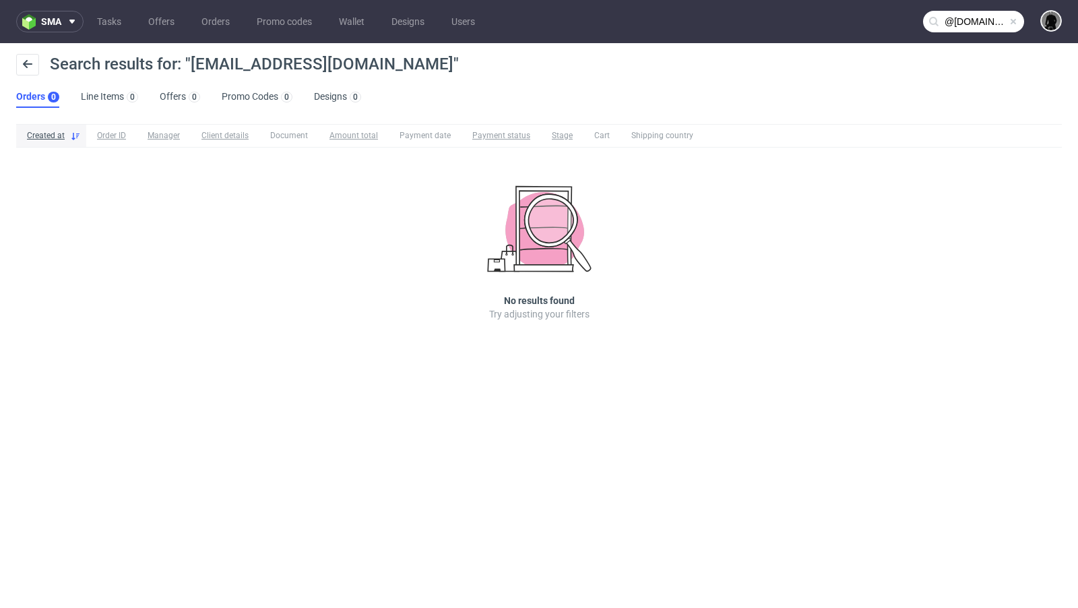
type input "@nataliegrassi.com"
click at [983, 21] on input "@nataliegrassi.com" at bounding box center [973, 22] width 101 height 22
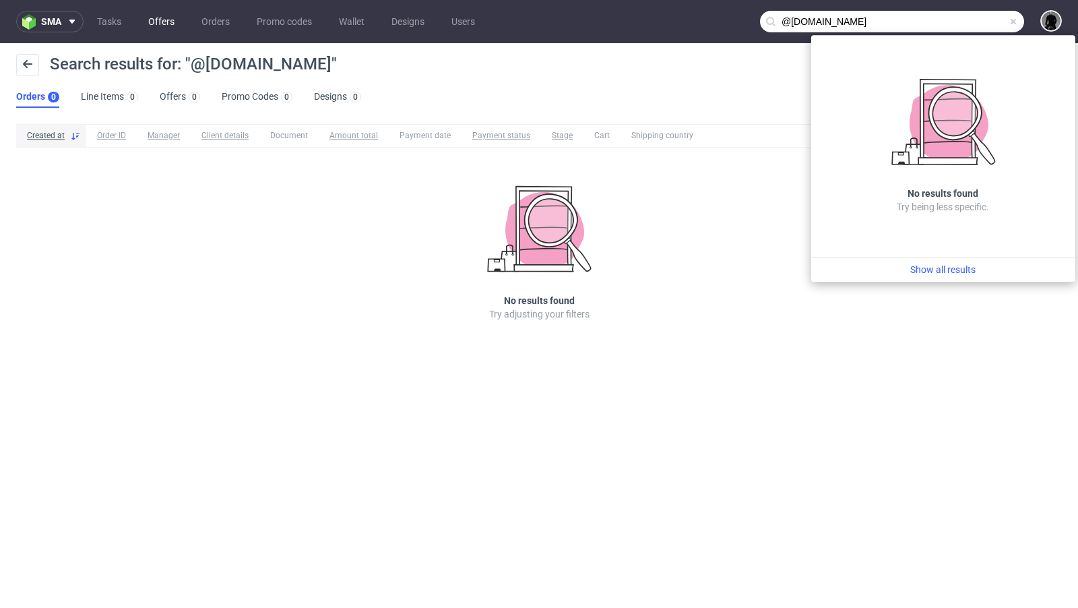
click at [176, 24] on link "Offers" at bounding box center [161, 22] width 42 height 22
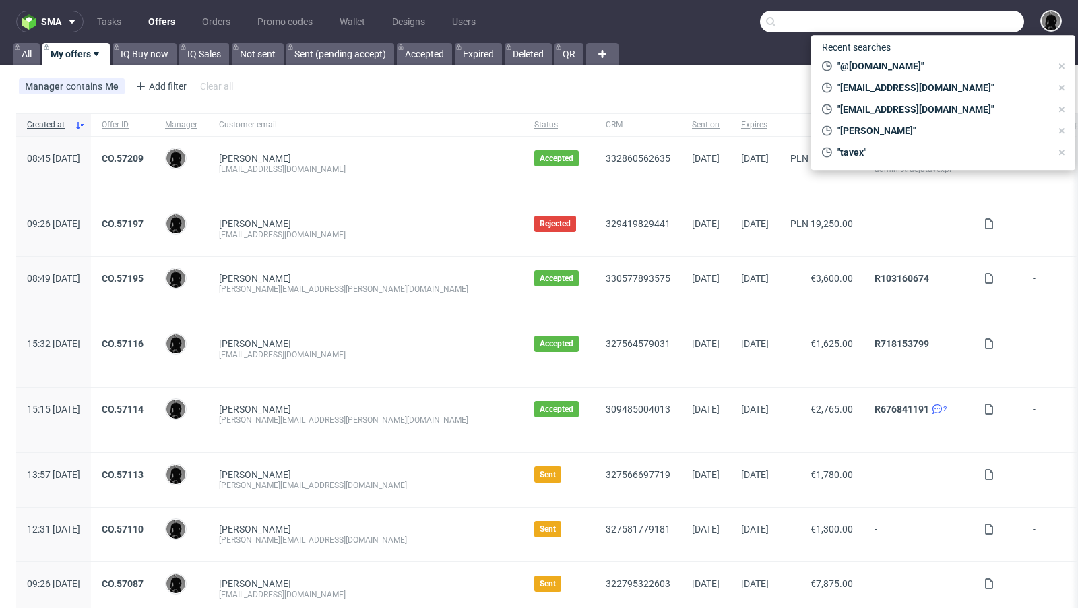
click at [486, 93] on div "Manager contains Me Add filter Hide filters Clear all Add Custom Offer" at bounding box center [539, 89] width 1078 height 38
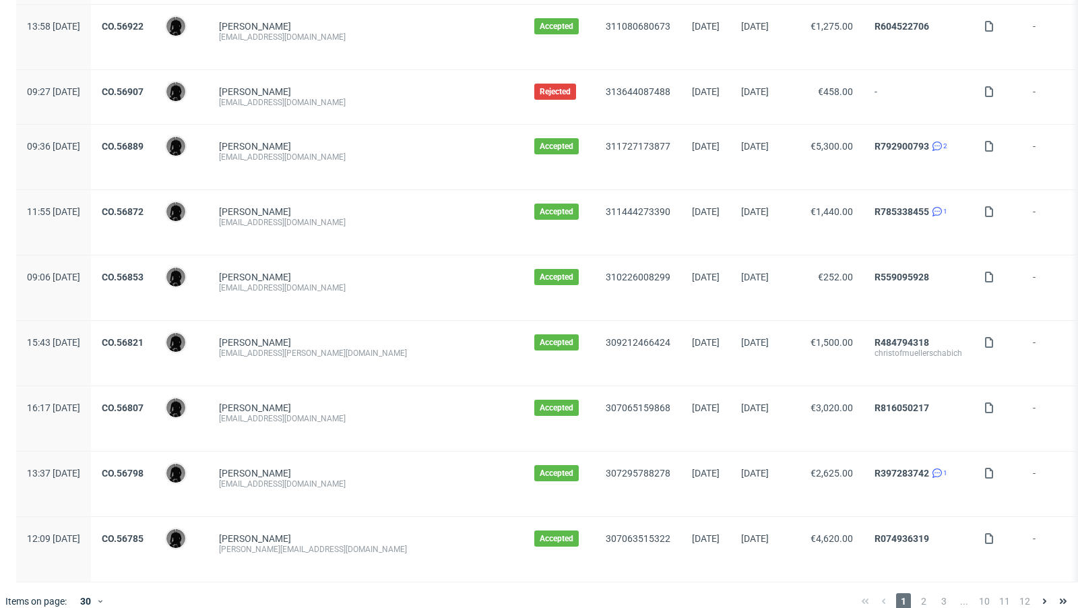
scroll to position [1393, 0]
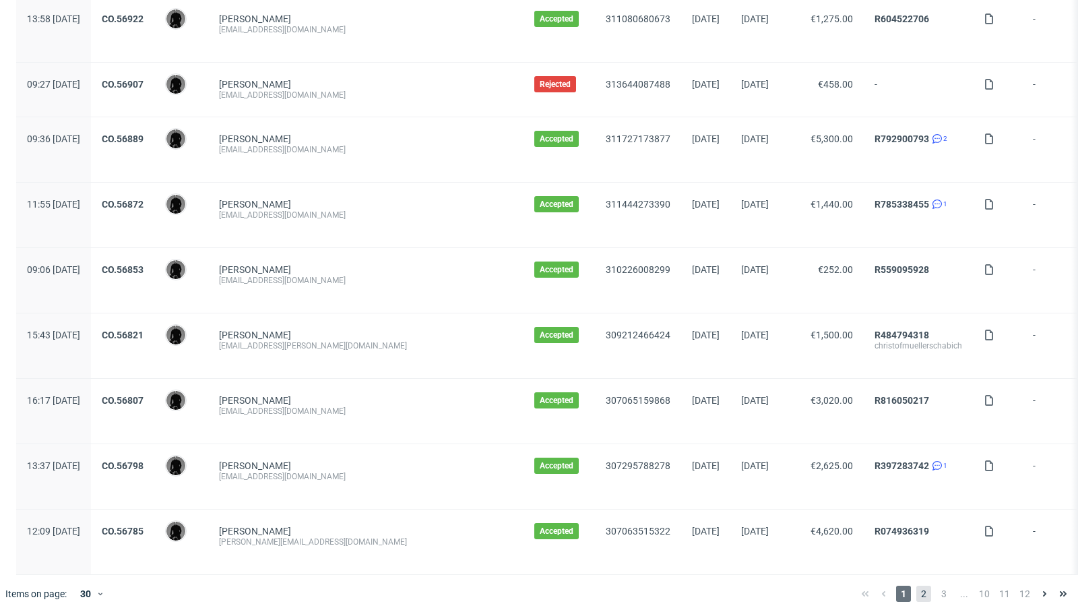
click at [916, 585] on span "2" at bounding box center [923, 593] width 15 height 16
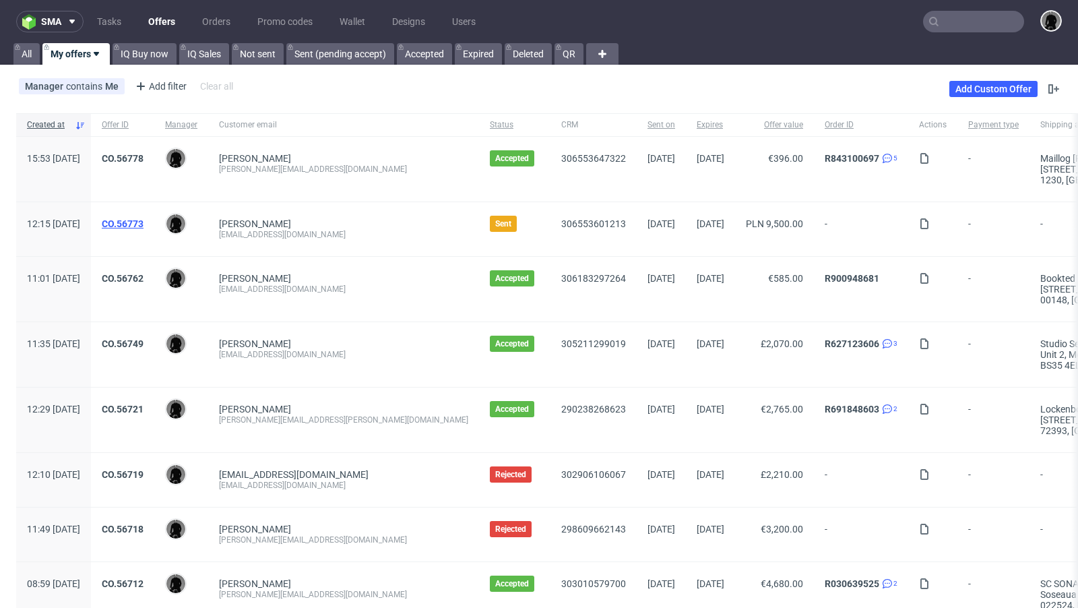
click at [143, 221] on link "CO.56773" at bounding box center [123, 223] width 42 height 11
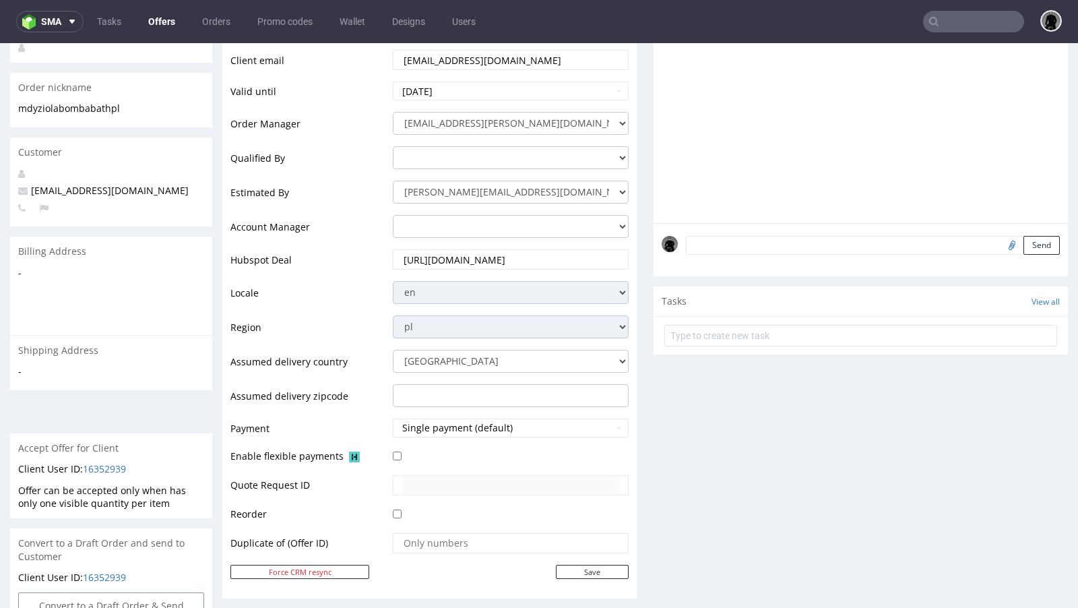
scroll to position [230, 0]
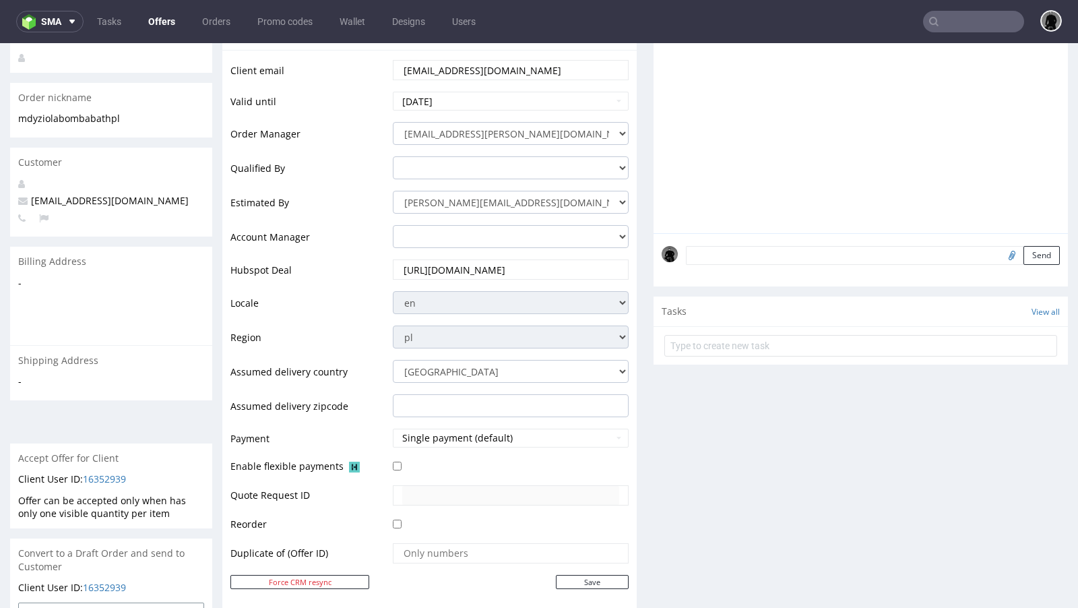
click at [89, 194] on span "m.dyzio@labombabath.pl" at bounding box center [103, 200] width 170 height 13
copy span "m.dyzio@labombabath.pl"
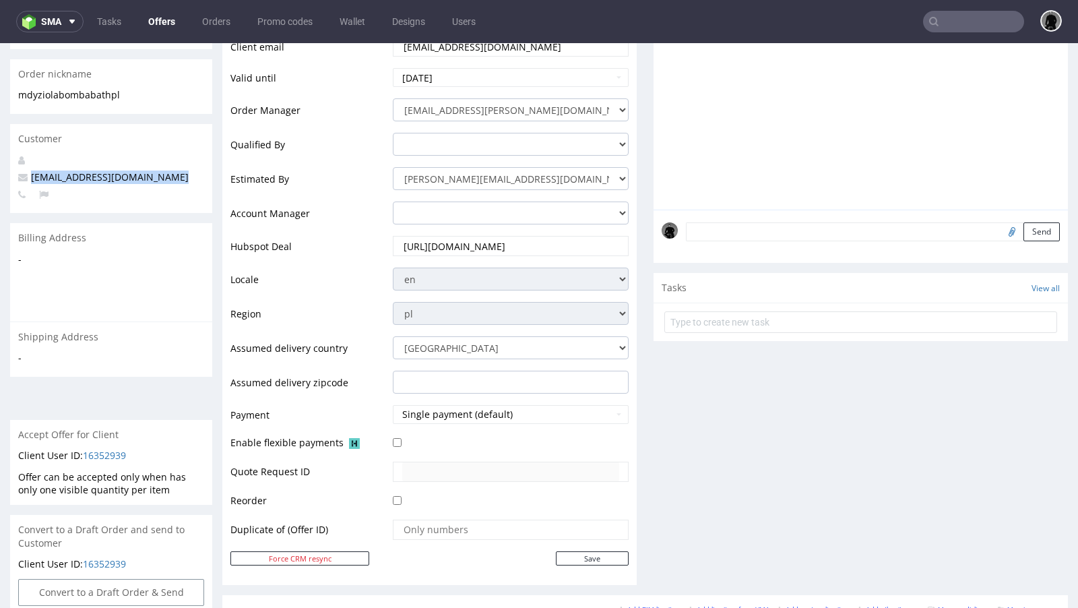
scroll to position [0, 0]
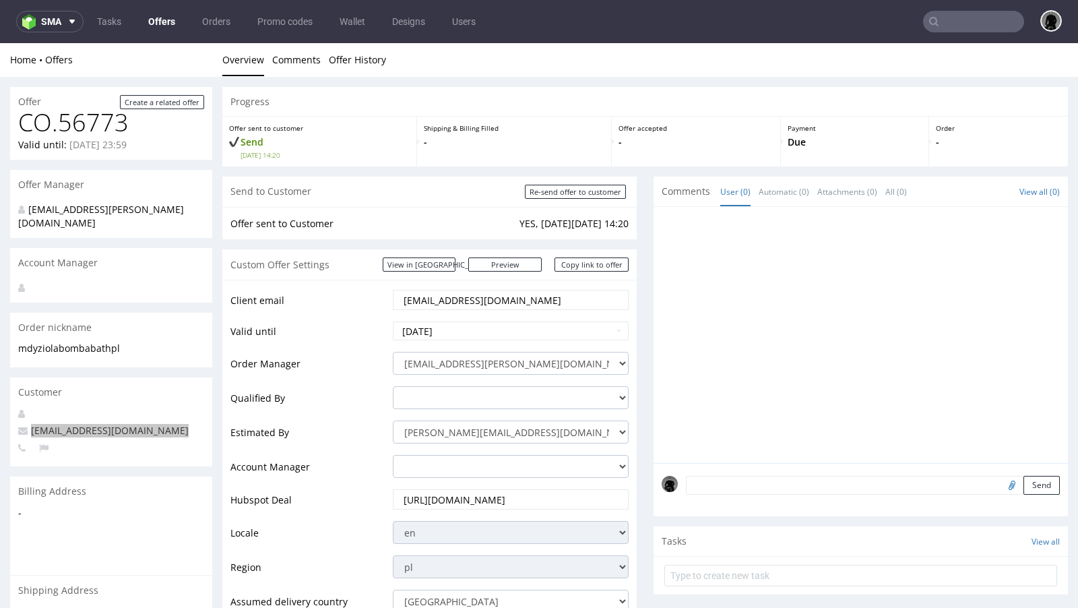
click at [965, 24] on input "text" at bounding box center [973, 22] width 101 height 22
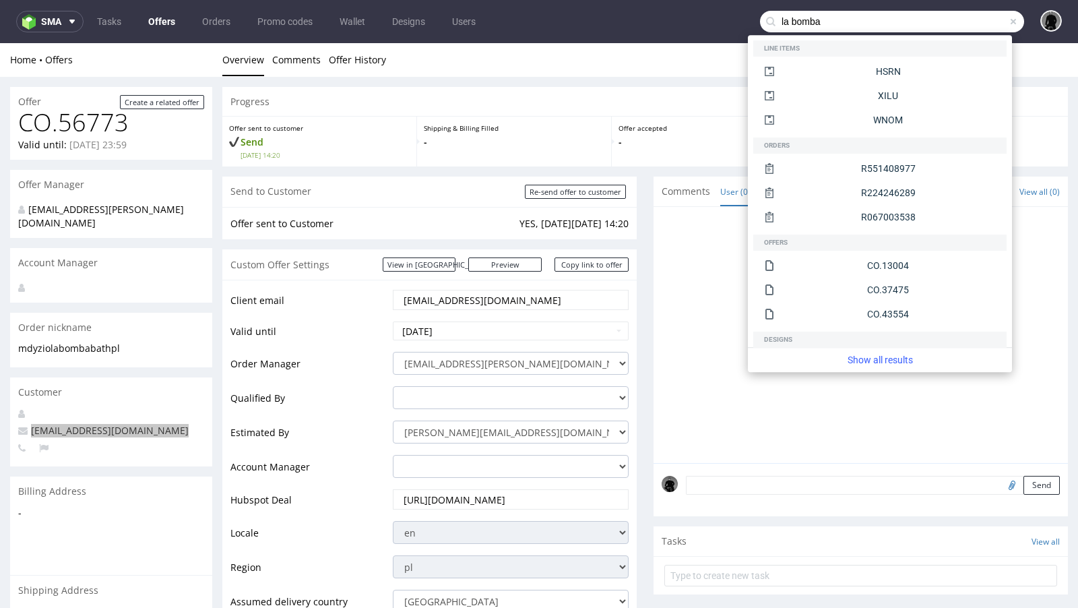
type input "la bomba"
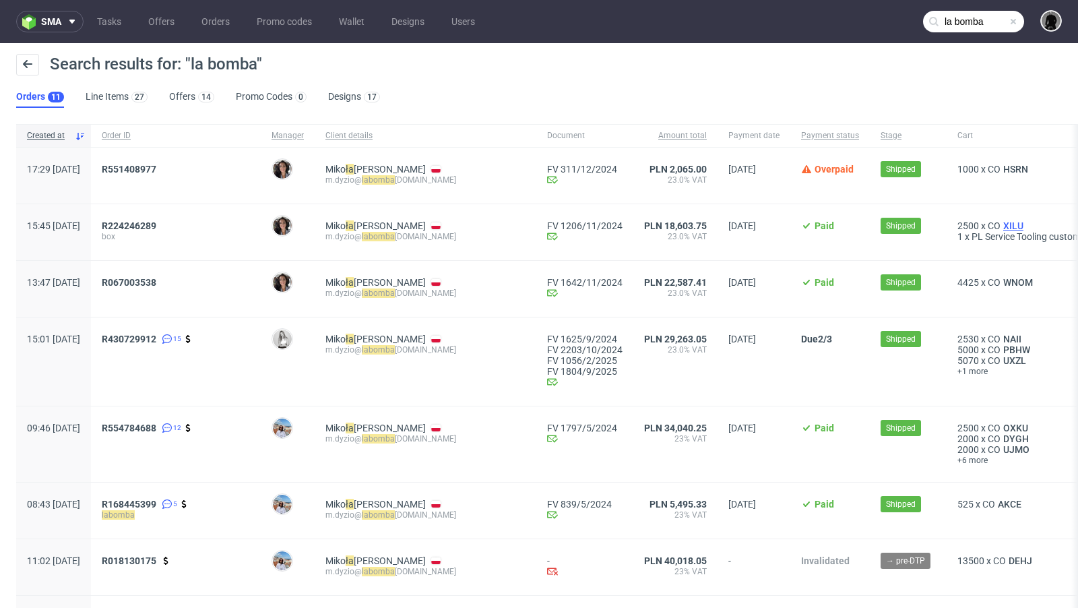
click at [1016, 227] on span "XILU" at bounding box center [1013, 225] width 26 height 11
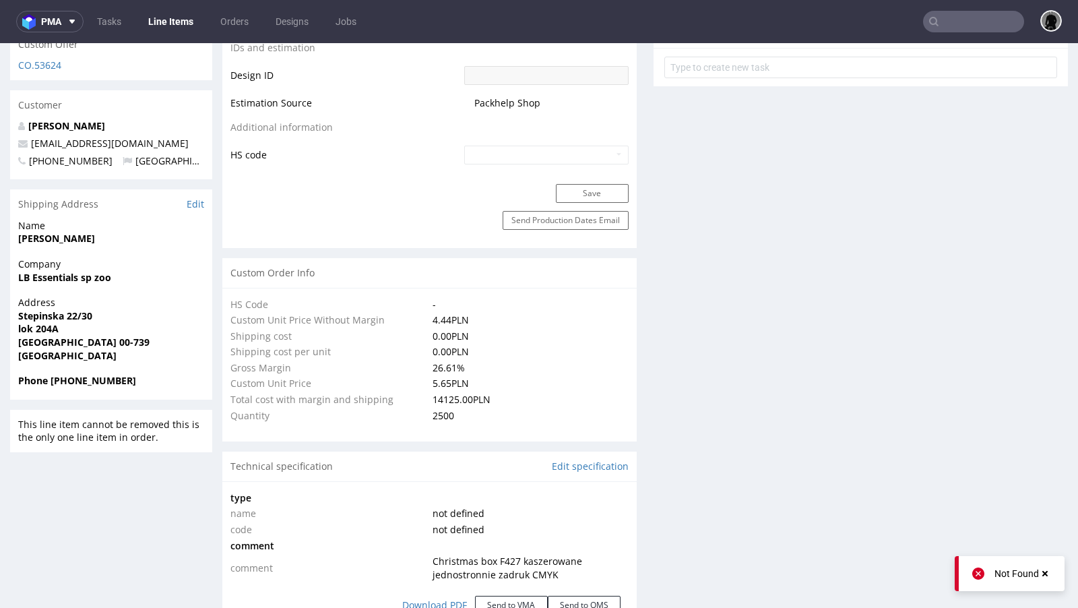
scroll to position [756, 0]
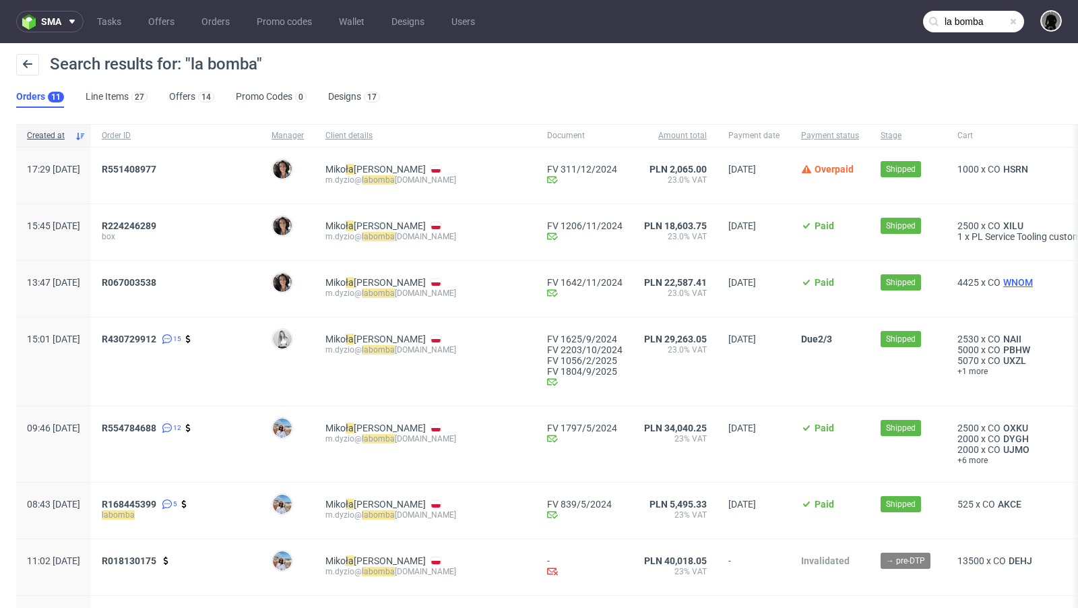
click at [1016, 281] on span "WNOM" at bounding box center [1017, 282] width 35 height 11
click at [156, 337] on span "R430729912" at bounding box center [129, 338] width 55 height 11
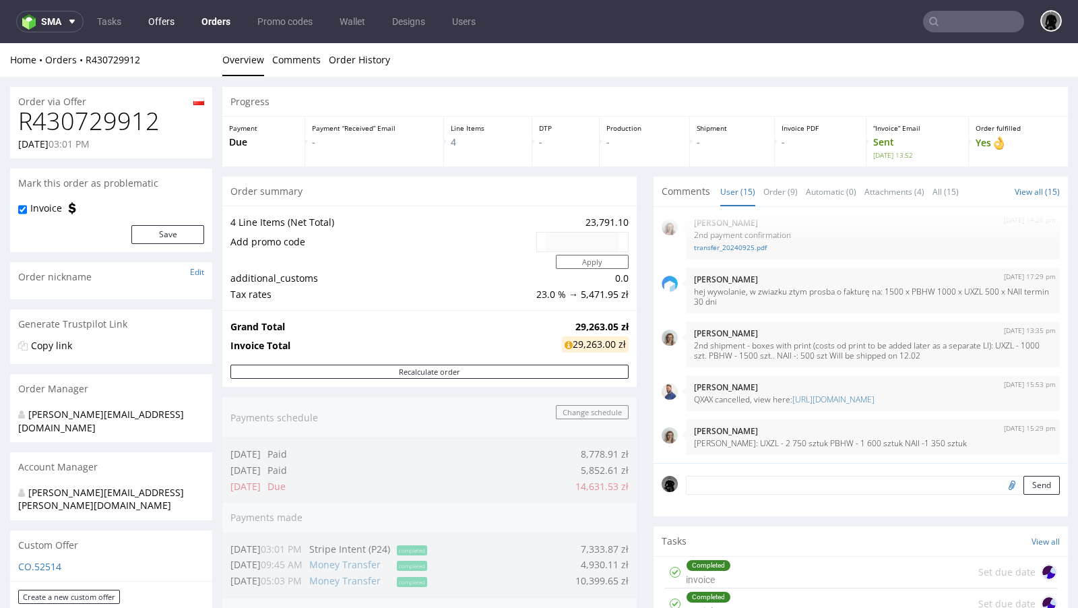
click at [166, 24] on link "Offers" at bounding box center [161, 22] width 42 height 22
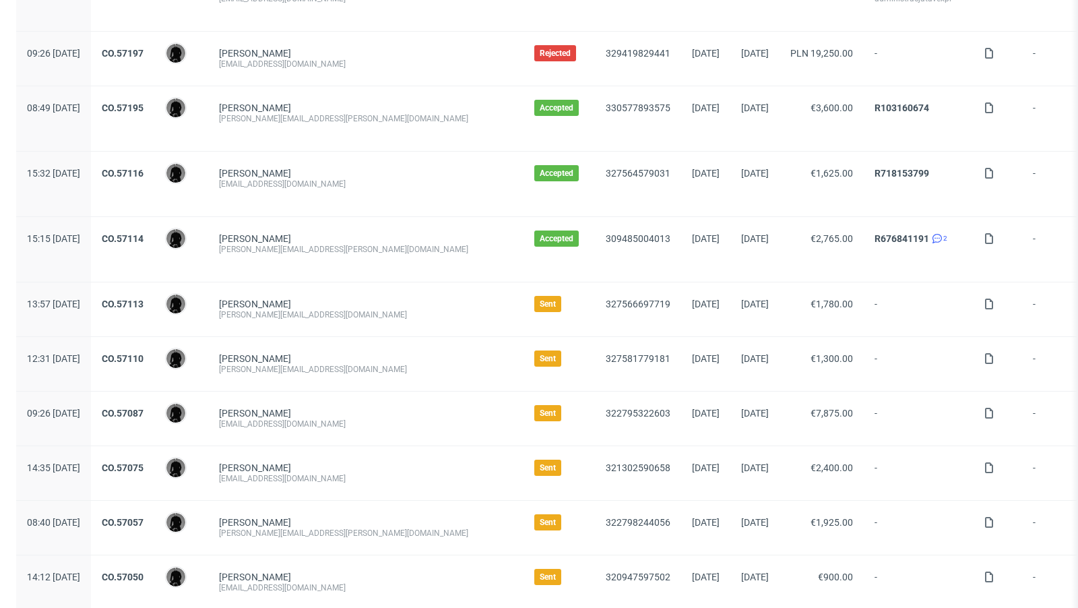
scroll to position [173, 0]
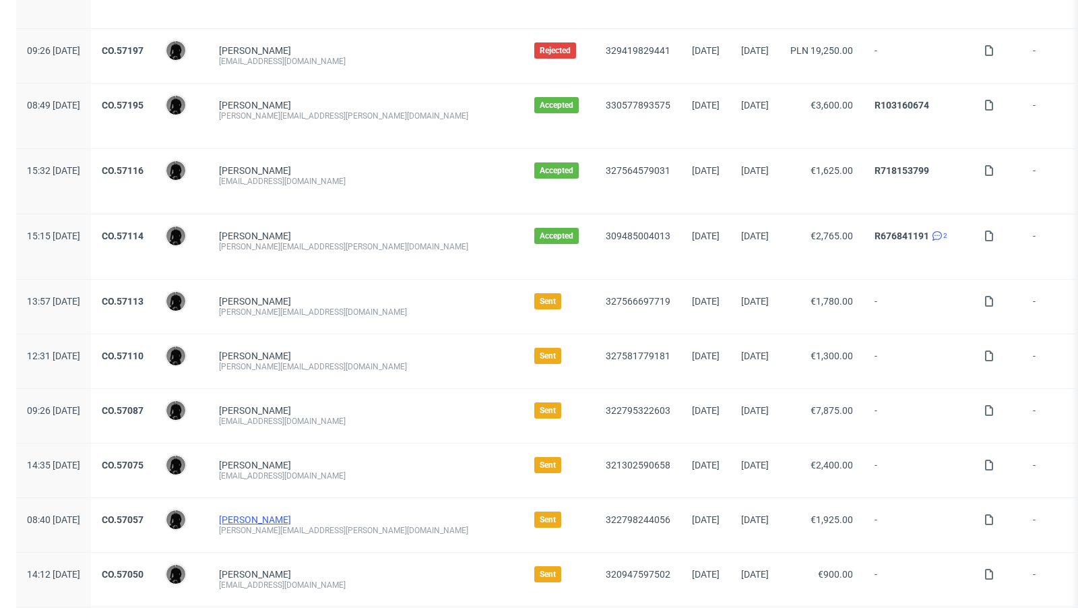
click at [286, 514] on link "Winston Schultze" at bounding box center [255, 519] width 72 height 11
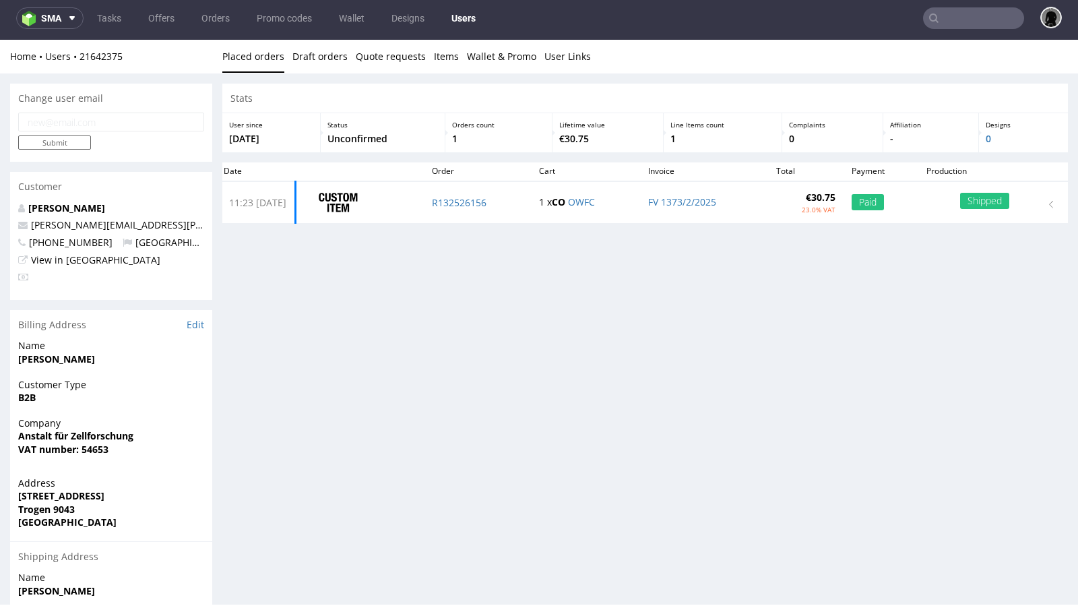
scroll to position [3, 0]
drag, startPoint x: 102, startPoint y: 245, endPoint x: 30, endPoint y: 245, distance: 71.4
click at [30, 245] on p "+491721047207 Switzerland" at bounding box center [111, 242] width 186 height 13
copy span "+491721047207"
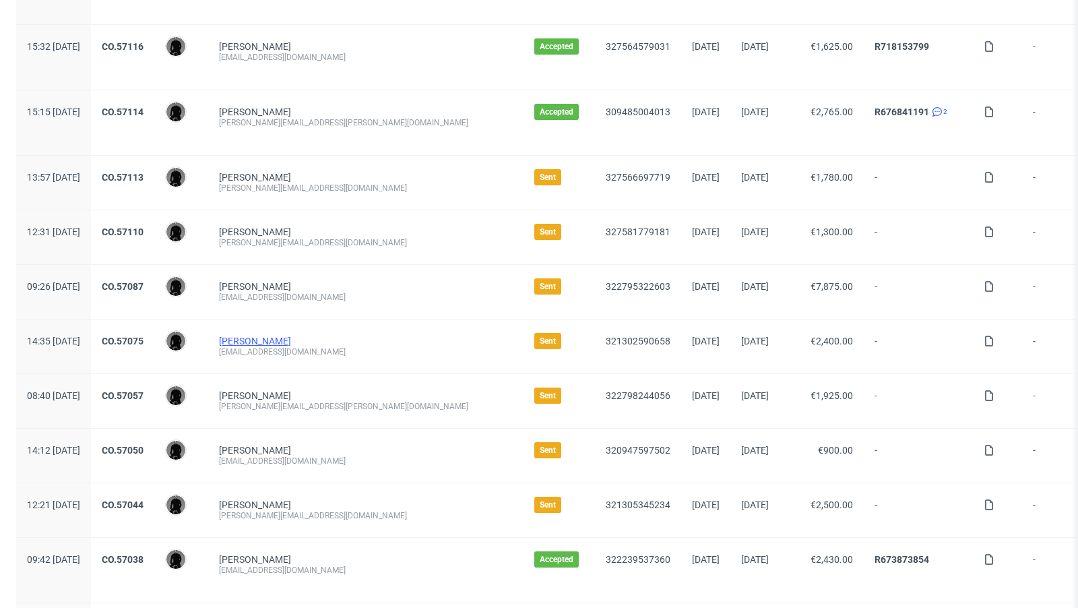
click at [291, 340] on link "Simon Derutter" at bounding box center [255, 340] width 72 height 11
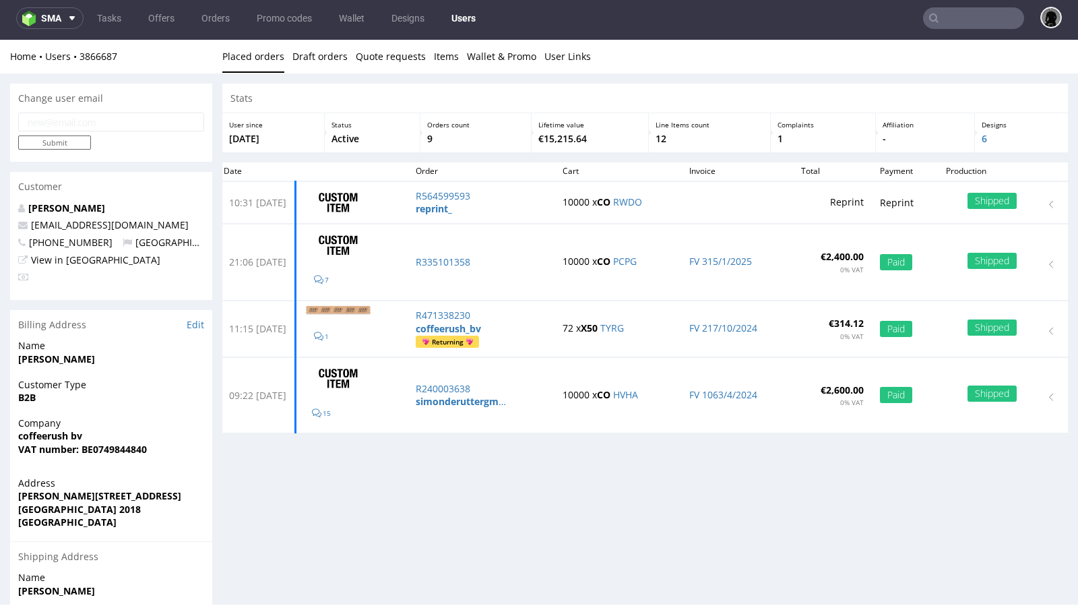
scroll to position [3, 0]
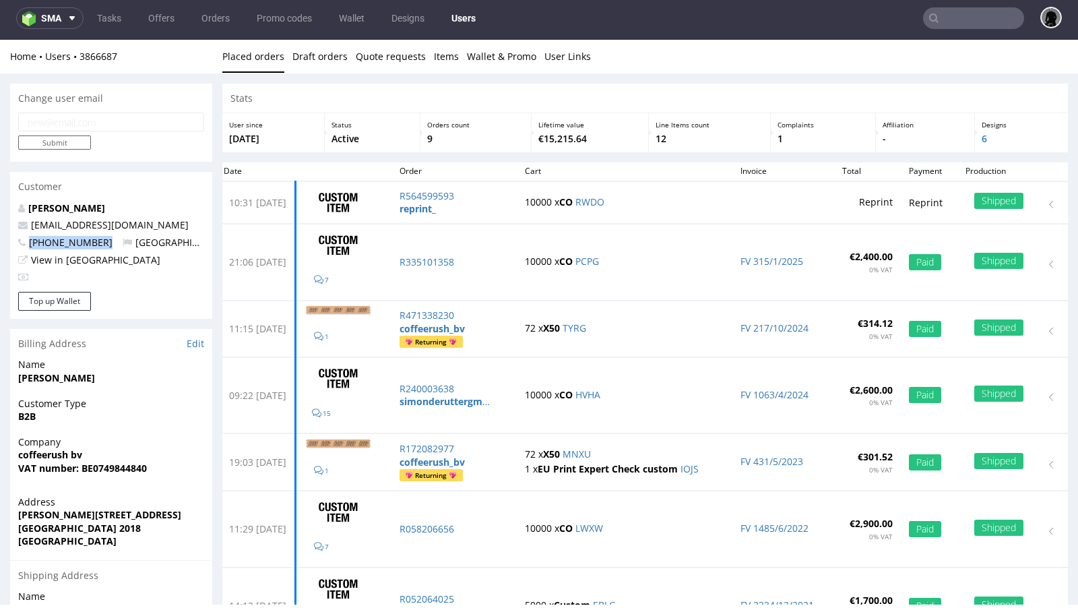
drag, startPoint x: 104, startPoint y: 242, endPoint x: 22, endPoint y: 240, distance: 81.5
click at [22, 240] on p "+32494726664 Belgium" at bounding box center [111, 242] width 186 height 13
copy span "+32494726664"
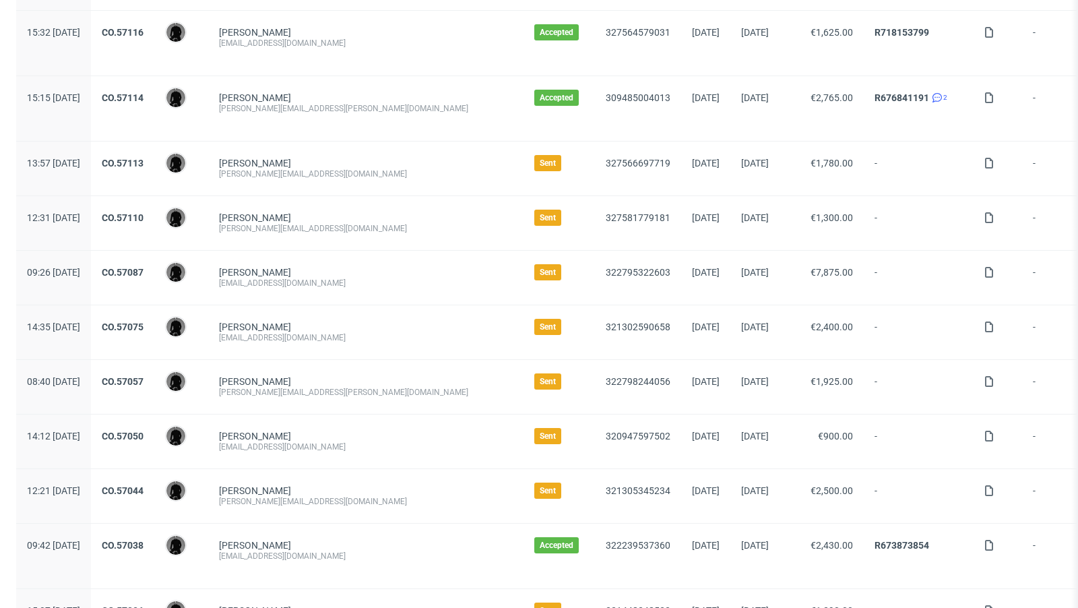
scroll to position [312, 0]
click at [143, 321] on link "CO.57075" at bounding box center [123, 326] width 42 height 11
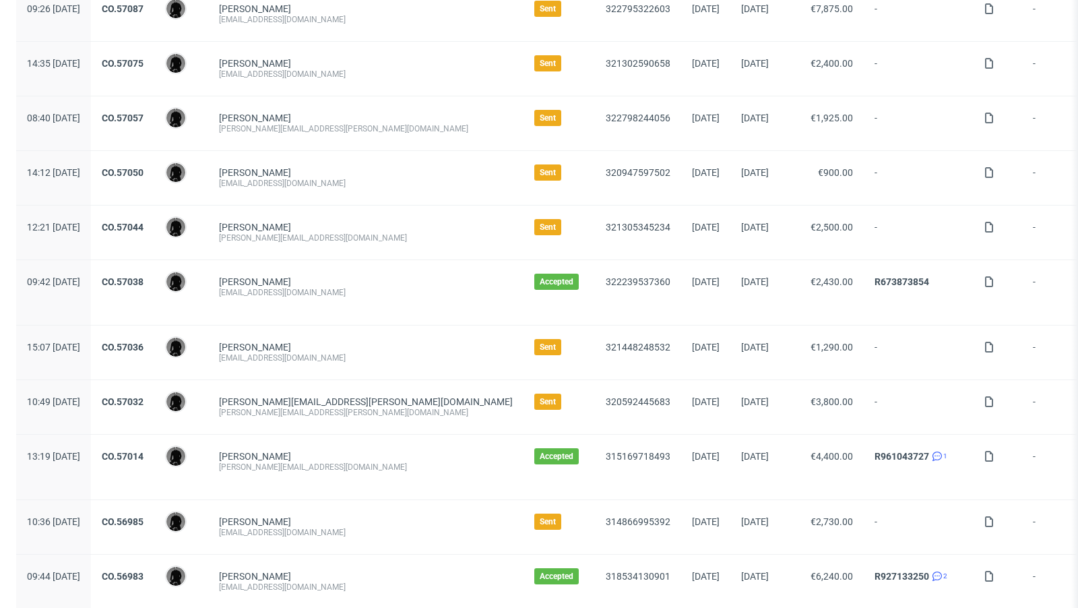
scroll to position [584, 0]
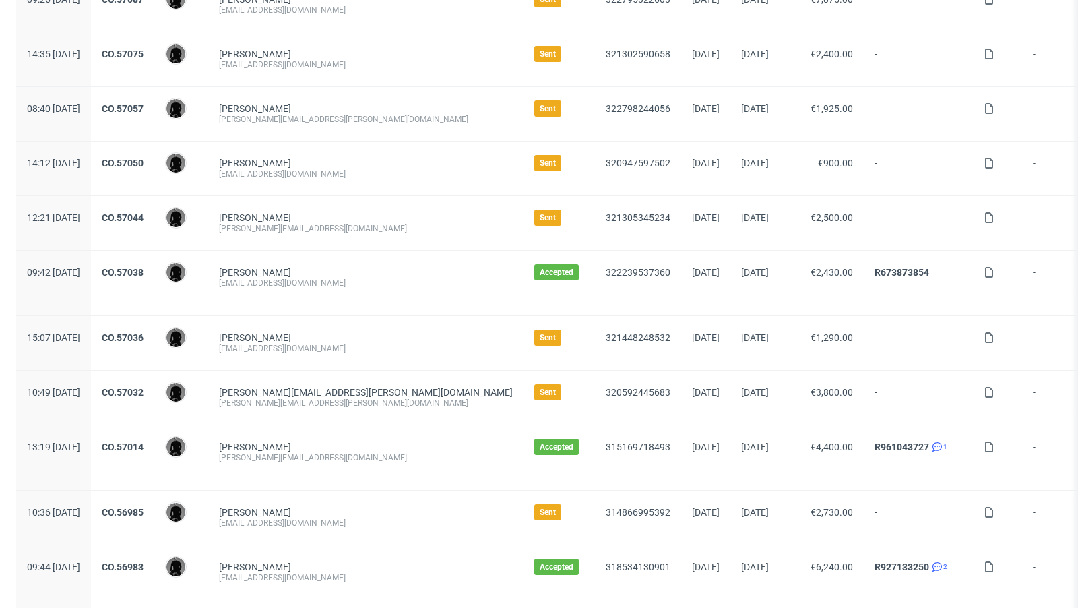
click at [304, 399] on div "sam.hirmer@werbezeichen.de" at bounding box center [366, 402] width 294 height 11
copy div "sam.hirmer@werbezeichen.de"
click at [143, 387] on link "CO.57032" at bounding box center [123, 392] width 42 height 11
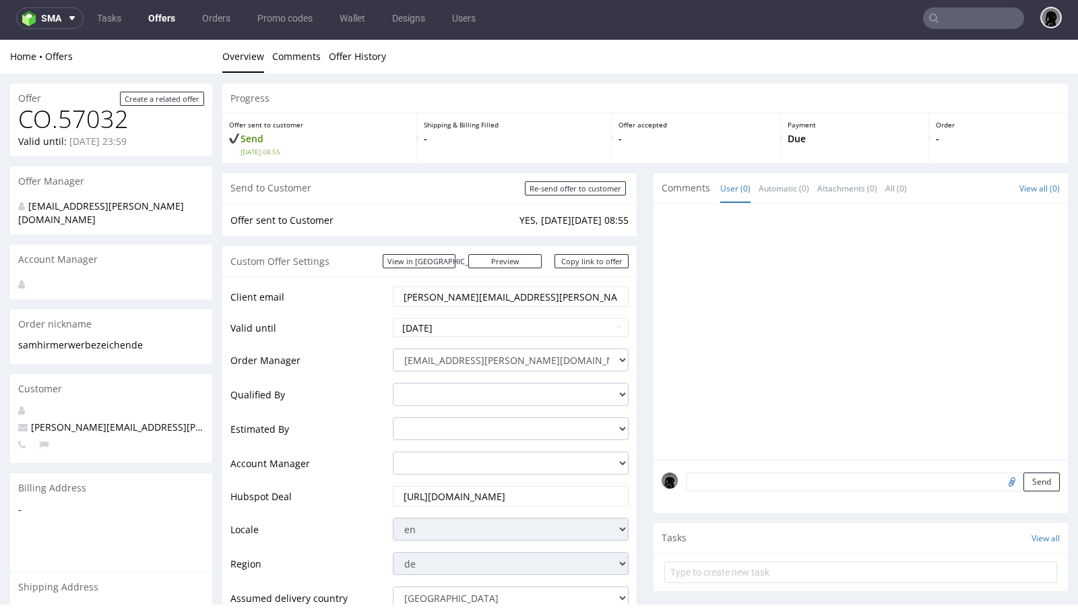
click at [158, 22] on link "Offers" at bounding box center [161, 18] width 43 height 22
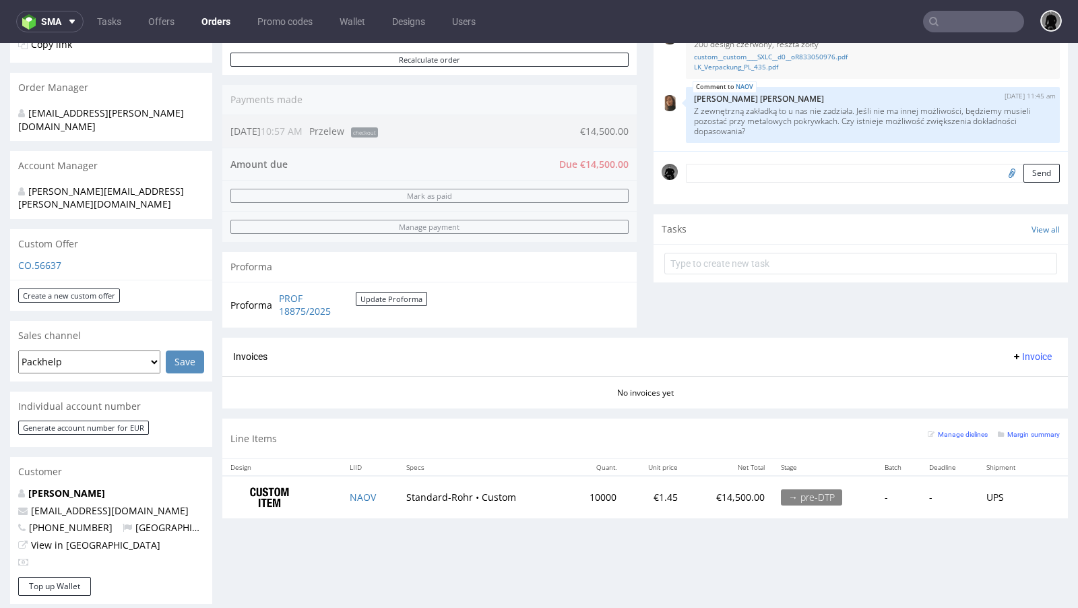
scroll to position [304, 0]
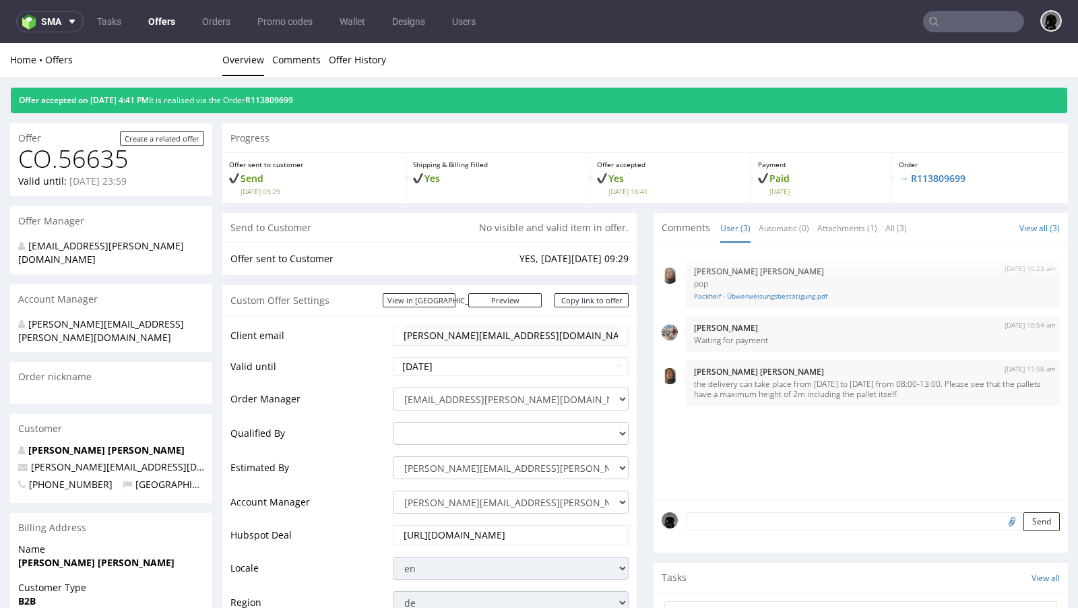
click at [119, 460] on span "manuel@holzkern.com" at bounding box center [141, 466] width 246 height 13
copy span "manuel@holzkern.com"
